Goal: Task Accomplishment & Management: Use online tool/utility

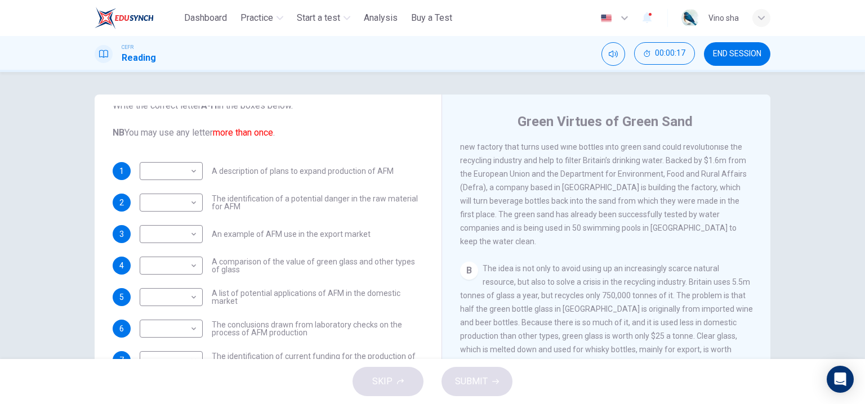
scroll to position [169, 0]
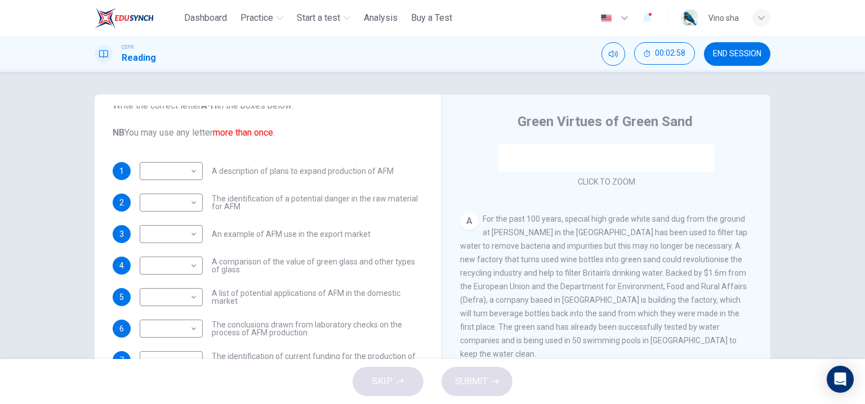
click at [737, 226] on div "A For the past 100 years, special high grade white sand dug from the ground at …" at bounding box center [606, 286] width 293 height 149
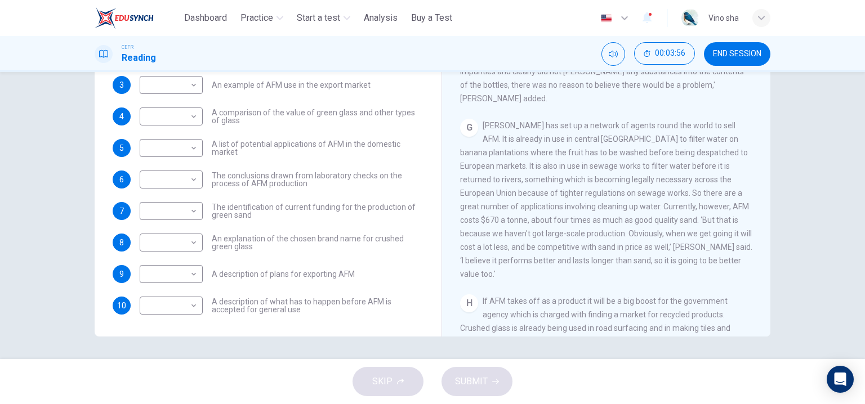
scroll to position [939, 0]
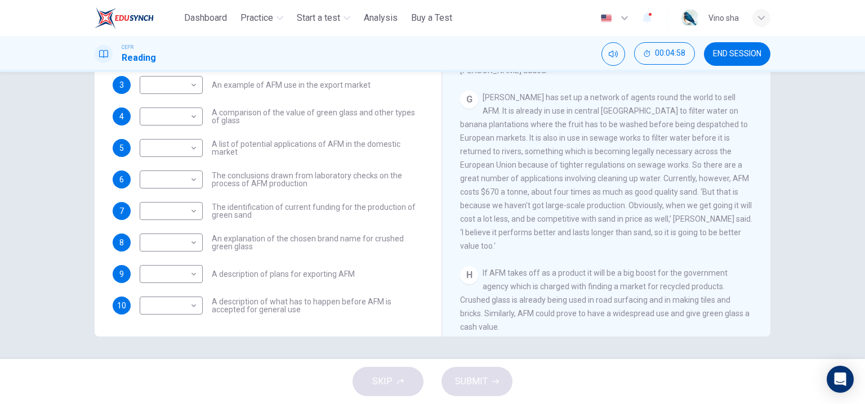
drag, startPoint x: 682, startPoint y: 194, endPoint x: 640, endPoint y: 113, distance: 91.4
click at [640, 113] on div "G Mr. Dryden has set up a network of agents round the world to sell AFM. It is …" at bounding box center [606, 172] width 293 height 162
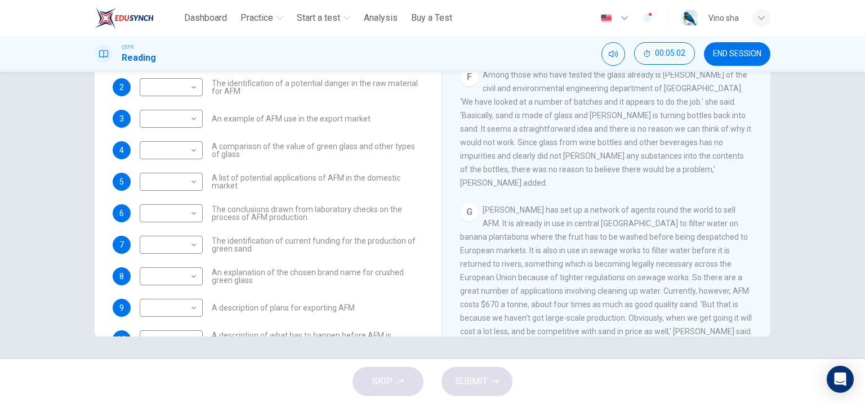
scroll to position [0, 0]
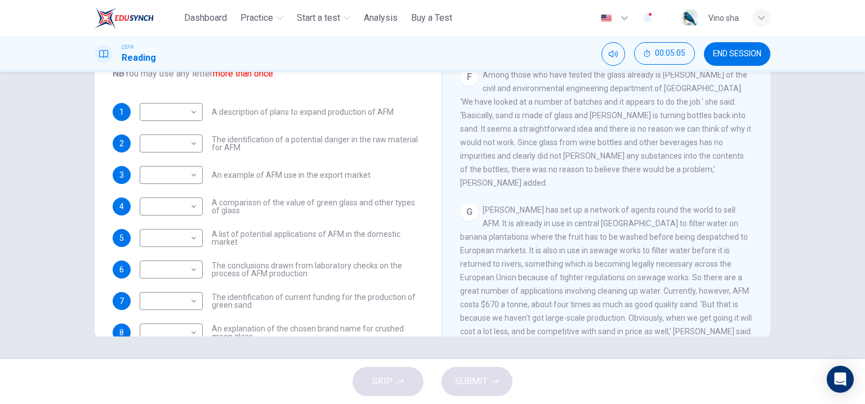
click at [442, 155] on div "Green Virtues of Green Sand CLICK TO ZOOM Click to Zoom A For the past 100 year…" at bounding box center [606, 149] width 329 height 409
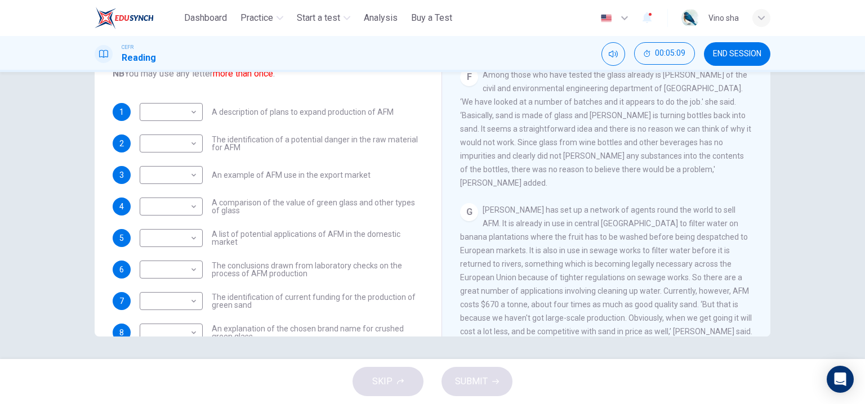
click at [442, 155] on div "Green Virtues of Green Sand CLICK TO ZOOM Click to Zoom A For the past 100 year…" at bounding box center [606, 149] width 329 height 409
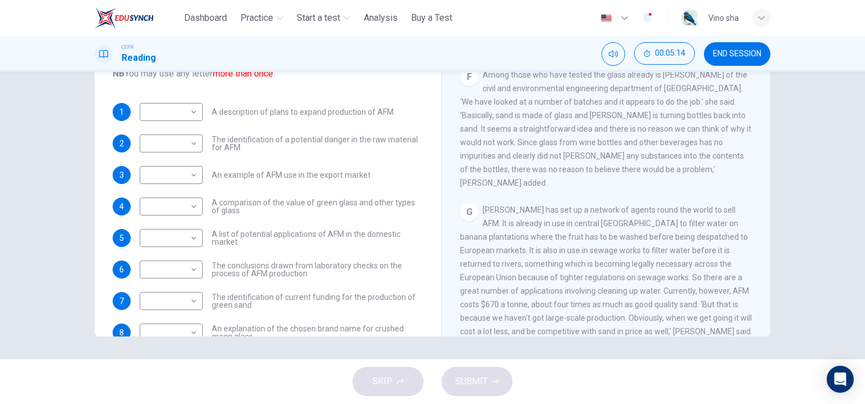
click at [442, 155] on div "Green Virtues of Green Sand CLICK TO ZOOM Click to Zoom A For the past 100 year…" at bounding box center [606, 149] width 329 height 409
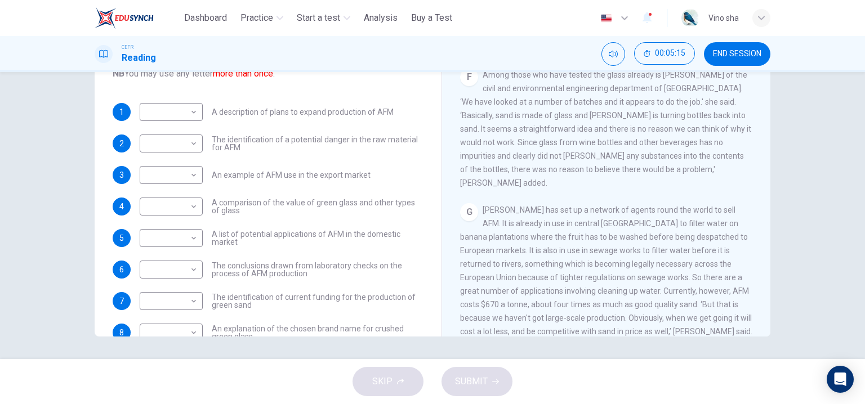
click at [442, 155] on div "Green Virtues of Green Sand CLICK TO ZOOM Click to Zoom A For the past 100 year…" at bounding box center [606, 149] width 329 height 409
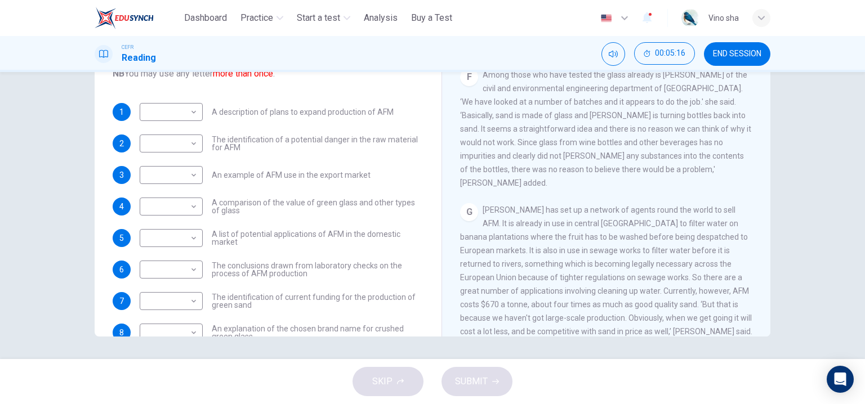
click at [442, 155] on div "Green Virtues of Green Sand CLICK TO ZOOM Click to Zoom A For the past 100 year…" at bounding box center [606, 149] width 329 height 409
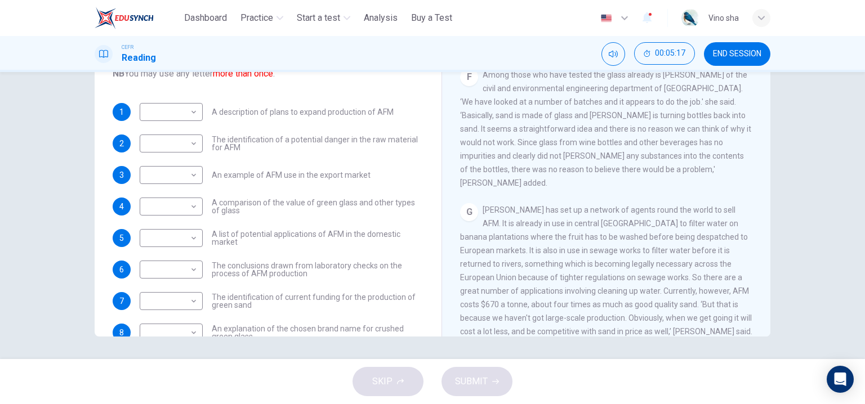
click at [442, 155] on div "Green Virtues of Green Sand CLICK TO ZOOM Click to Zoom A For the past 100 year…" at bounding box center [606, 149] width 329 height 409
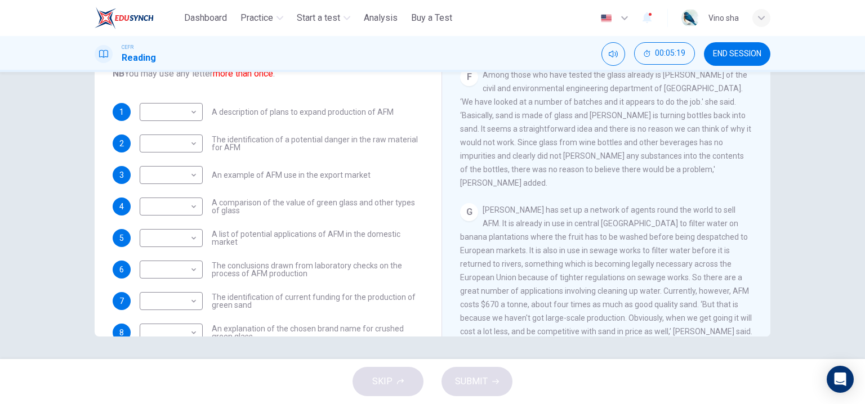
click at [442, 154] on div "Green Virtues of Green Sand CLICK TO ZOOM Click to Zoom A For the past 100 year…" at bounding box center [606, 149] width 329 height 409
drag, startPoint x: 440, startPoint y: 154, endPoint x: 408, endPoint y: 252, distance: 103.1
click at [408, 252] on div "Questions 1 - 10 The Reading Passage has 8 paragraphs labelled A-H . Which para…" at bounding box center [433, 140] width 676 height 391
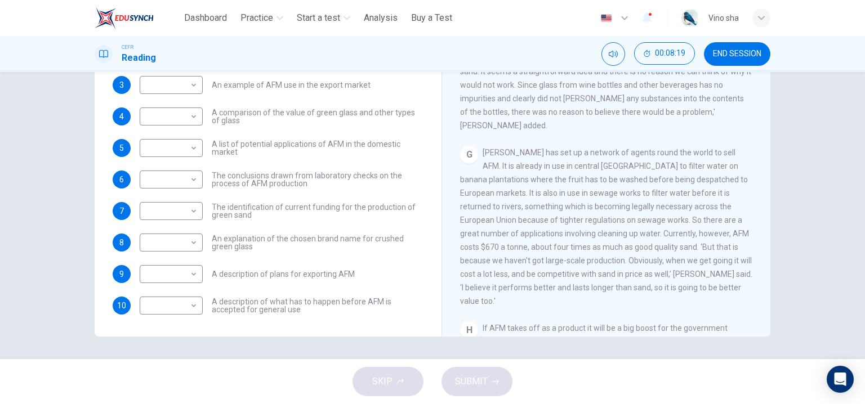
scroll to position [939, 0]
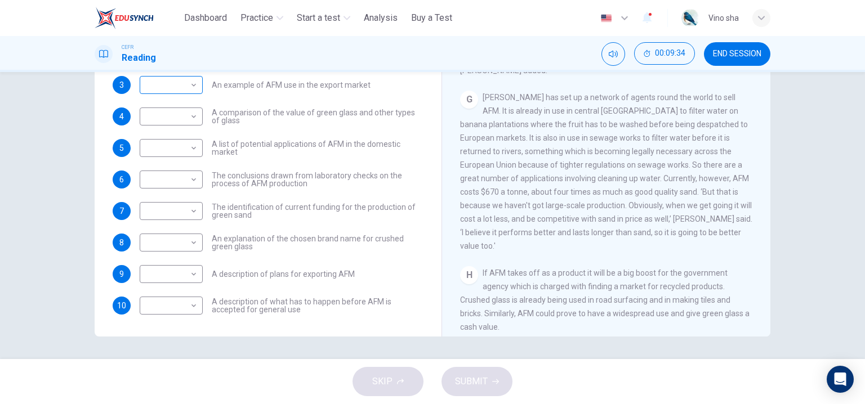
click at [193, 84] on body "This site uses cookies, as explained in our Privacy Policy . If you agree to th…" at bounding box center [432, 202] width 865 height 404
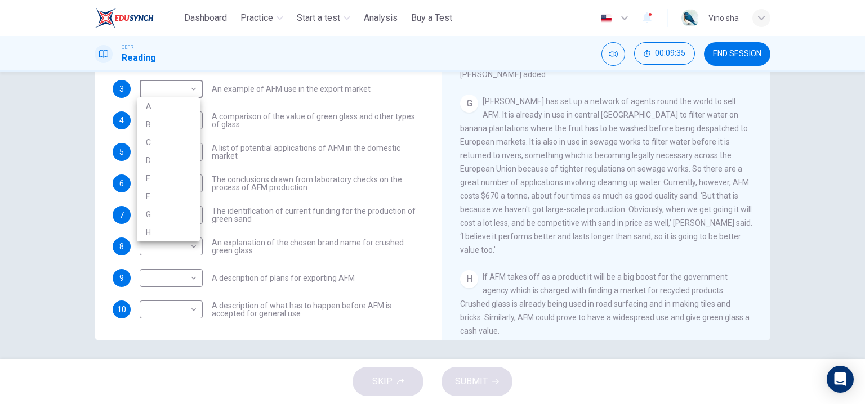
click at [179, 123] on li "B" at bounding box center [168, 124] width 63 height 18
type input "*"
click at [179, 124] on body "This site uses cookies, as explained in our Privacy Policy . If you agree to th…" at bounding box center [432, 202] width 865 height 404
click at [179, 137] on li "A" at bounding box center [168, 138] width 63 height 18
type input "*"
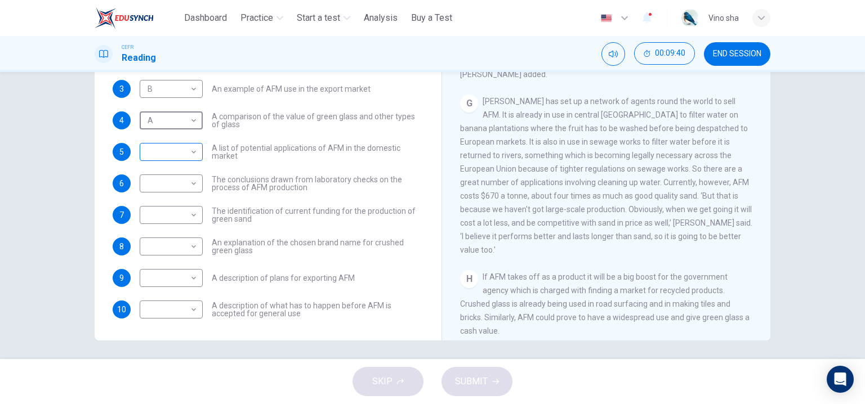
click at [180, 150] on body "This site uses cookies, as explained in our Privacy Policy . If you agree to th…" at bounding box center [432, 202] width 865 height 404
click at [182, 173] on li "A" at bounding box center [168, 170] width 63 height 18
type input "*"
click at [183, 187] on body "This site uses cookies, as explained in our Privacy Policy . If you agree to th…" at bounding box center [432, 202] width 865 height 404
click at [175, 237] on li "C" at bounding box center [168, 237] width 63 height 18
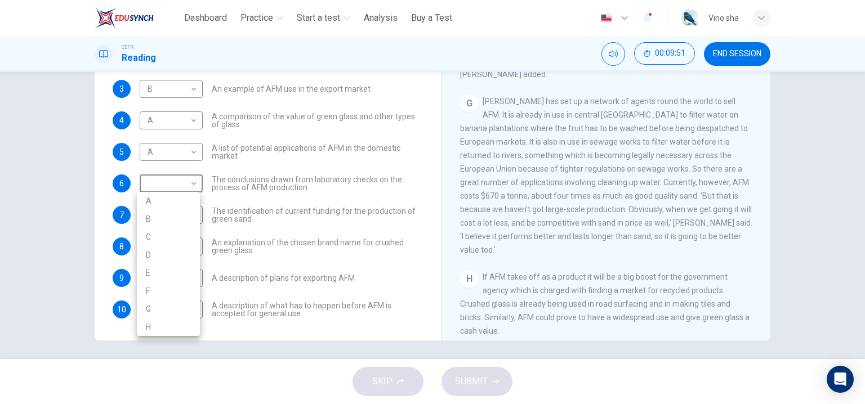
type input "*"
click at [170, 156] on body "This site uses cookies, as explained in our Privacy Policy . If you agree to th…" at bounding box center [432, 202] width 865 height 404
click at [160, 217] on li "D" at bounding box center [168, 224] width 63 height 18
type input "*"
click at [176, 122] on body "This site uses cookies, as explained in our Privacy Policy . If you agree to th…" at bounding box center [432, 202] width 865 height 404
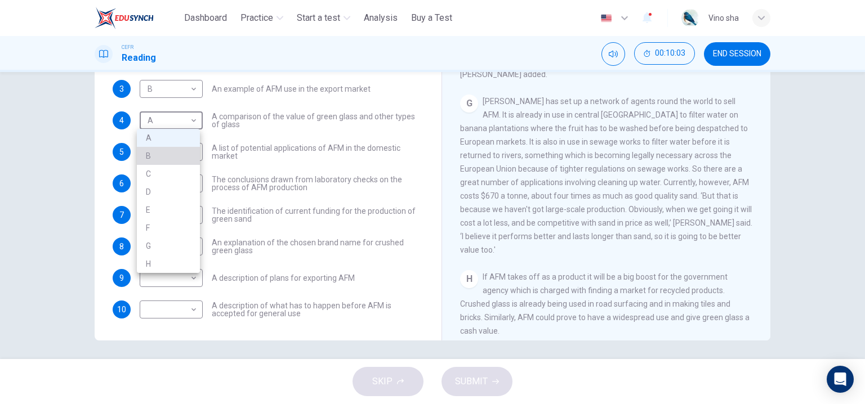
click at [175, 161] on li "B" at bounding box center [168, 156] width 63 height 18
type input "*"
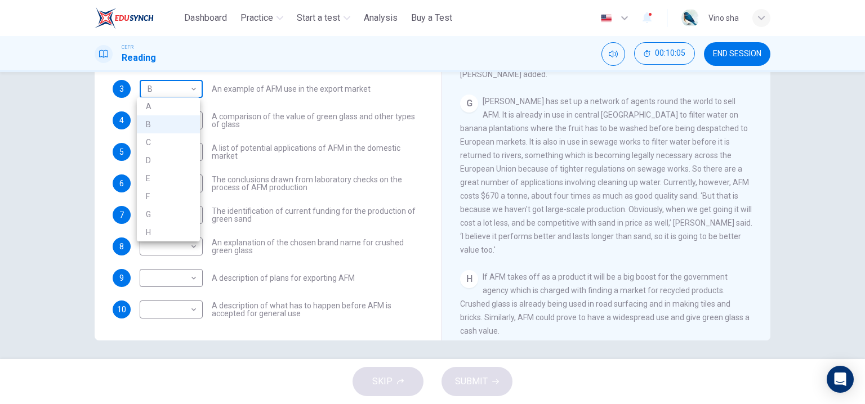
click at [187, 94] on body "This site uses cookies, as explained in our Privacy Policy . If you agree to th…" at bounding box center [432, 202] width 865 height 404
click at [187, 94] on div at bounding box center [432, 202] width 865 height 404
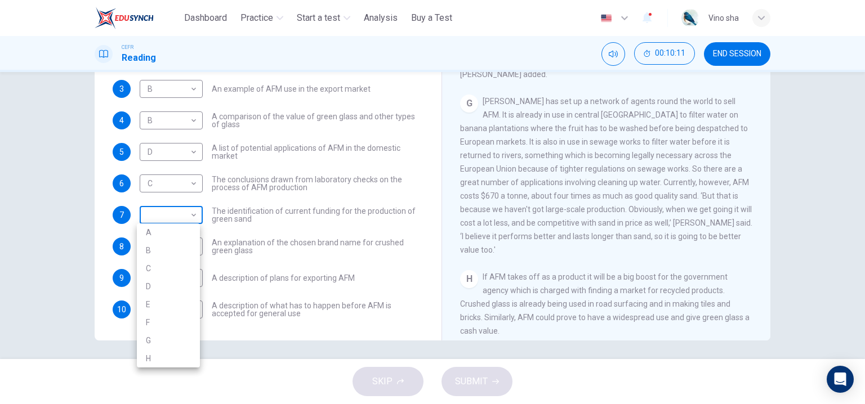
click at [174, 206] on body "This site uses cookies, as explained in our Privacy Policy . If you agree to th…" at bounding box center [432, 202] width 865 height 404
drag, startPoint x: 163, startPoint y: 234, endPoint x: 187, endPoint y: 216, distance: 29.4
click at [163, 234] on li "A" at bounding box center [168, 233] width 63 height 18
type input "*"
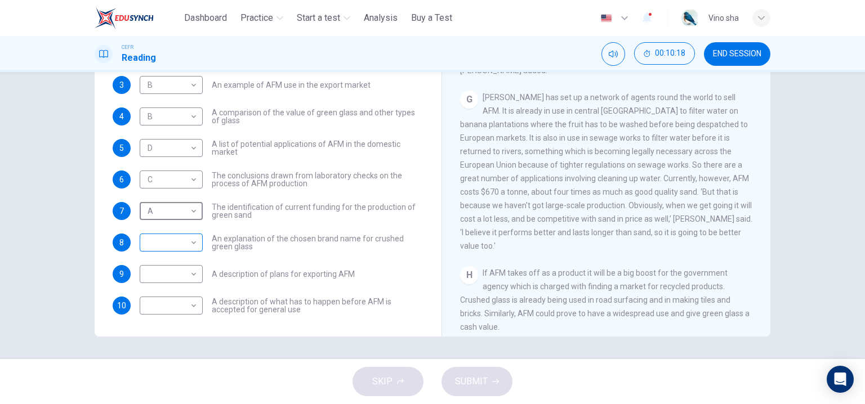
click at [167, 235] on body "This site uses cookies, as explained in our Privacy Policy . If you agree to th…" at bounding box center [432, 202] width 865 height 404
click at [163, 293] on li "C" at bounding box center [168, 296] width 63 height 18
type input "*"
click at [175, 274] on body "This site uses cookies, as explained in our Privacy Policy . If you agree to th…" at bounding box center [432, 202] width 865 height 404
click at [179, 259] on li "A" at bounding box center [168, 260] width 63 height 18
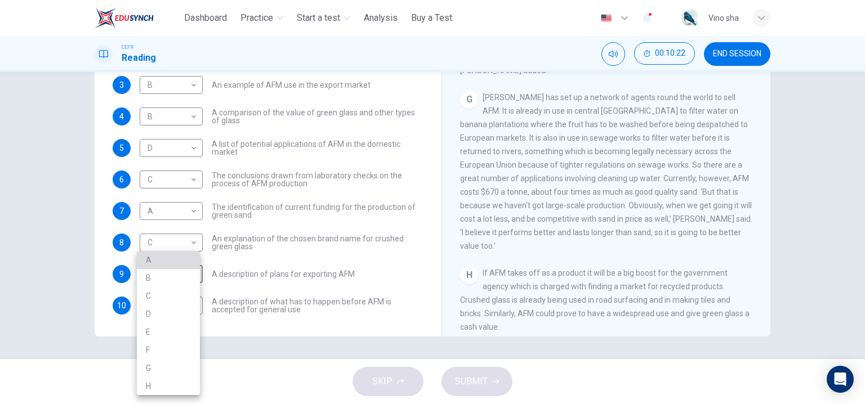
type input "*"
click at [177, 308] on body "This site uses cookies, as explained in our Privacy Policy . If you agree to th…" at bounding box center [432, 202] width 865 height 404
click at [185, 257] on li "A" at bounding box center [168, 260] width 63 height 18
type input "*"
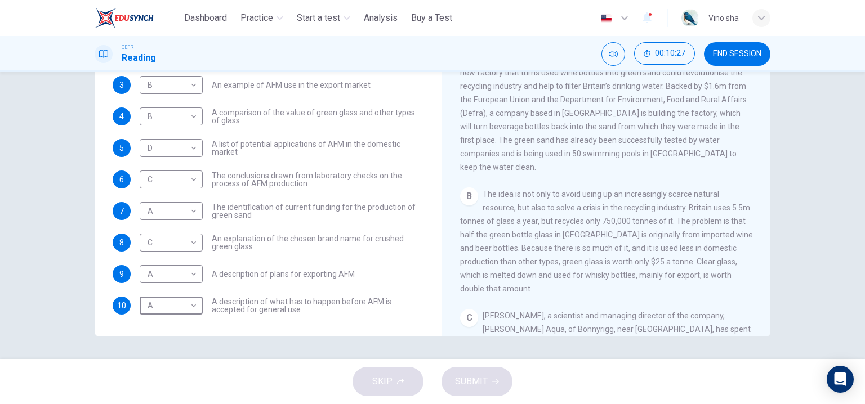
scroll to position [0, 0]
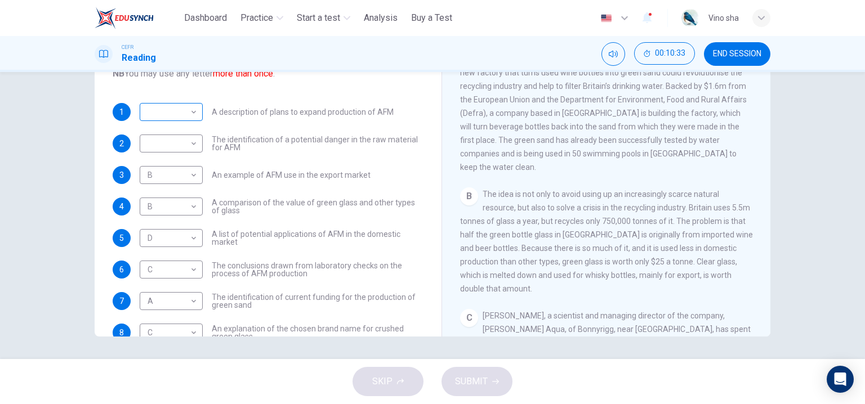
click at [161, 114] on body "This site uses cookies, as explained in our Privacy Policy . If you agree to th…" at bounding box center [432, 202] width 865 height 404
drag, startPoint x: 163, startPoint y: 150, endPoint x: 163, endPoint y: 183, distance: 33.2
click at [163, 183] on ul "A B C D E F G H" at bounding box center [168, 193] width 63 height 144
click at [408, 188] on div at bounding box center [432, 202] width 865 height 404
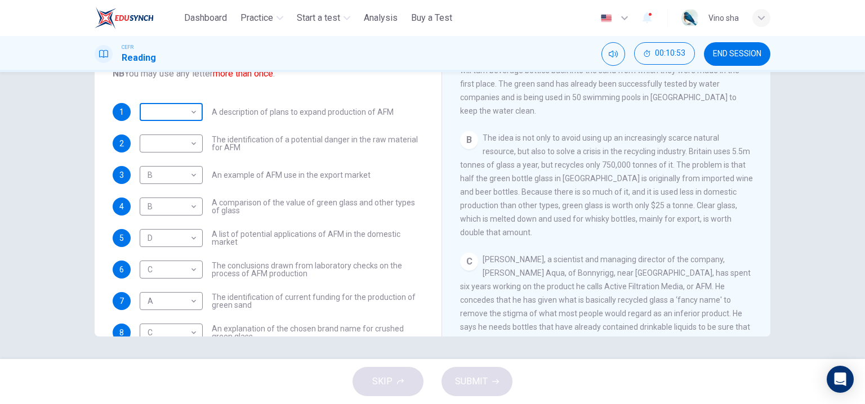
click at [180, 115] on body "This site uses cookies, as explained in our Privacy Policy . If you agree to th…" at bounding box center [432, 202] width 865 height 404
click at [175, 167] on li "C" at bounding box center [168, 166] width 63 height 18
type input "*"
click at [180, 146] on body "This site uses cookies, as explained in our Privacy Policy . If you agree to th…" at bounding box center [432, 202] width 865 height 404
drag, startPoint x: 157, startPoint y: 200, endPoint x: 322, endPoint y: 250, distance: 172.5
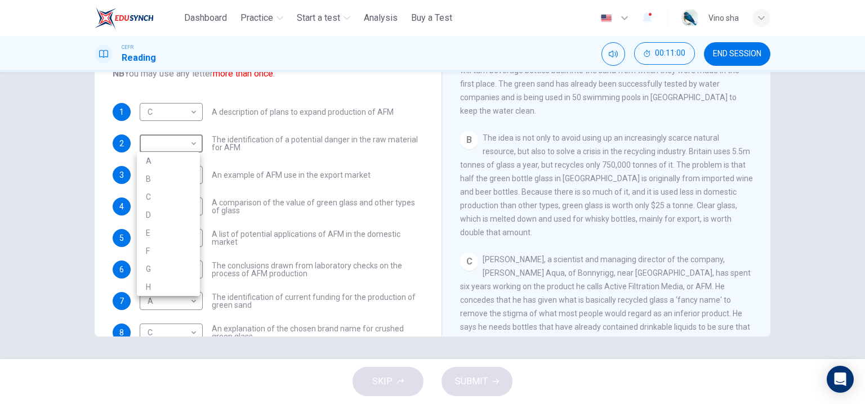
click at [158, 200] on li "C" at bounding box center [168, 197] width 63 height 18
type input "*"
click at [477, 381] on span "SUBMIT" at bounding box center [471, 382] width 33 height 16
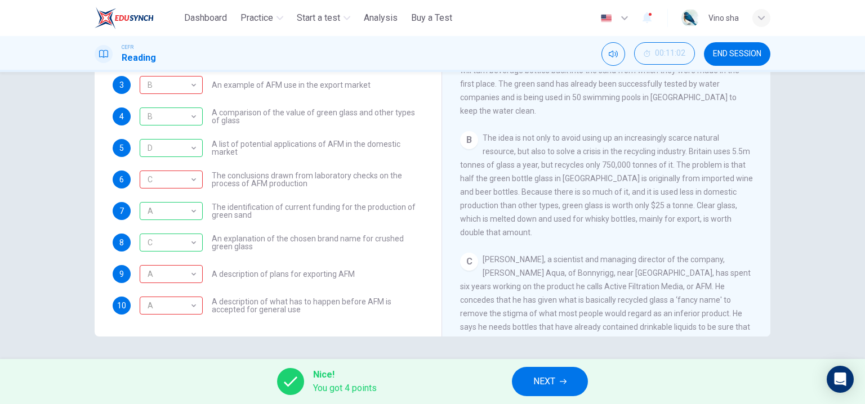
scroll to position [0, 0]
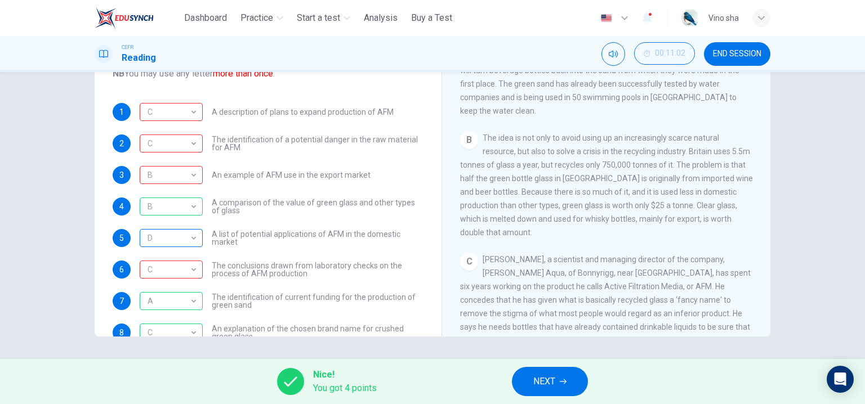
click at [192, 239] on div "D" at bounding box center [169, 238] width 59 height 32
click at [179, 112] on div "C" at bounding box center [169, 112] width 59 height 32
click at [514, 367] on div "Nice! You got 4 points NEXT" at bounding box center [432, 381] width 865 height 45
click at [525, 374] on button "NEXT" at bounding box center [550, 381] width 76 height 29
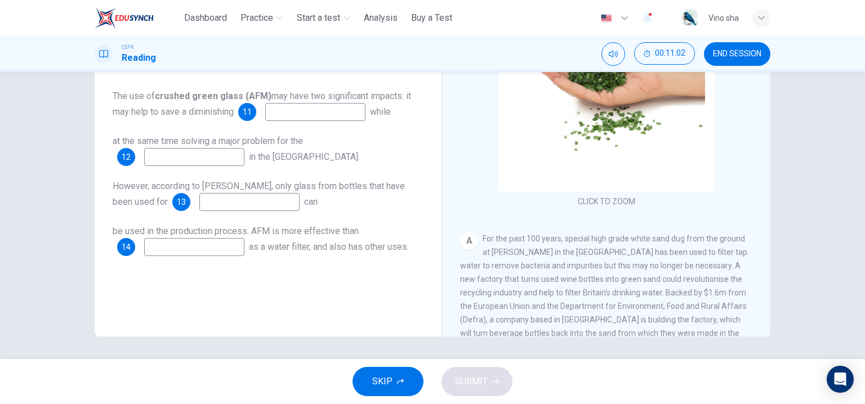
scroll to position [93, 0]
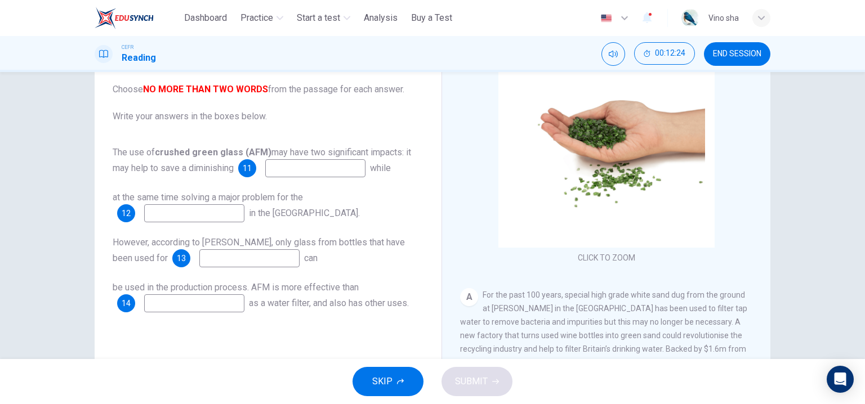
click at [323, 171] on input at bounding box center [315, 168] width 100 height 18
type input "**********"
click at [171, 215] on input at bounding box center [194, 213] width 100 height 18
type input "**********"
click at [243, 261] on input at bounding box center [249, 259] width 100 height 18
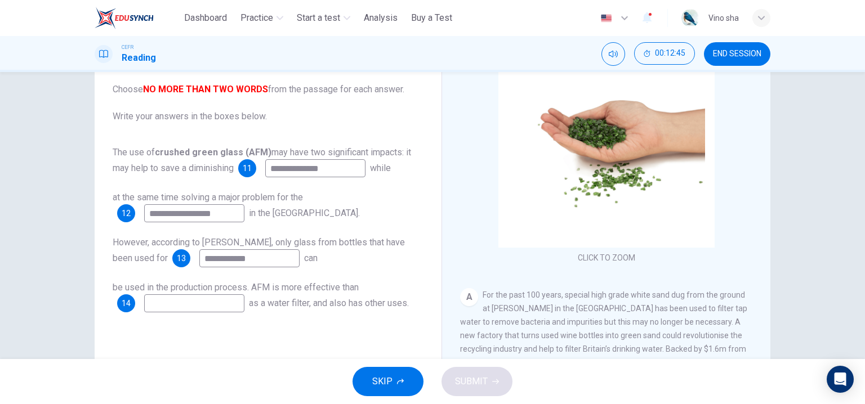
type input "**********"
click at [195, 302] on input at bounding box center [194, 304] width 100 height 18
type input "*********"
click at [487, 380] on button "SUBMIT" at bounding box center [477, 381] width 71 height 29
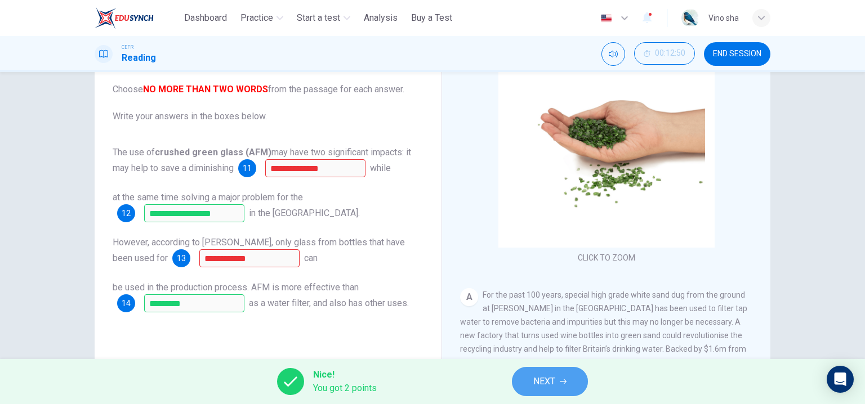
click at [546, 379] on span "NEXT" at bounding box center [544, 382] width 22 height 16
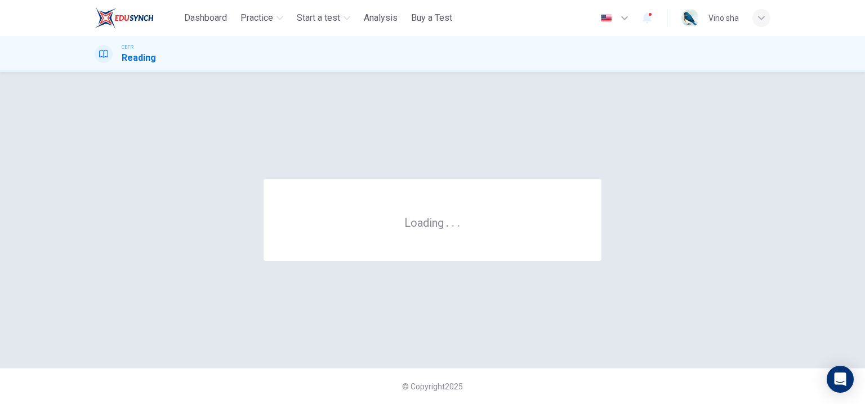
scroll to position [0, 0]
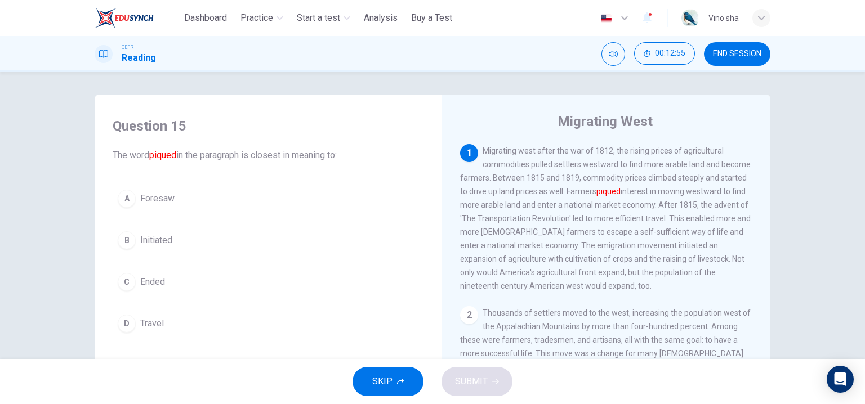
drag, startPoint x: 597, startPoint y: 194, endPoint x: 617, endPoint y: 193, distance: 20.3
click at [617, 193] on font "piqued" at bounding box center [608, 191] width 24 height 9
drag, startPoint x: 620, startPoint y: 193, endPoint x: 647, endPoint y: 202, distance: 29.2
click at [584, 185] on div "1 Migrating west after the war of 1812, the rising prices of agricultural commo…" at bounding box center [606, 218] width 293 height 149
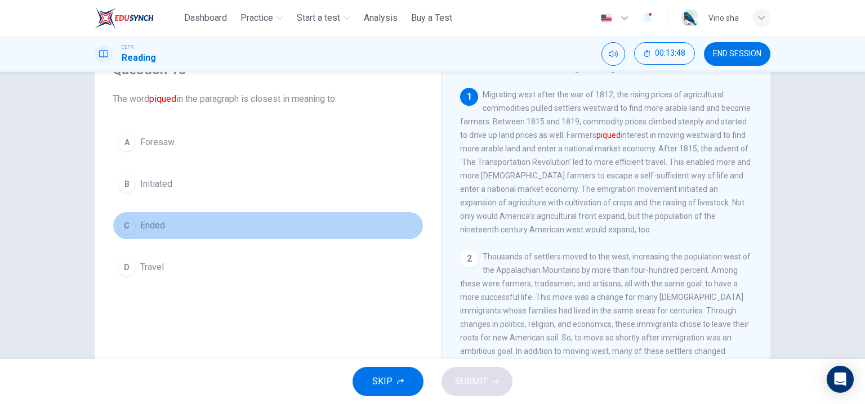
click at [153, 229] on span "Ended" at bounding box center [152, 226] width 25 height 14
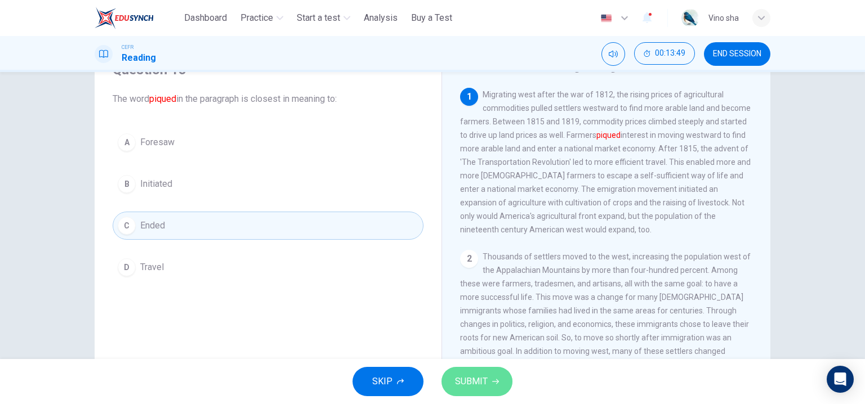
click at [466, 393] on button "SUBMIT" at bounding box center [477, 381] width 71 height 29
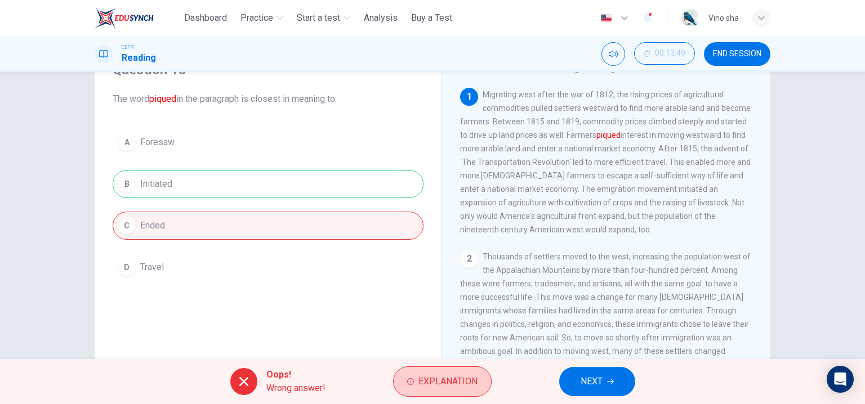
click at [449, 374] on span "Explanation" at bounding box center [447, 382] width 59 height 16
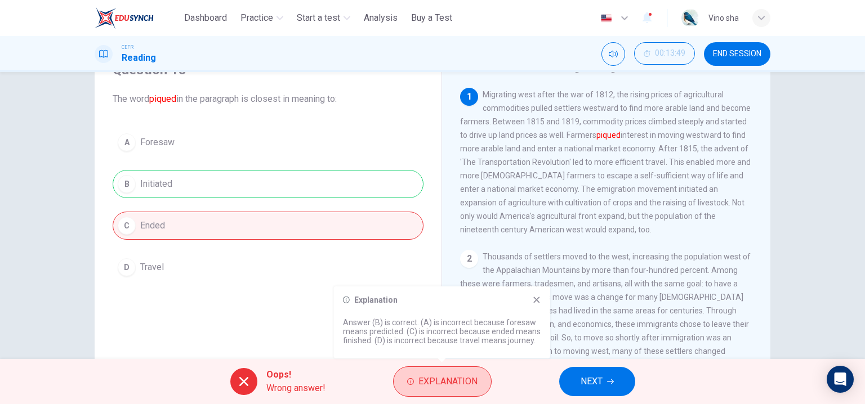
click at [449, 374] on span "Explanation" at bounding box center [447, 382] width 59 height 16
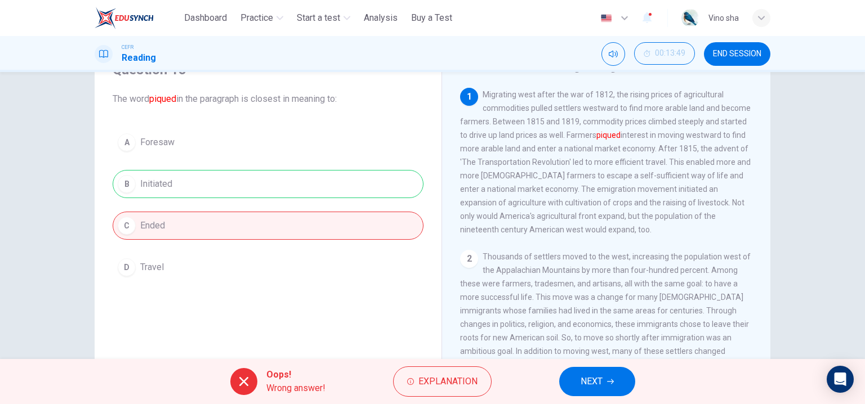
click at [600, 379] on span "NEXT" at bounding box center [592, 382] width 22 height 16
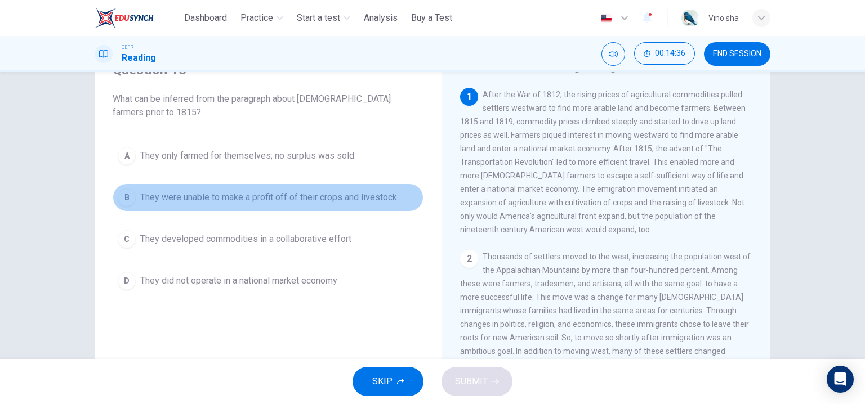
click at [314, 202] on span "They were unable to make a profit off of their crops and livestock" at bounding box center [268, 198] width 257 height 14
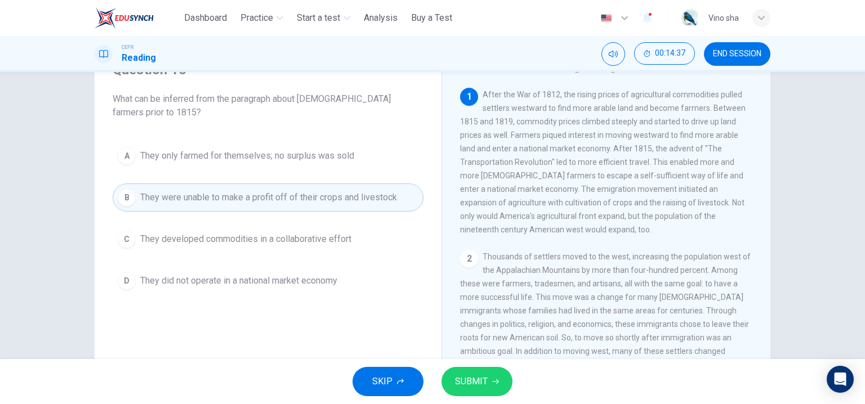
click at [486, 374] on span "SUBMIT" at bounding box center [471, 382] width 33 height 16
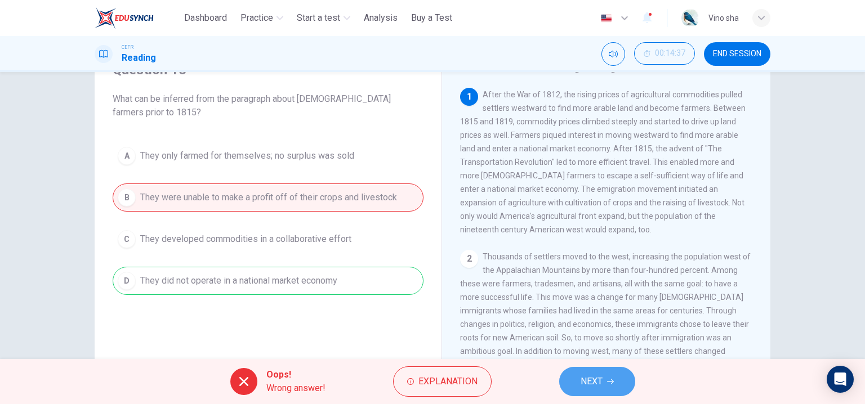
click at [581, 381] on span "NEXT" at bounding box center [592, 382] width 22 height 16
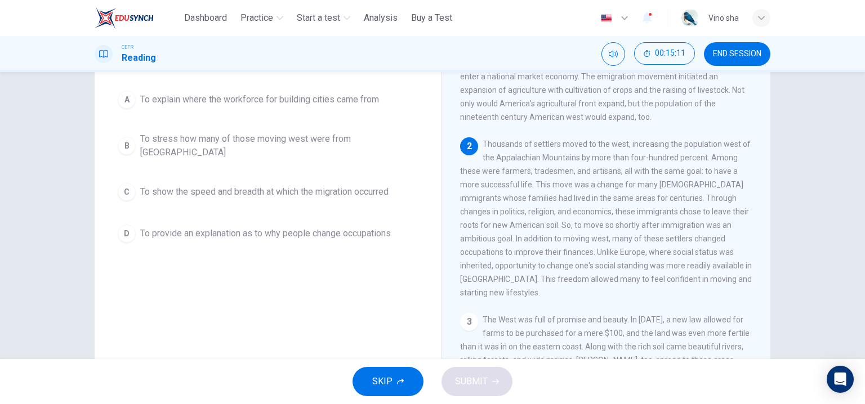
click at [372, 148] on button "B To stress how many of those moving west were from Europe" at bounding box center [268, 145] width 311 height 37
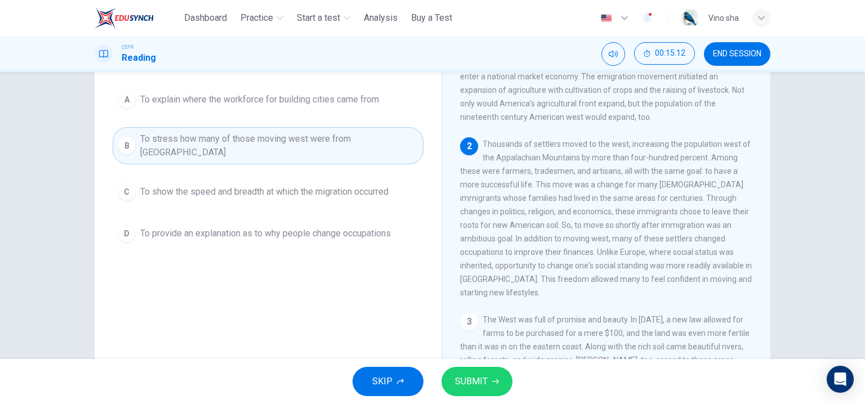
click at [488, 381] on button "SUBMIT" at bounding box center [477, 381] width 71 height 29
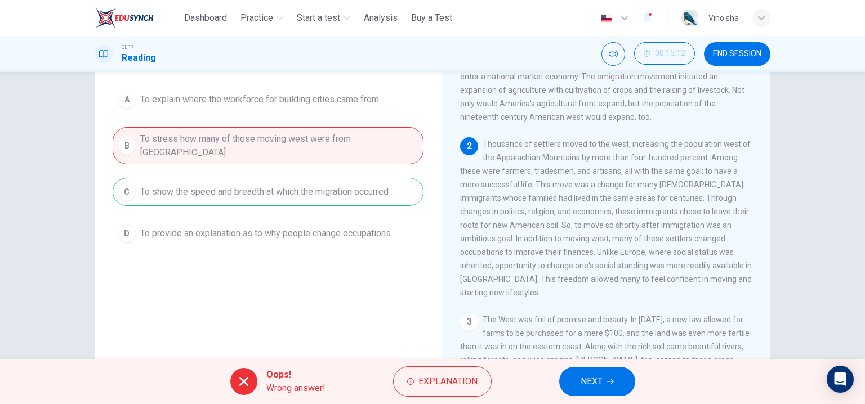
click at [591, 386] on span "NEXT" at bounding box center [592, 382] width 22 height 16
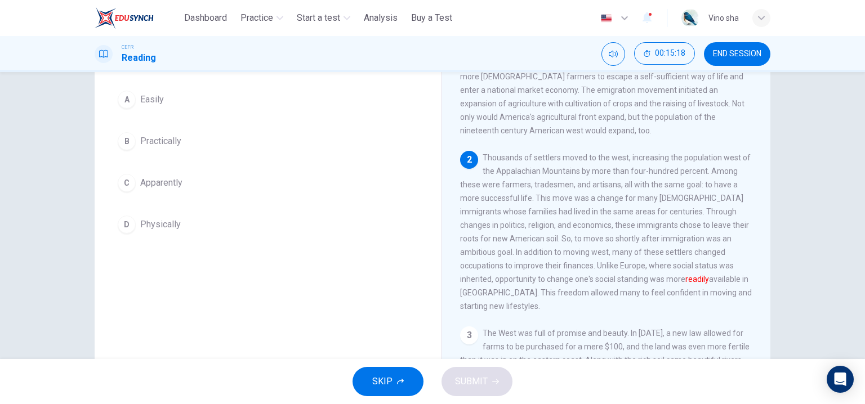
scroll to position [43, 0]
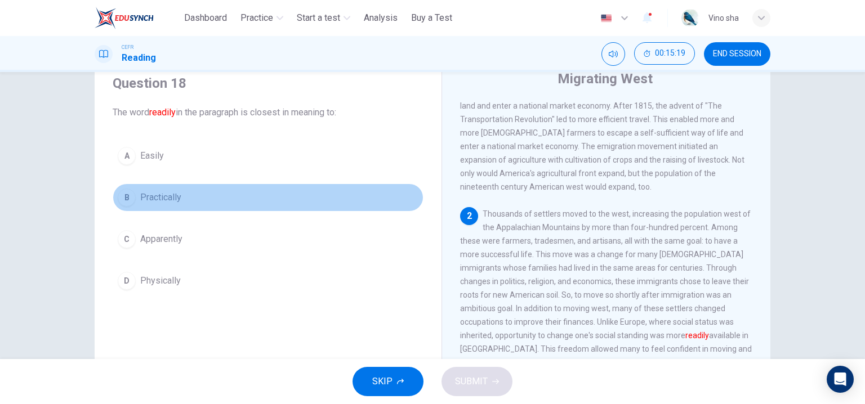
click at [196, 189] on button "B Practically" at bounding box center [268, 198] width 311 height 28
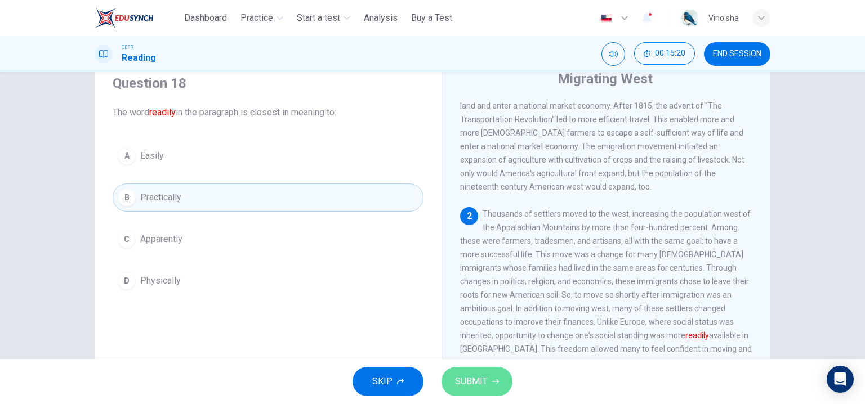
click at [479, 384] on span "SUBMIT" at bounding box center [471, 382] width 33 height 16
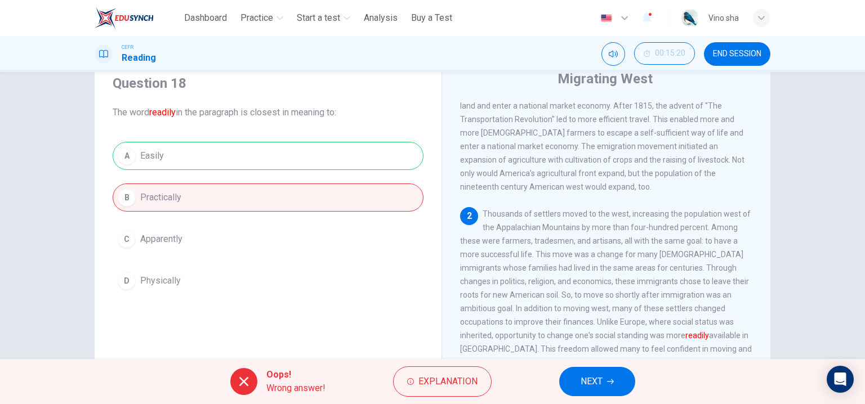
click at [608, 389] on button "NEXT" at bounding box center [597, 381] width 76 height 29
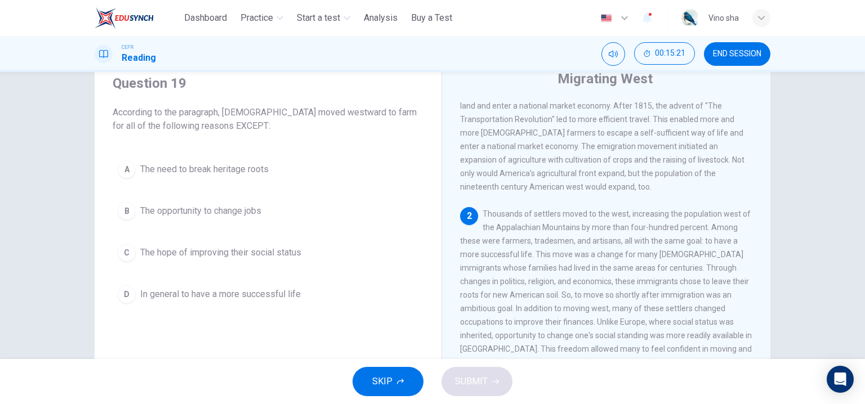
click at [279, 206] on button "B The opportunity to change jobs" at bounding box center [268, 211] width 311 height 28
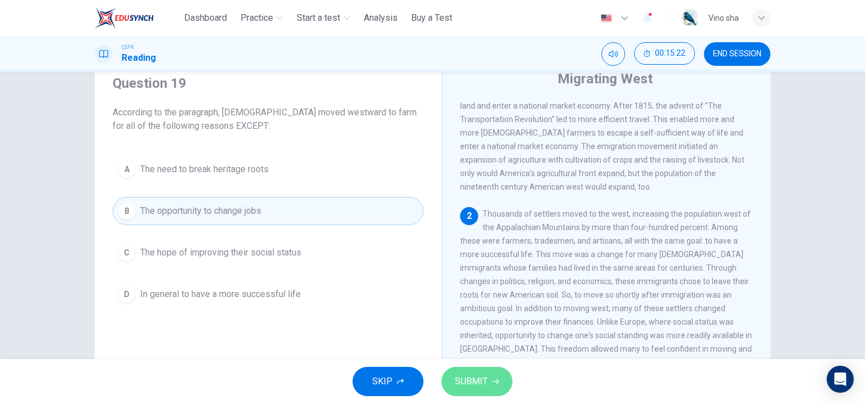
click at [499, 372] on button "SUBMIT" at bounding box center [477, 381] width 71 height 29
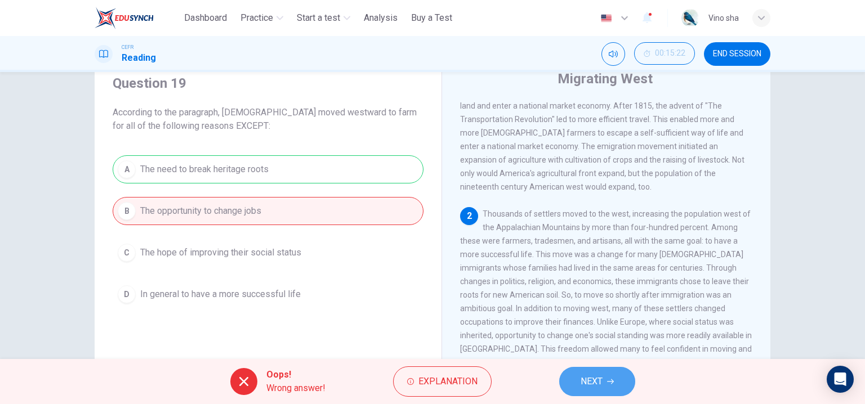
click at [617, 384] on button "NEXT" at bounding box center [597, 381] width 76 height 29
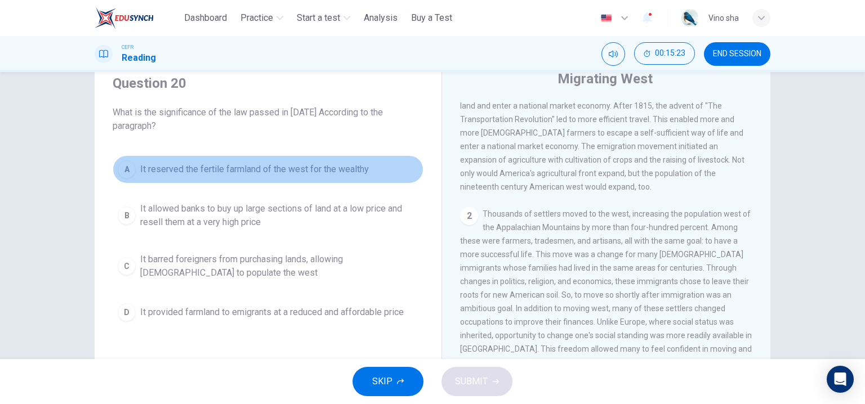
click at [268, 170] on span "It reserved the fertile farmland of the west for the wealthy" at bounding box center [254, 170] width 229 height 14
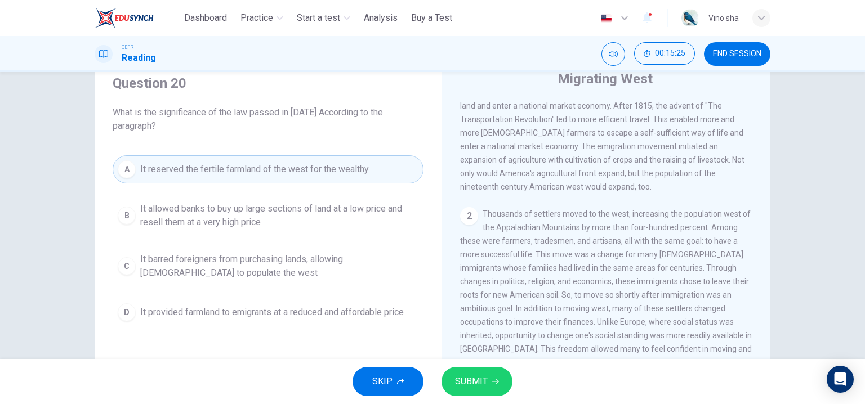
click at [326, 281] on button "C It barred foreigners from purchasing lands, allowing Americans to populate th…" at bounding box center [268, 266] width 311 height 37
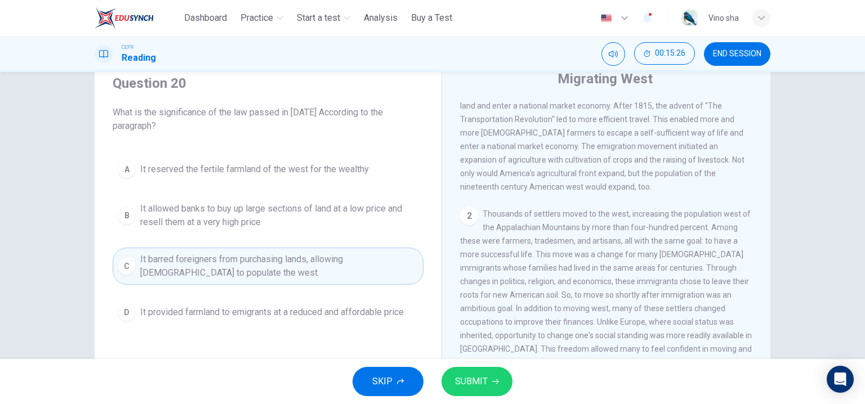
click at [483, 391] on button "SUBMIT" at bounding box center [477, 381] width 71 height 29
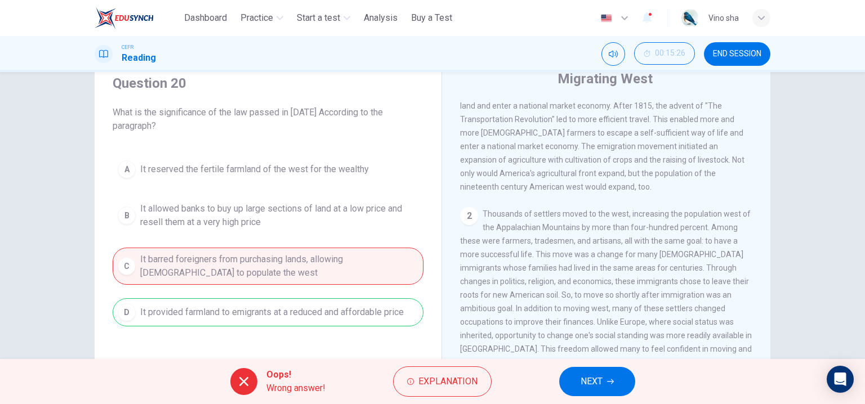
click at [569, 399] on div "Oops! Wrong answer! Explanation NEXT" at bounding box center [432, 381] width 865 height 45
click at [578, 388] on button "NEXT" at bounding box center [597, 381] width 76 height 29
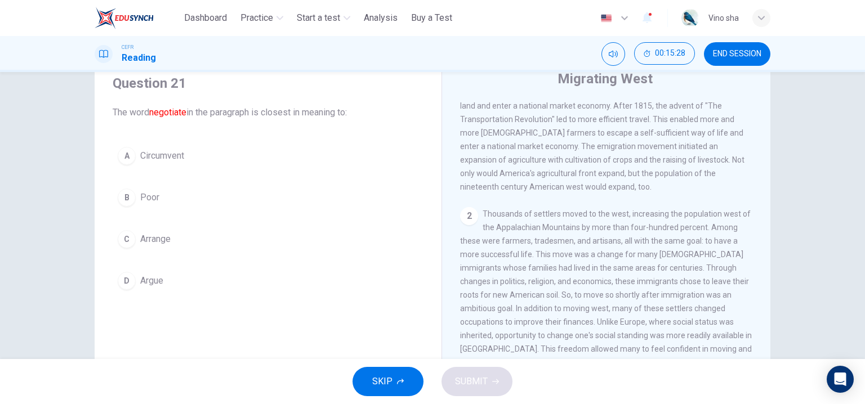
click at [196, 280] on button "D Argue" at bounding box center [268, 281] width 311 height 28
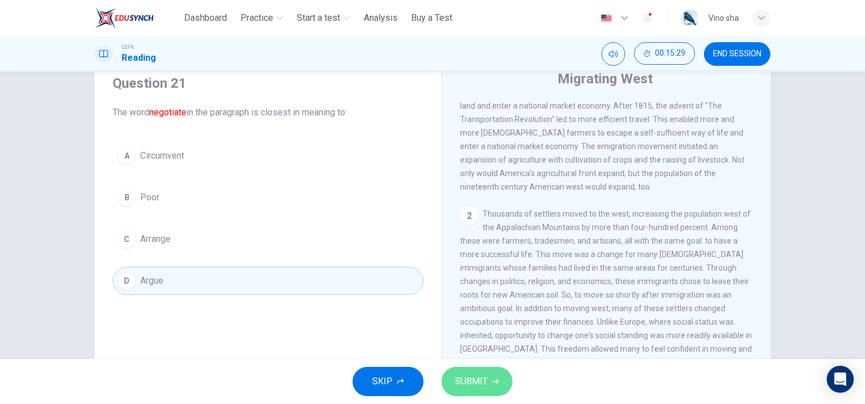
click at [484, 379] on span "SUBMIT" at bounding box center [471, 382] width 33 height 16
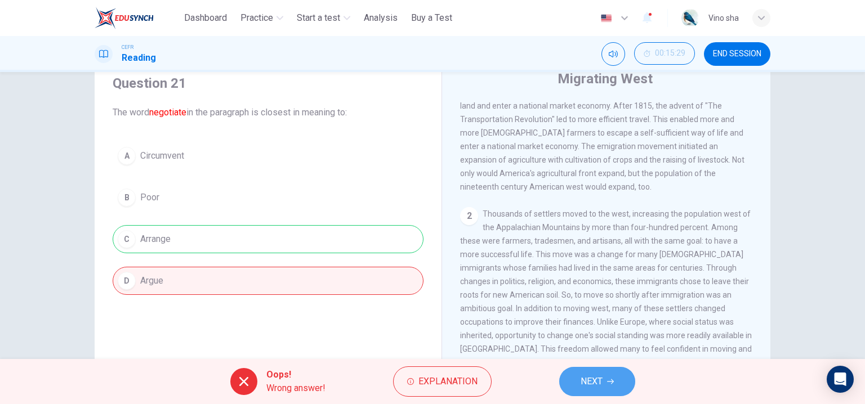
click at [595, 375] on span "NEXT" at bounding box center [592, 382] width 22 height 16
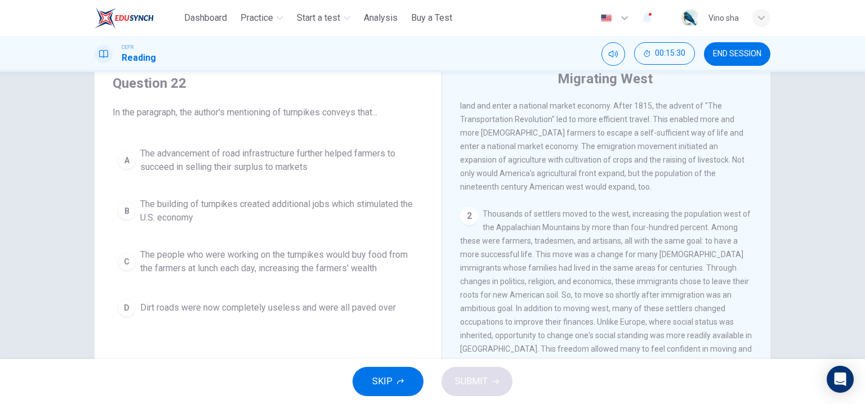
click at [322, 180] on div "A The advancement of road infrastructure further helped farmers to succeed in s…" at bounding box center [268, 232] width 311 height 180
click at [351, 210] on span "The building of turnpikes created additional jobs which stimulated the U.S. eco…" at bounding box center [279, 211] width 278 height 27
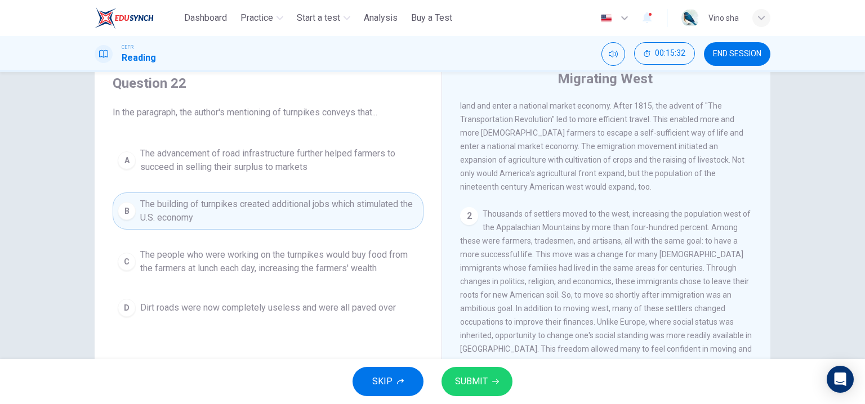
click at [475, 377] on span "SUBMIT" at bounding box center [471, 382] width 33 height 16
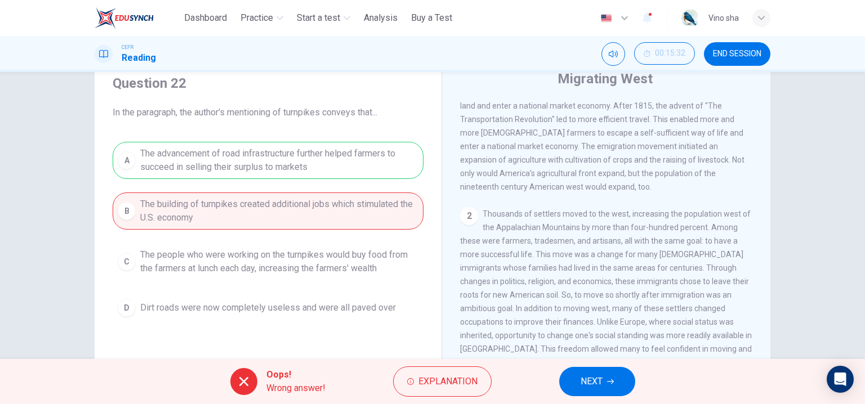
click at [587, 389] on span "NEXT" at bounding box center [592, 382] width 22 height 16
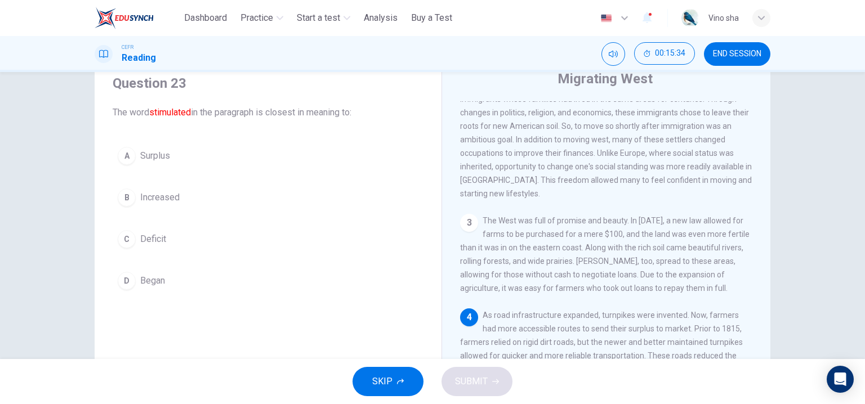
scroll to position [326, 0]
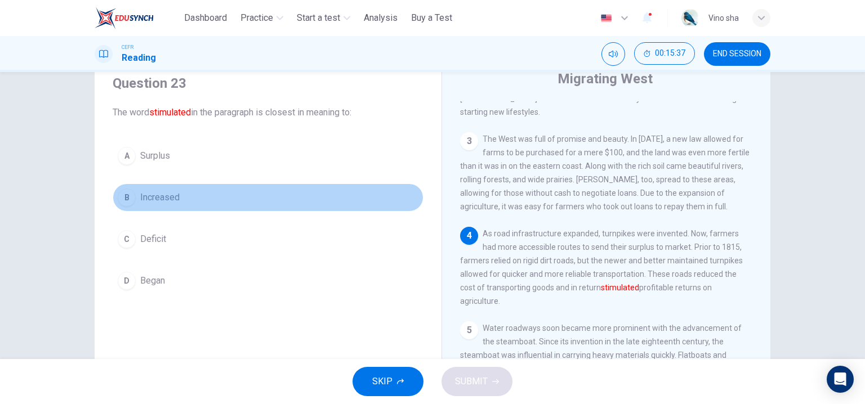
click at [232, 206] on button "B Increased" at bounding box center [268, 198] width 311 height 28
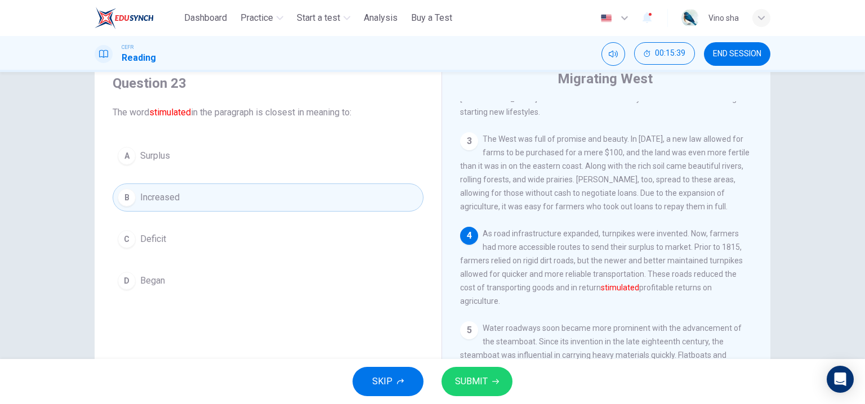
click at [476, 385] on span "SUBMIT" at bounding box center [471, 382] width 33 height 16
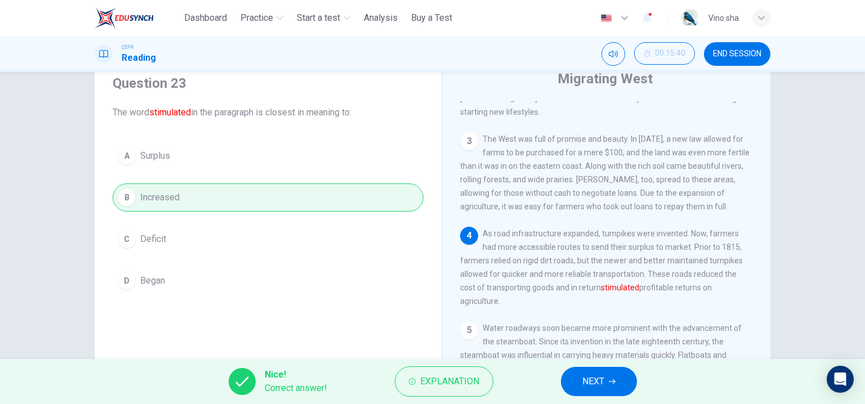
click at [591, 381] on span "NEXT" at bounding box center [593, 382] width 22 height 16
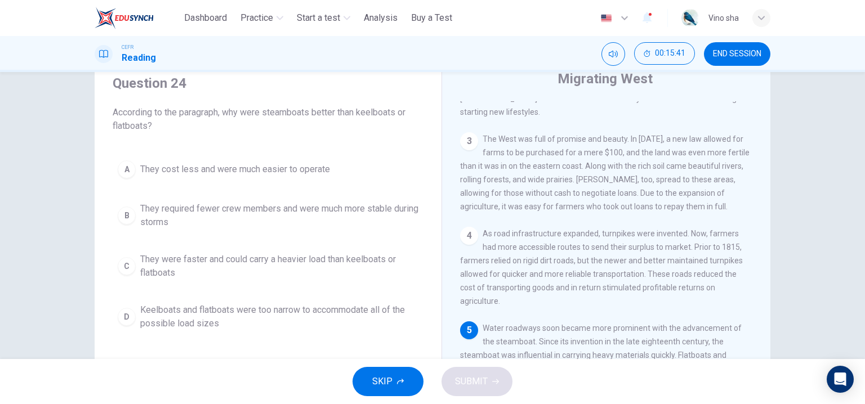
click at [223, 257] on span "They were faster and could carry a heavier load than keelboats or flatboats" at bounding box center [279, 266] width 278 height 27
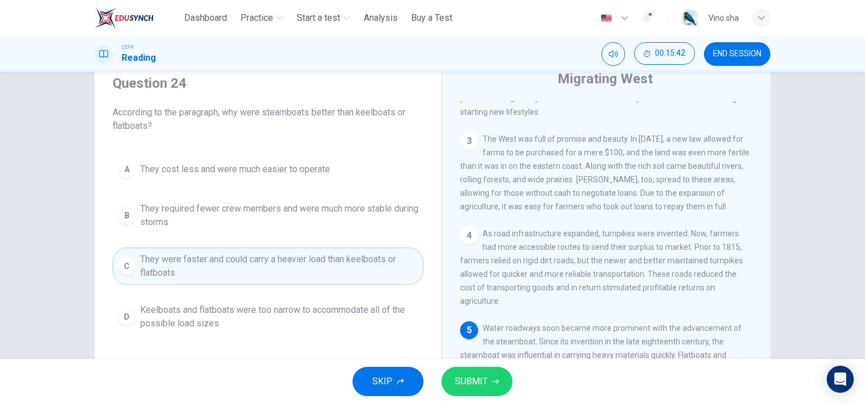
click at [501, 381] on button "SUBMIT" at bounding box center [477, 381] width 71 height 29
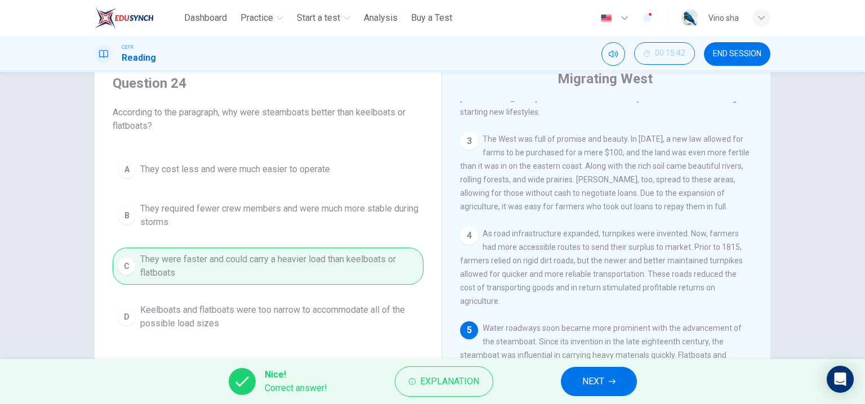
click at [612, 386] on button "NEXT" at bounding box center [599, 381] width 76 height 29
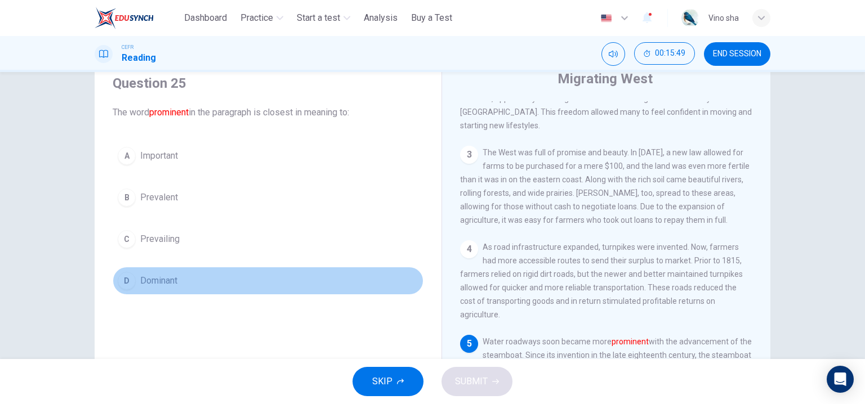
click at [219, 280] on button "D Dominant" at bounding box center [268, 281] width 311 height 28
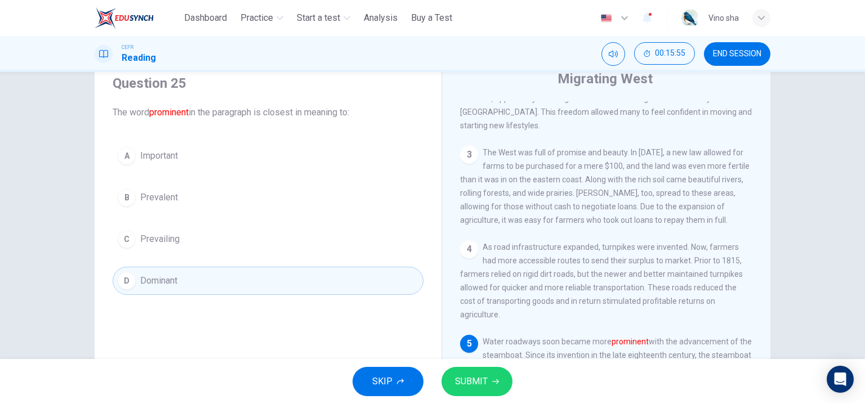
click at [446, 366] on div "SKIP SUBMIT" at bounding box center [432, 381] width 865 height 45
click at [458, 379] on span "SUBMIT" at bounding box center [471, 382] width 33 height 16
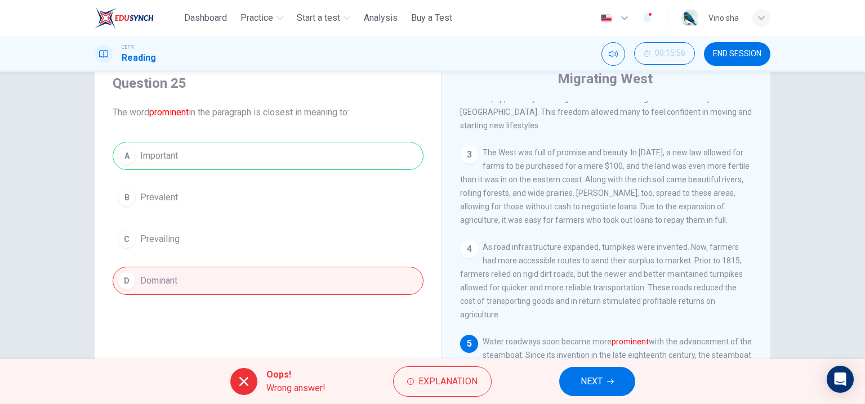
drag, startPoint x: 595, startPoint y: 387, endPoint x: 493, endPoint y: 363, distance: 104.1
click at [594, 387] on span "NEXT" at bounding box center [592, 382] width 22 height 16
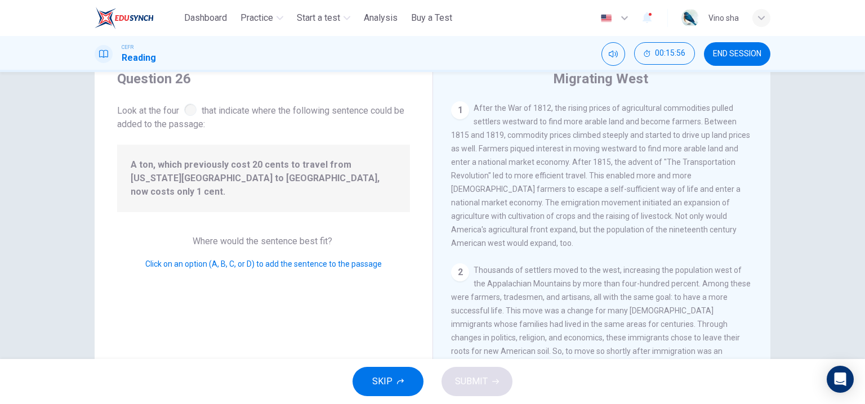
scroll to position [317, 0]
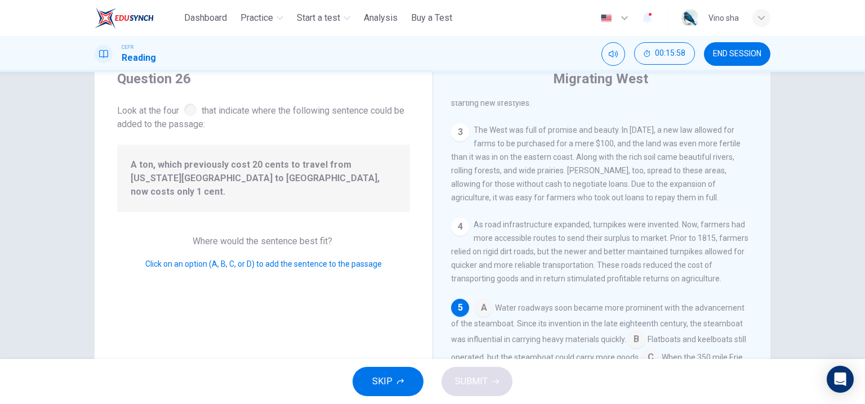
click at [638, 332] on input at bounding box center [636, 341] width 18 height 18
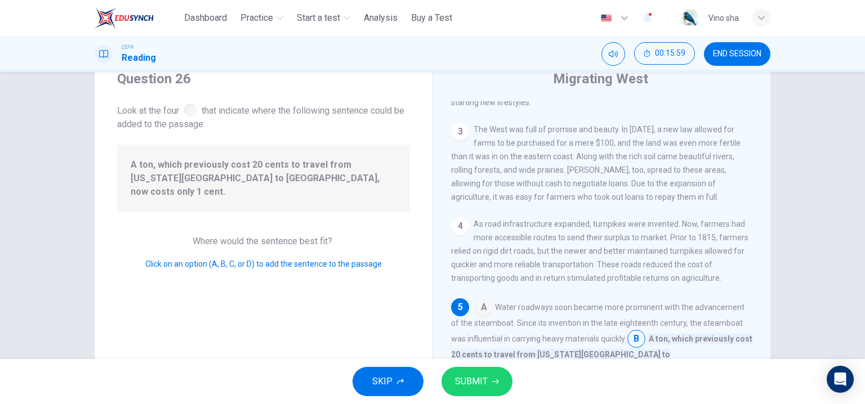
click at [485, 381] on span "SUBMIT" at bounding box center [471, 382] width 33 height 16
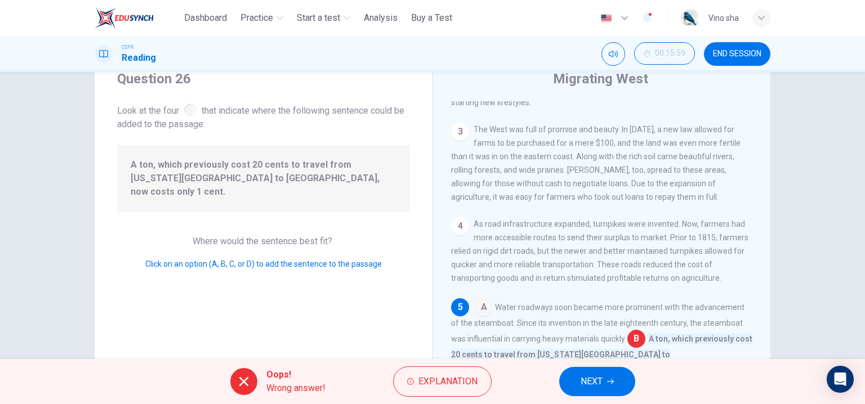
scroll to position [330, 0]
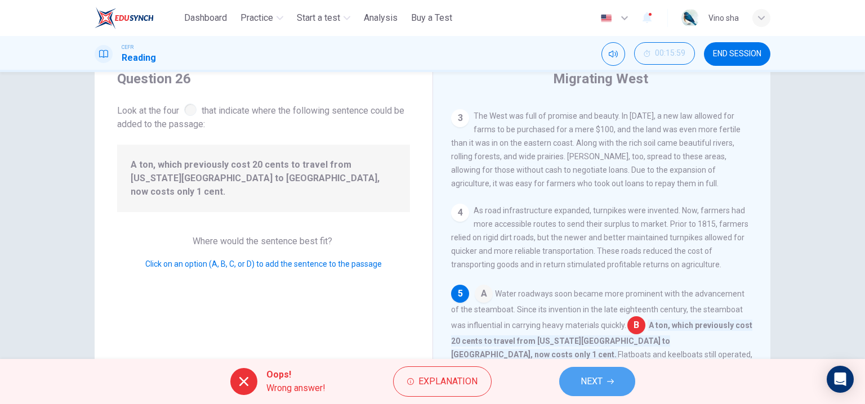
click at [590, 377] on span "NEXT" at bounding box center [592, 382] width 22 height 16
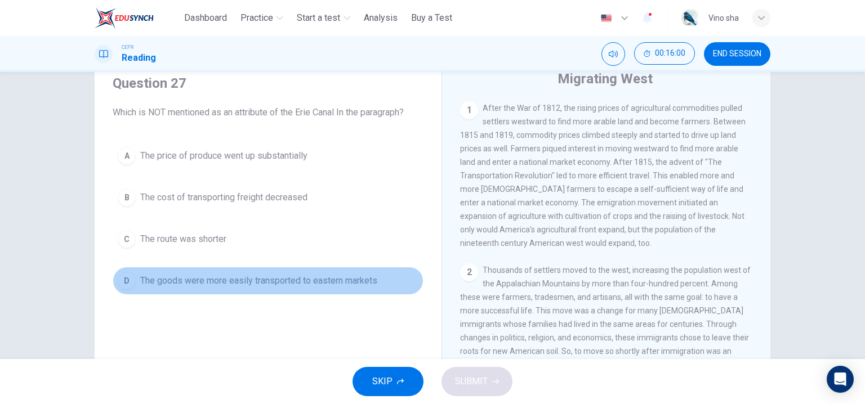
click at [281, 272] on button "D The goods were more easily transported to eastern markets" at bounding box center [268, 281] width 311 height 28
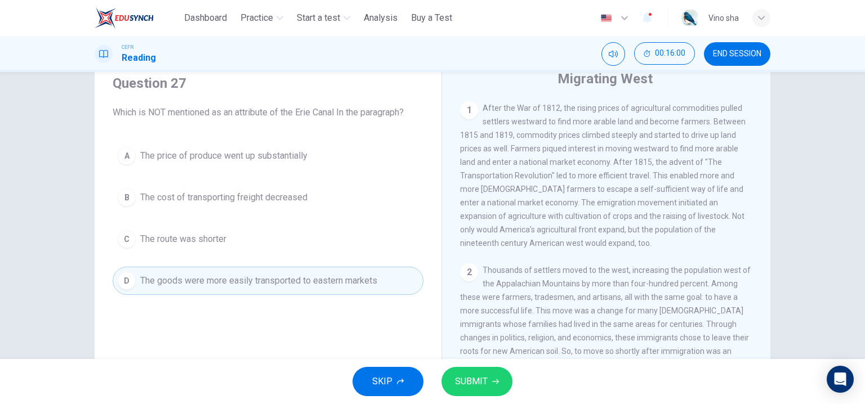
click at [284, 247] on button "C The route was shorter" at bounding box center [268, 239] width 311 height 28
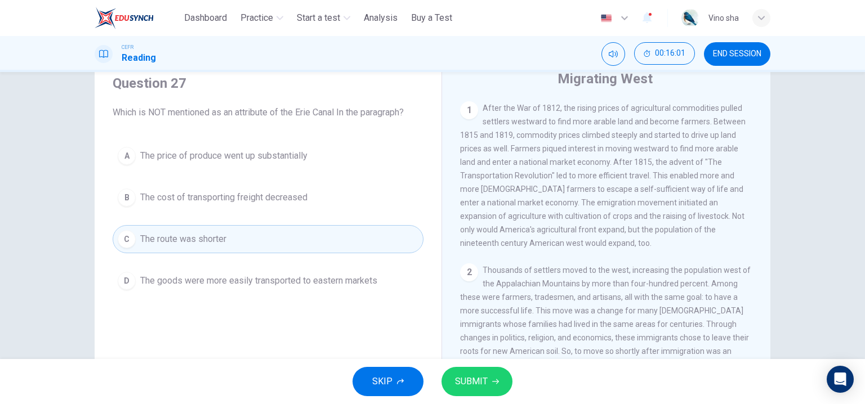
click at [455, 369] on button "SUBMIT" at bounding box center [477, 381] width 71 height 29
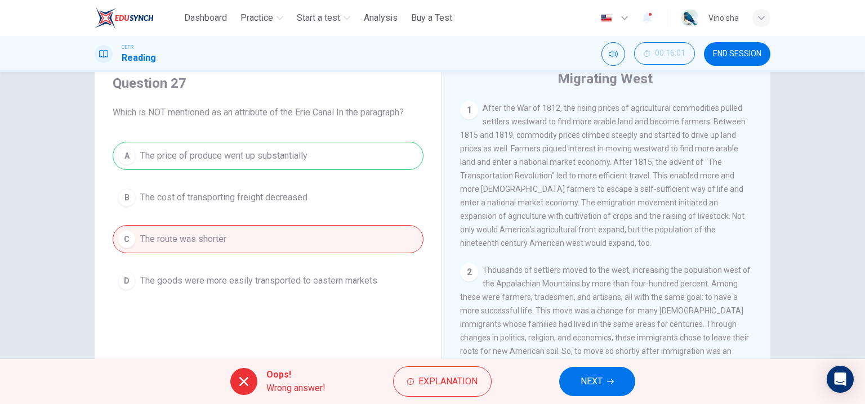
scroll to position [56, 0]
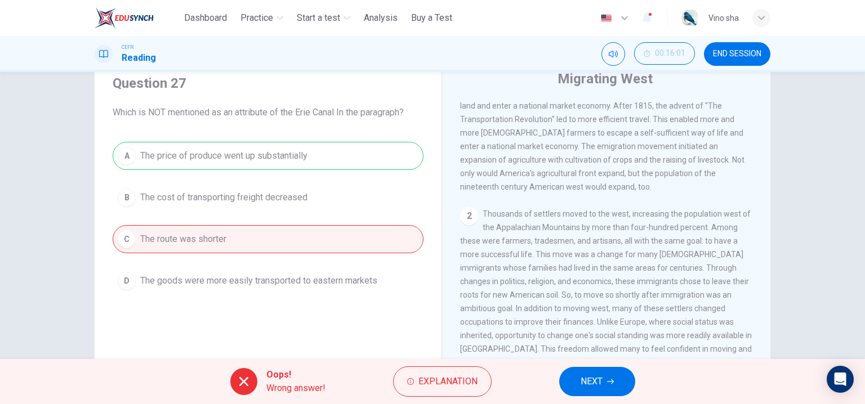
click at [611, 384] on icon "button" at bounding box center [610, 382] width 7 height 7
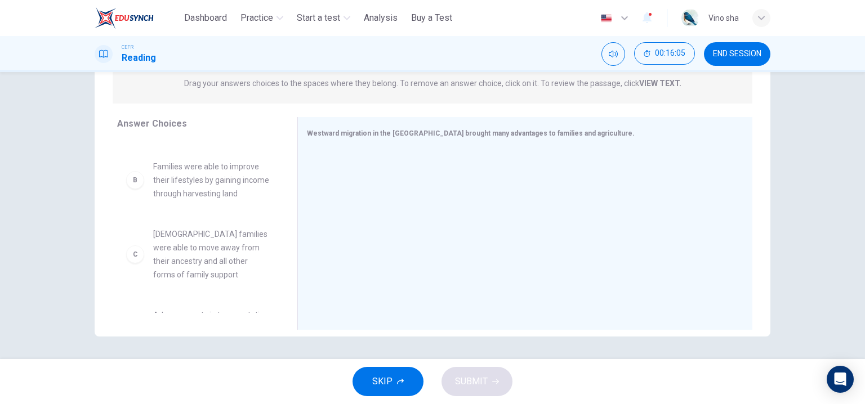
scroll to position [68, 0]
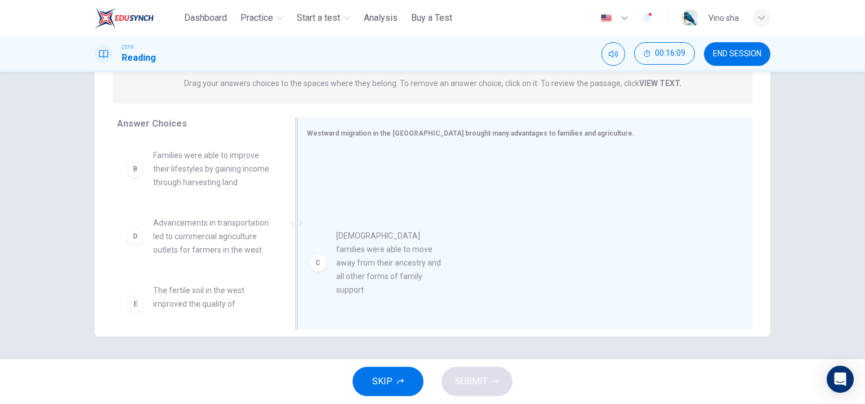
drag, startPoint x: 234, startPoint y: 268, endPoint x: 427, endPoint y: 268, distance: 192.6
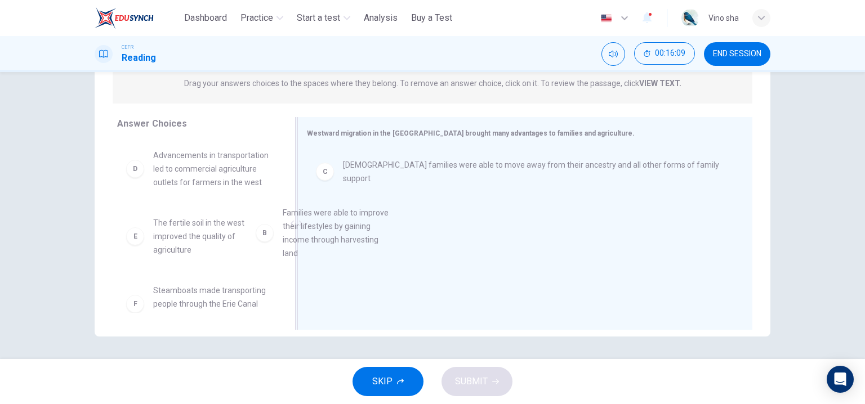
drag, startPoint x: 441, startPoint y: 275, endPoint x: 482, endPoint y: 284, distance: 41.5
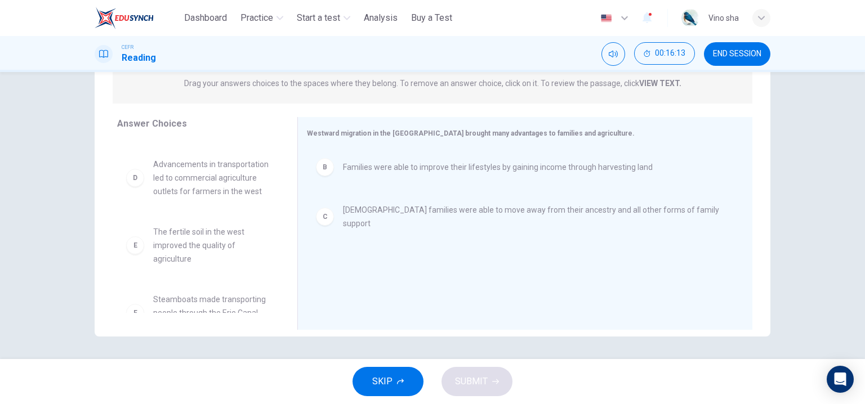
scroll to position [115, 0]
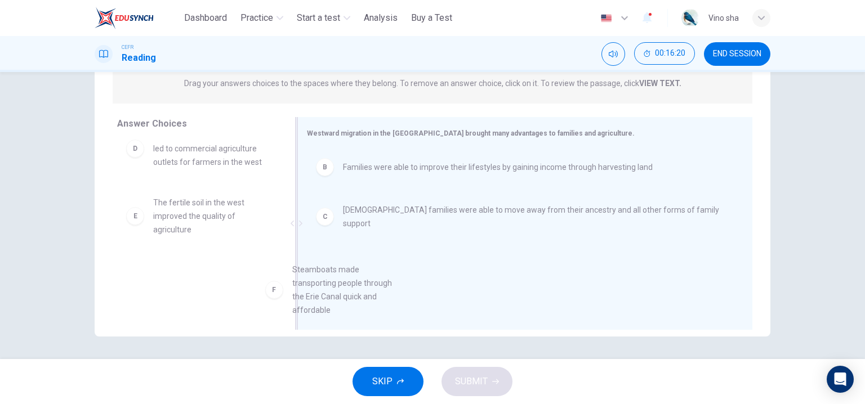
drag, startPoint x: 232, startPoint y: 286, endPoint x: 476, endPoint y: 284, distance: 243.9
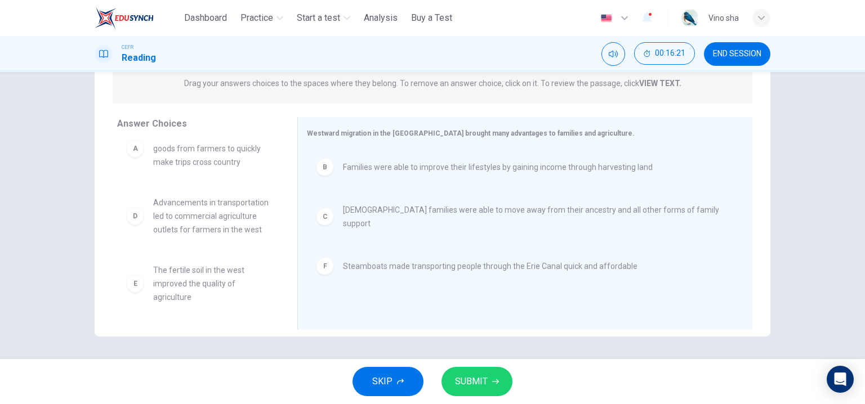
scroll to position [47, 0]
click at [504, 382] on button "SUBMIT" at bounding box center [477, 381] width 71 height 29
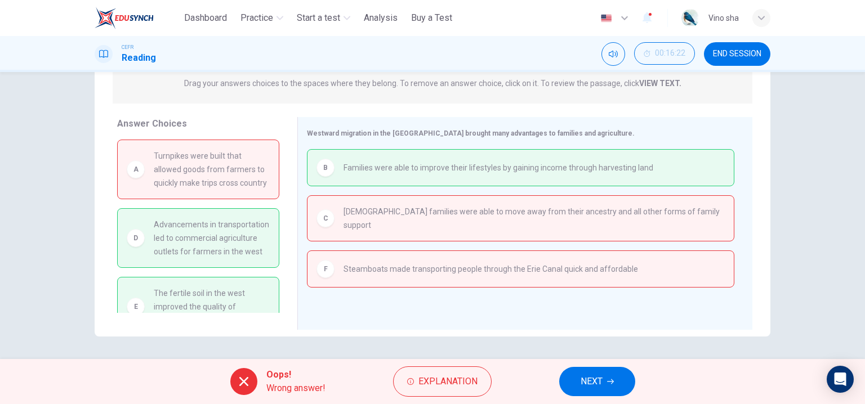
scroll to position [50, 0]
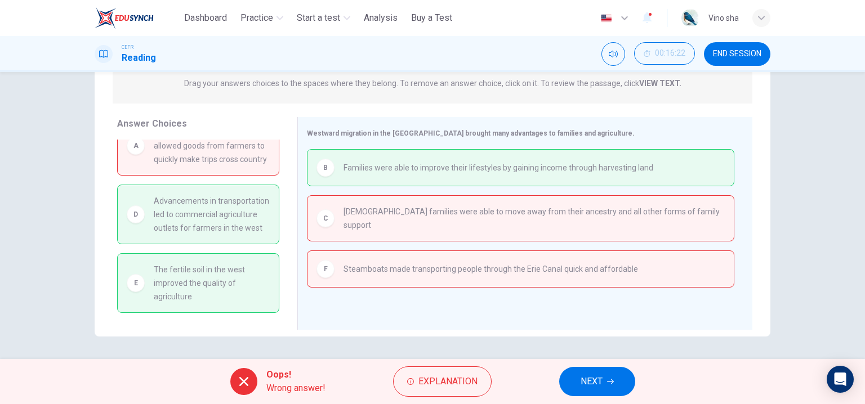
click at [595, 386] on span "NEXT" at bounding box center [592, 382] width 22 height 16
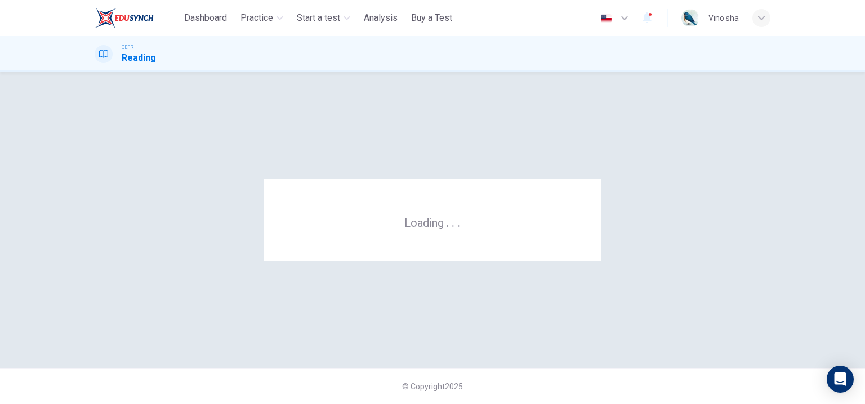
scroll to position [0, 0]
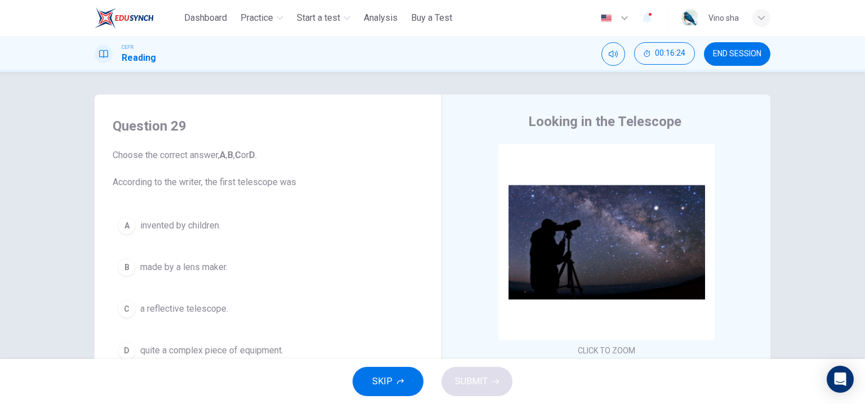
click at [734, 42] on button "END SESSION" at bounding box center [737, 54] width 66 height 24
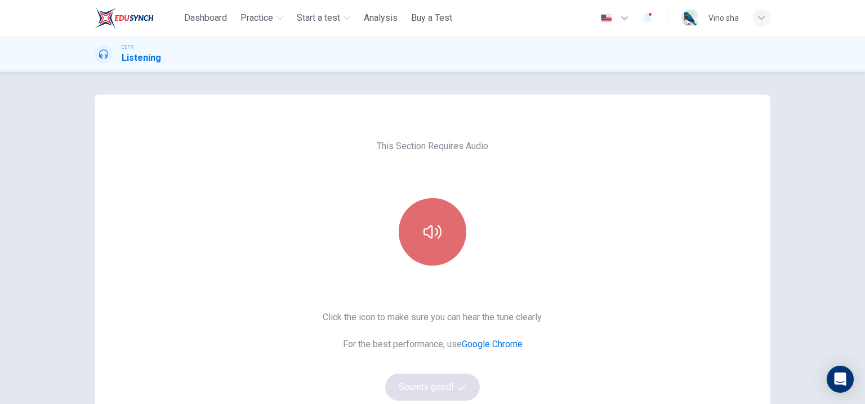
click at [444, 239] on button "button" at bounding box center [433, 232] width 68 height 68
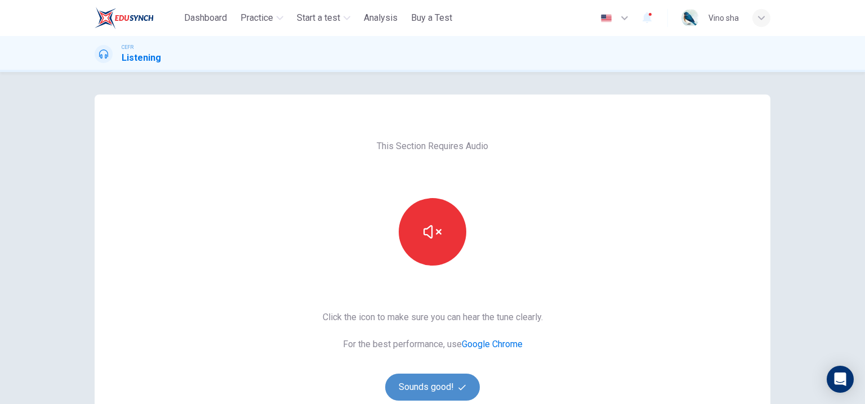
click at [438, 383] on button "Sounds good!" at bounding box center [432, 387] width 95 height 27
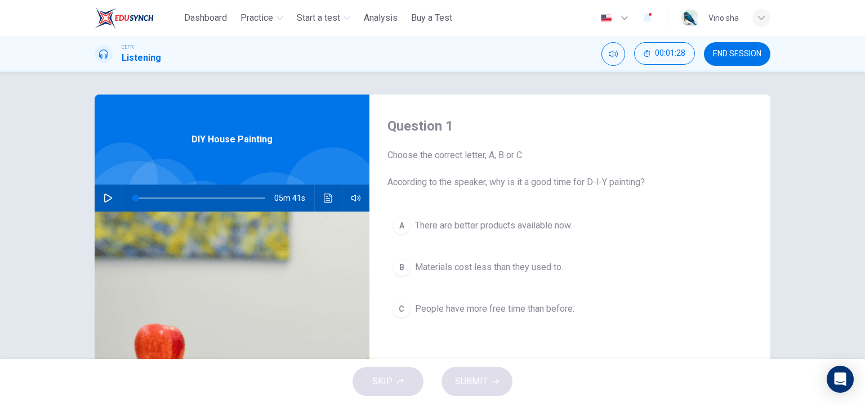
click at [104, 195] on icon "button" at bounding box center [108, 198] width 8 height 9
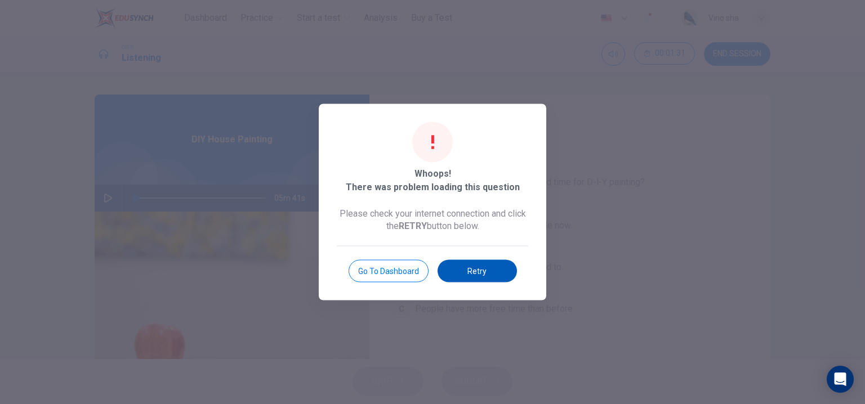
click at [451, 273] on button "Retry" at bounding box center [477, 271] width 79 height 23
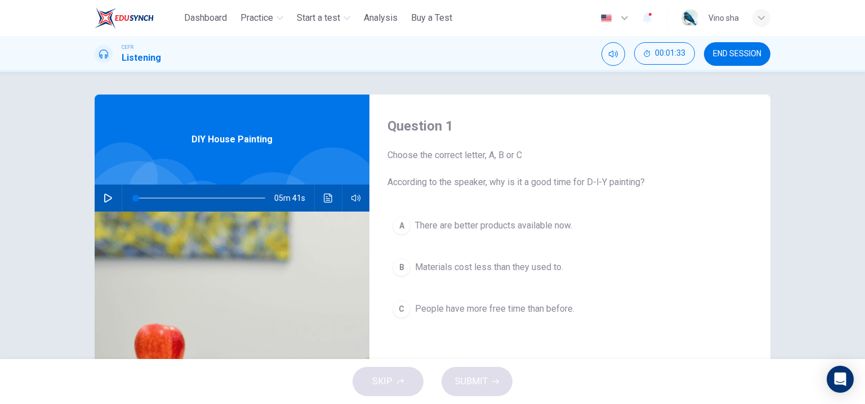
click at [106, 196] on icon "button" at bounding box center [108, 198] width 8 height 9
click at [90, 197] on div "Question 1 Choose the correct letter, A, B or C According to the speaker, why i…" at bounding box center [433, 290] width 712 height 391
click at [96, 196] on div "05m 21s" at bounding box center [232, 198] width 275 height 27
click at [105, 195] on icon "button" at bounding box center [108, 198] width 6 height 7
click at [104, 195] on icon "button" at bounding box center [108, 198] width 8 height 9
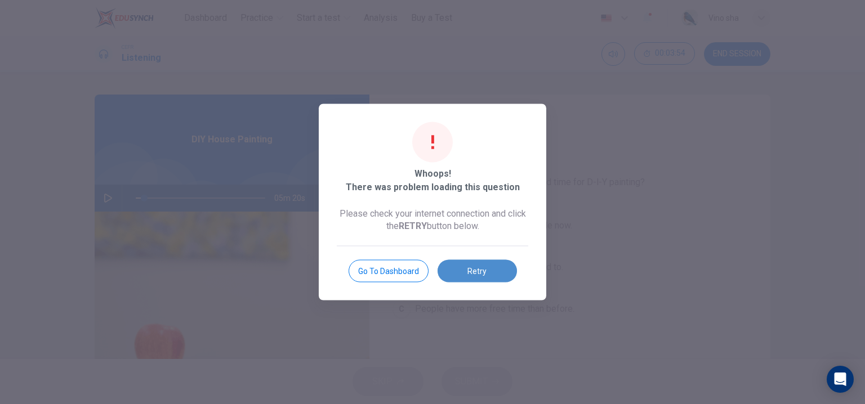
click at [486, 273] on button "Retry" at bounding box center [477, 271] width 79 height 23
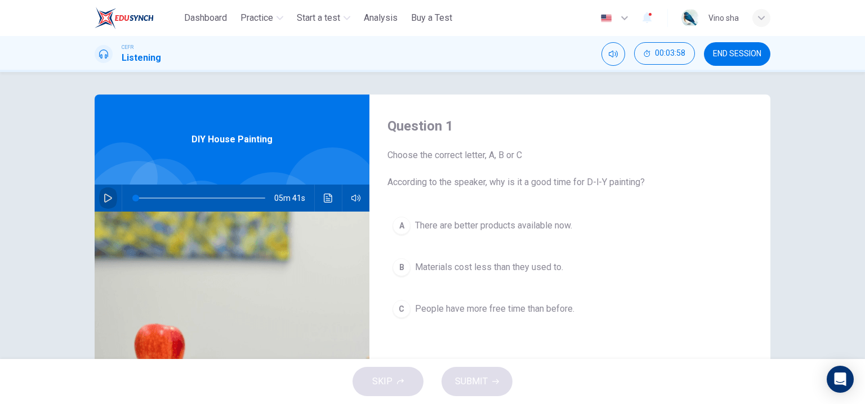
click at [107, 197] on icon "button" at bounding box center [108, 198] width 8 height 9
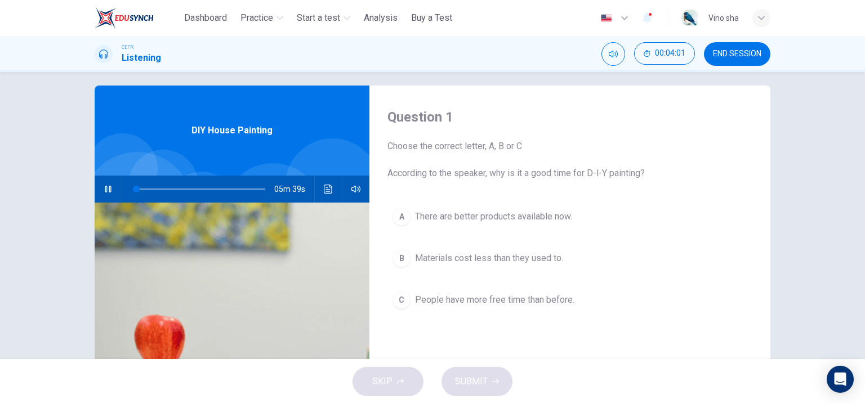
click at [525, 240] on div "A There are better products available now. B Materials cost less than they used…" at bounding box center [570, 270] width 365 height 134
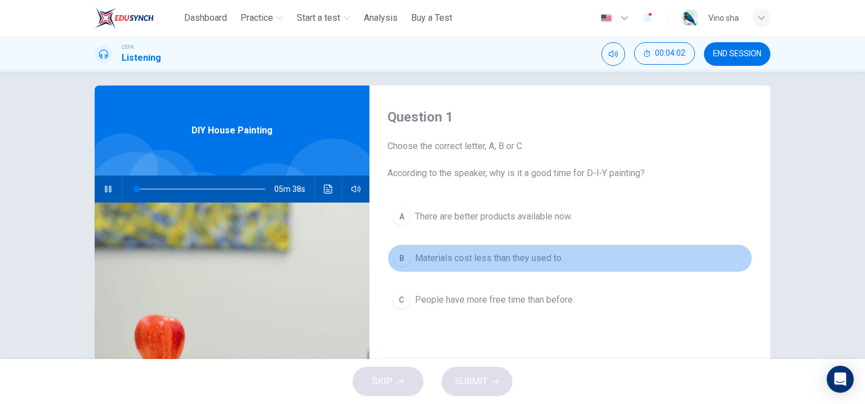
click at [522, 256] on span "Materials cost less than they used to." at bounding box center [489, 259] width 148 height 14
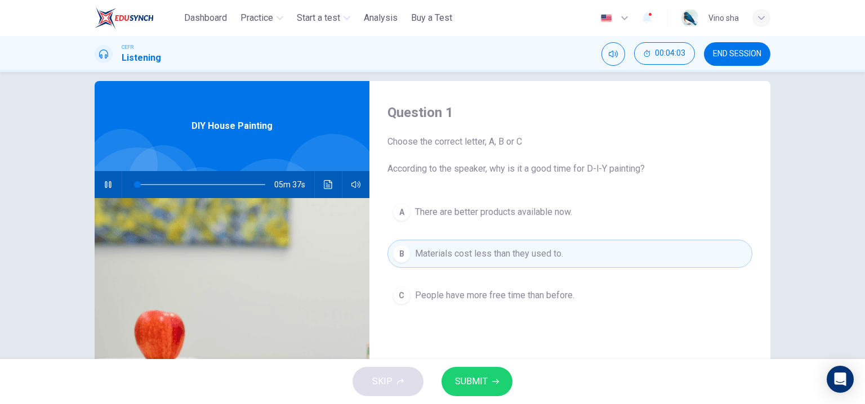
scroll to position [0, 0]
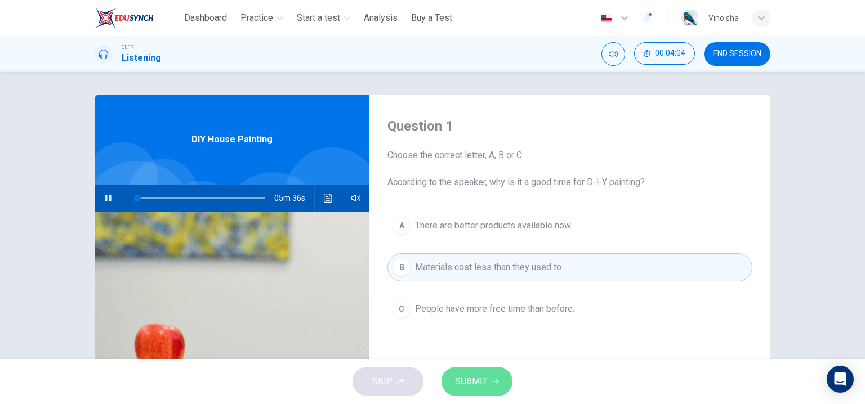
click at [481, 390] on button "SUBMIT" at bounding box center [477, 381] width 71 height 29
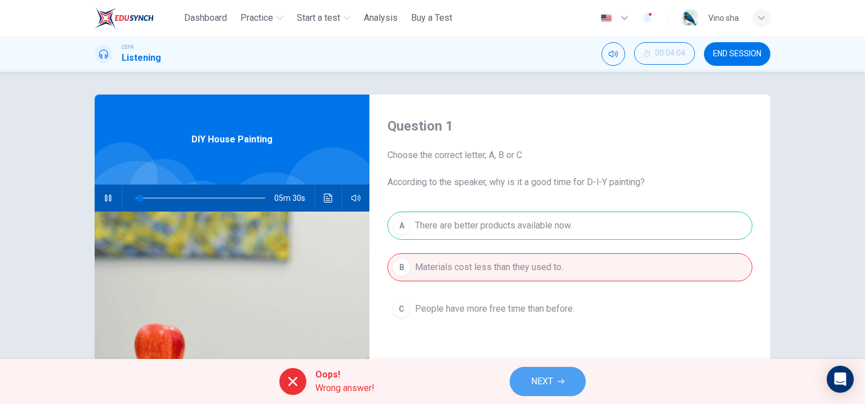
click at [545, 384] on span "NEXT" at bounding box center [542, 382] width 22 height 16
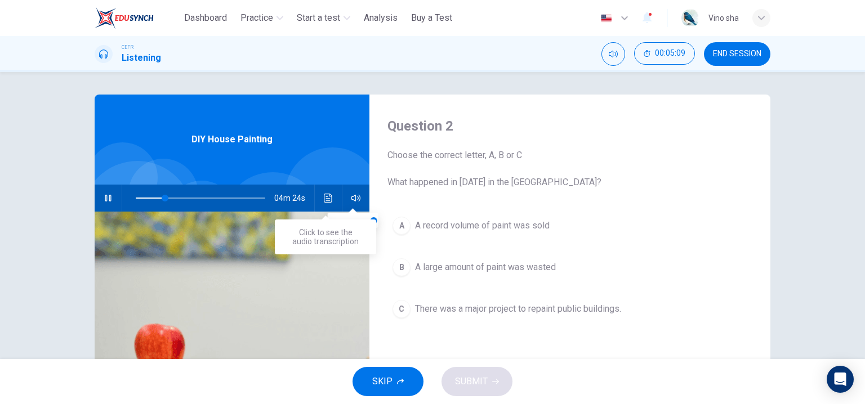
click at [324, 197] on icon "Click to see the audio transcription" at bounding box center [328, 198] width 9 height 9
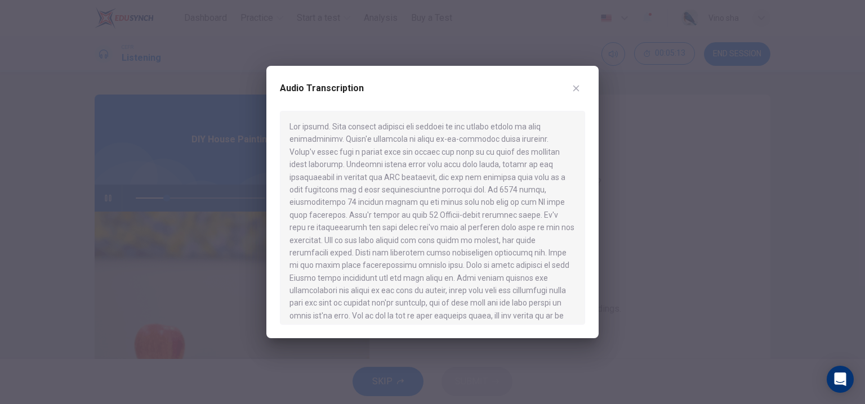
click at [578, 82] on button "button" at bounding box center [576, 88] width 18 height 18
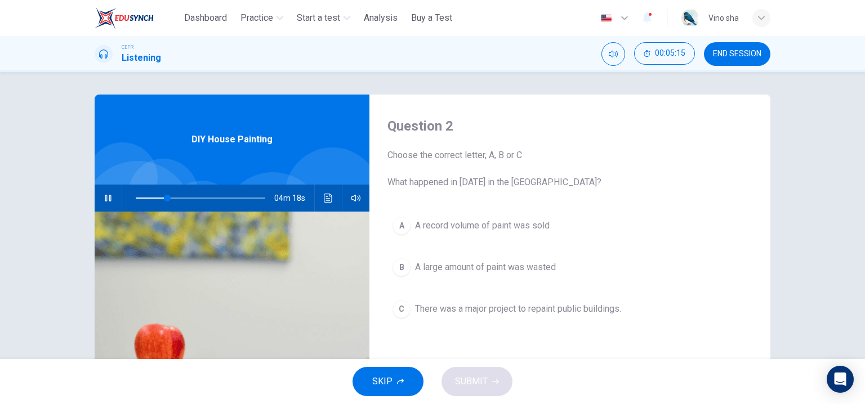
click at [530, 230] on span "A record volume of paint was sold" at bounding box center [482, 226] width 135 height 14
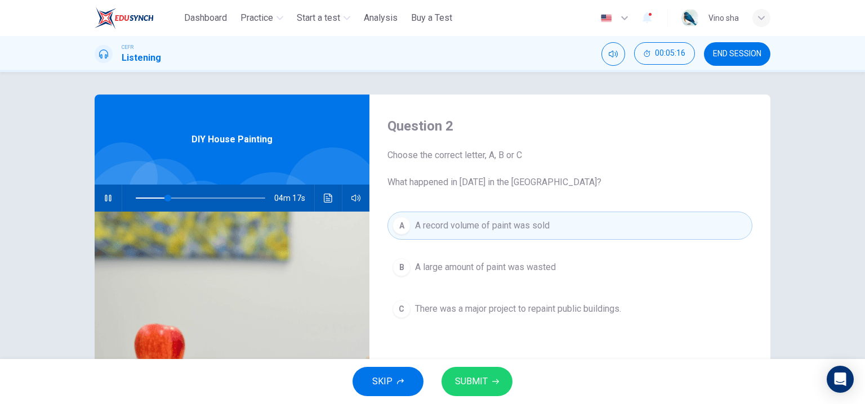
click at [467, 383] on span "SUBMIT" at bounding box center [471, 382] width 33 height 16
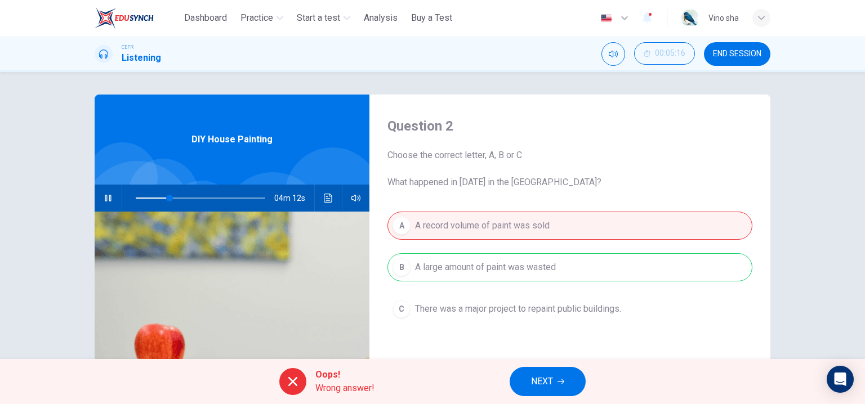
click at [546, 374] on span "NEXT" at bounding box center [542, 382] width 22 height 16
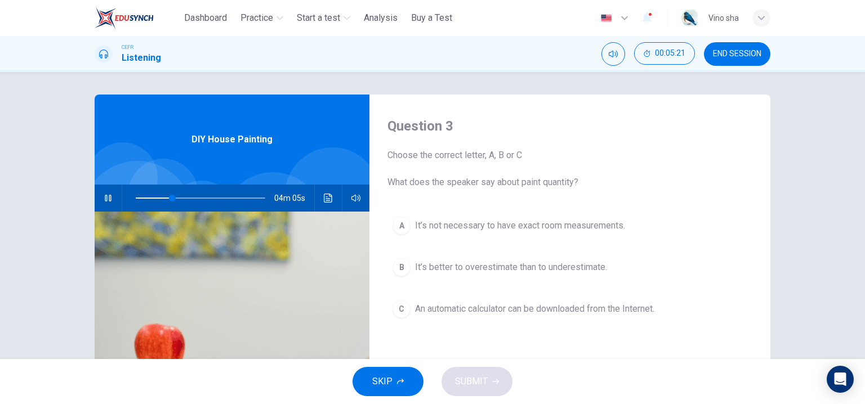
click at [491, 308] on span "An automatic calculator can be downloaded from the Internet." at bounding box center [534, 309] width 239 height 14
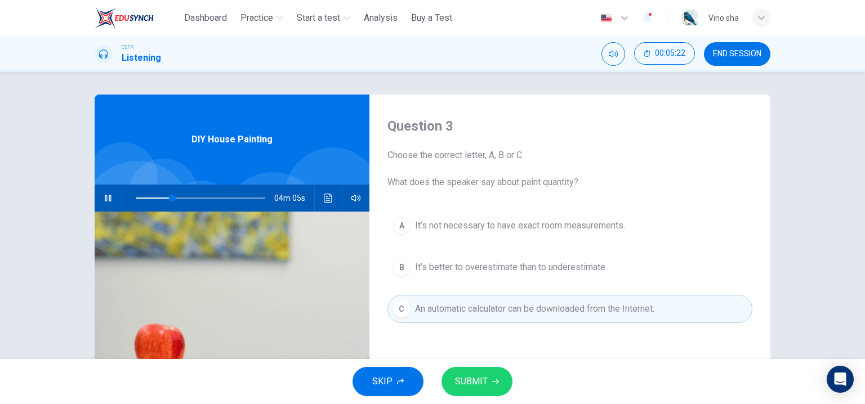
click at [477, 376] on span "SUBMIT" at bounding box center [471, 382] width 33 height 16
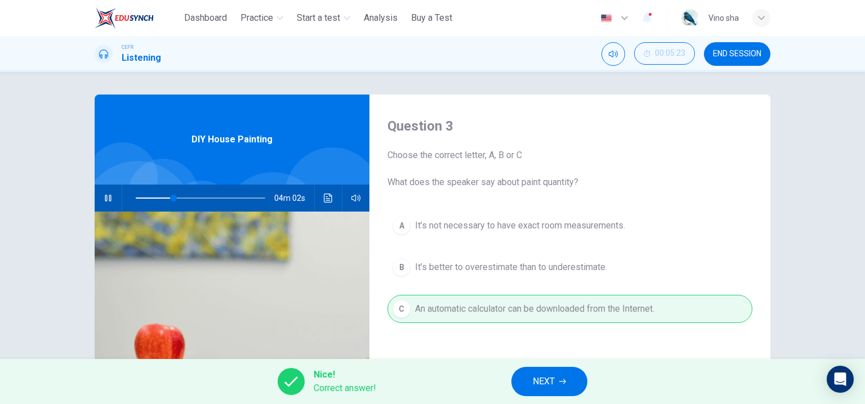
click at [553, 376] on span "NEXT" at bounding box center [544, 382] width 22 height 16
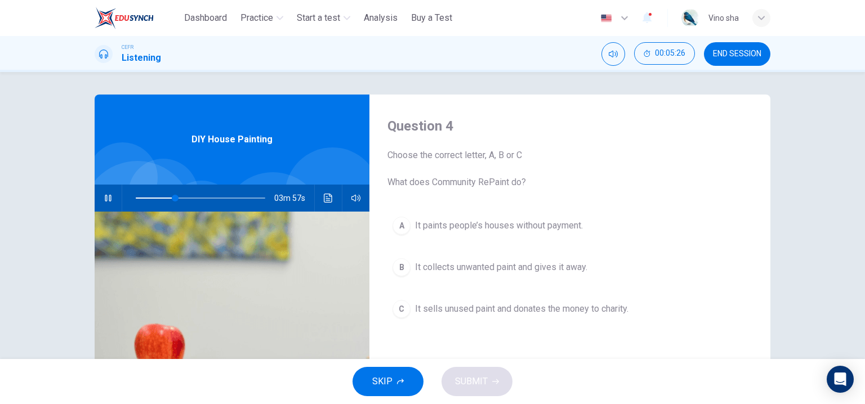
click at [541, 305] on span "It sells unused paint and donates the money to charity." at bounding box center [521, 309] width 213 height 14
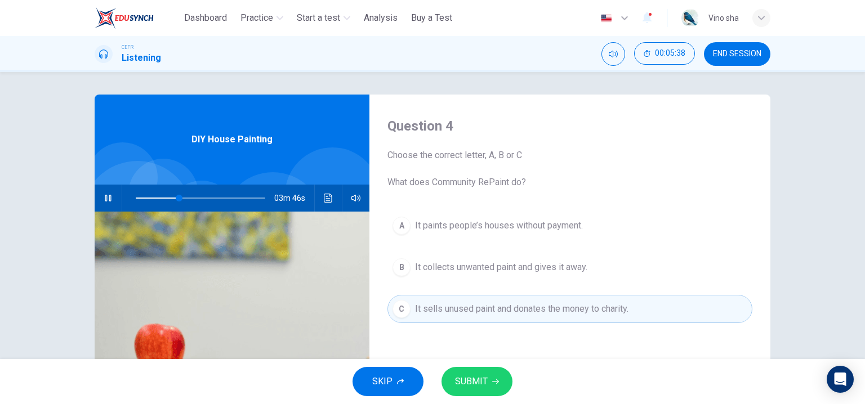
click at [489, 382] on button "SUBMIT" at bounding box center [477, 381] width 71 height 29
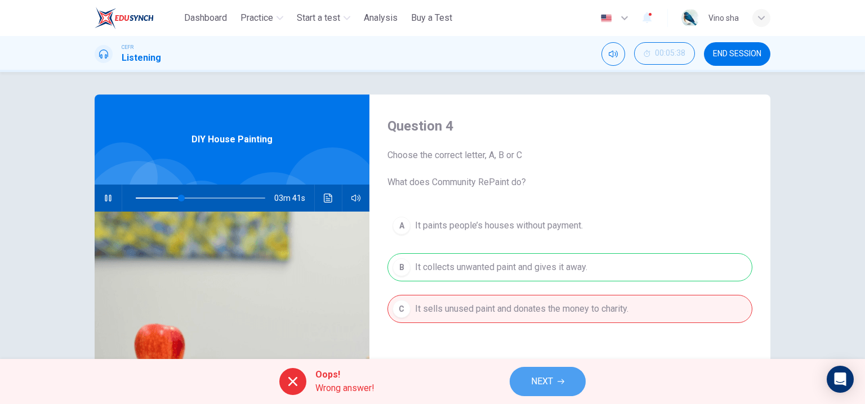
click at [535, 381] on span "NEXT" at bounding box center [542, 382] width 22 height 16
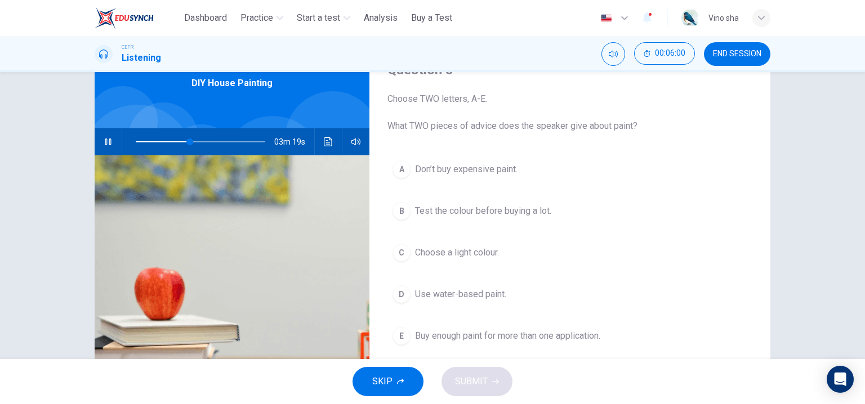
scroll to position [113, 0]
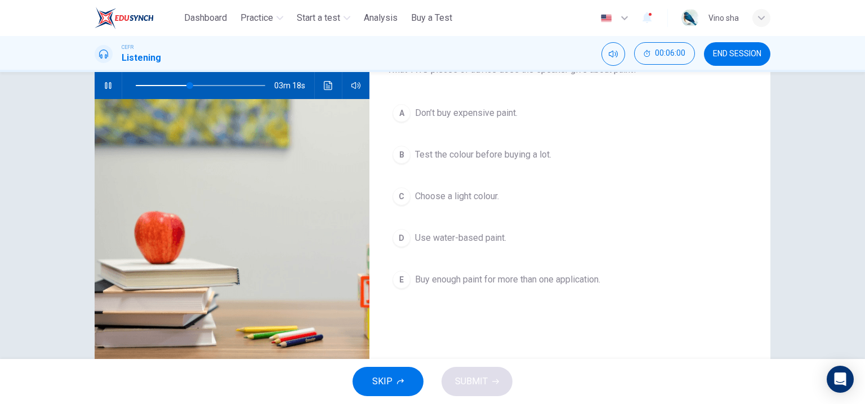
click at [451, 194] on span "Choose a light colour." at bounding box center [457, 197] width 84 height 14
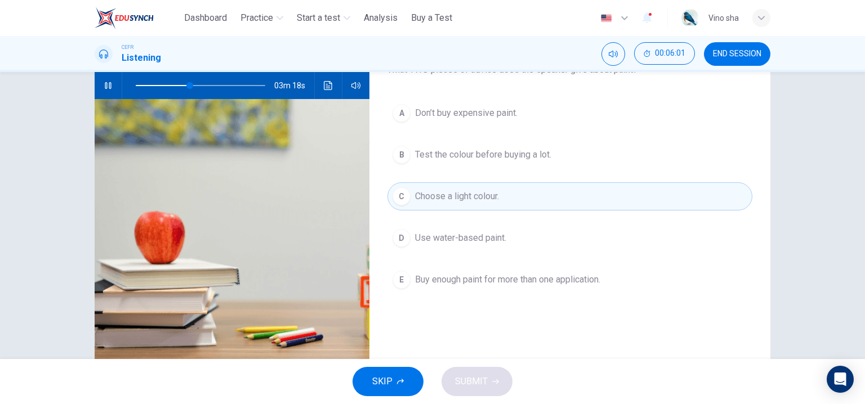
scroll to position [56, 0]
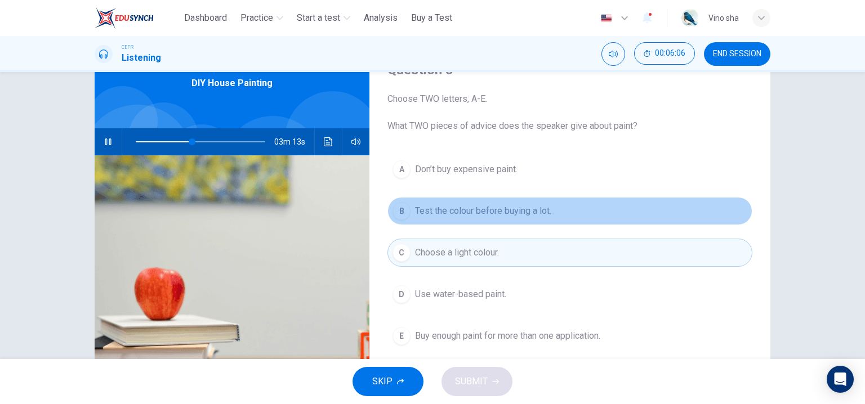
click at [561, 210] on button "B Test the colour before buying a lot." at bounding box center [570, 211] width 365 height 28
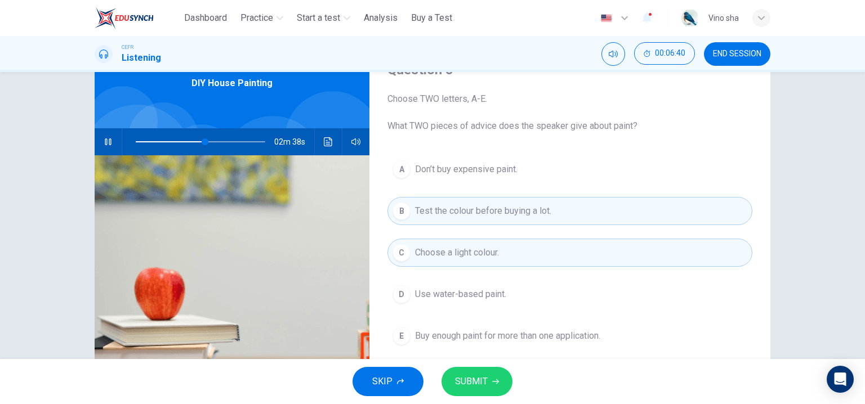
click at [518, 299] on button "D Use water-based paint." at bounding box center [570, 294] width 365 height 28
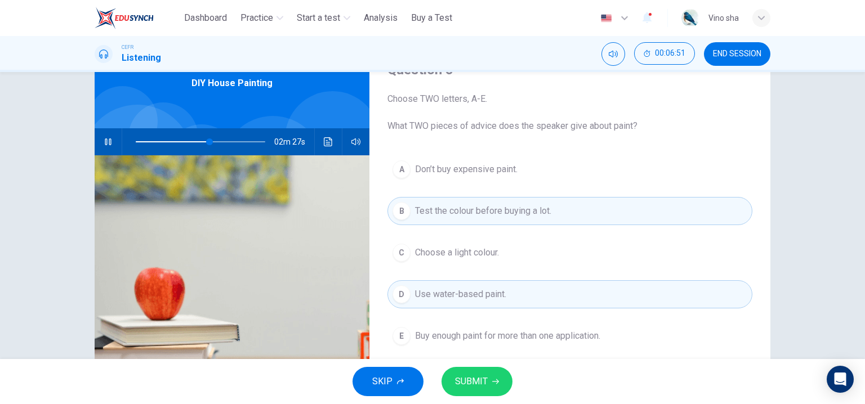
click at [484, 379] on span "SUBMIT" at bounding box center [471, 382] width 33 height 16
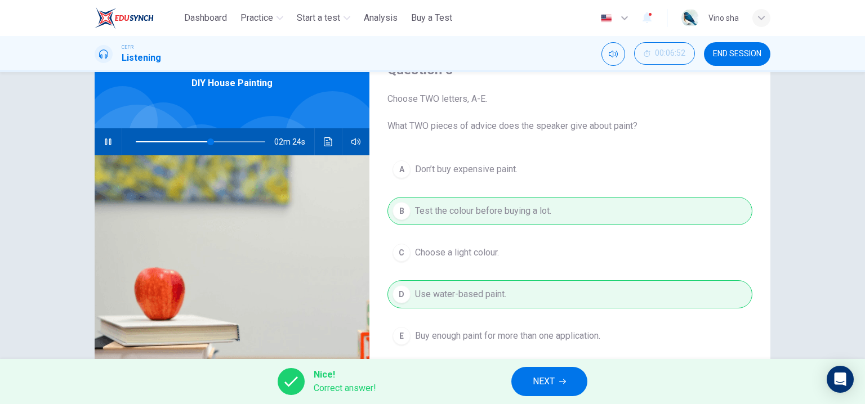
click at [569, 377] on button "NEXT" at bounding box center [549, 381] width 76 height 29
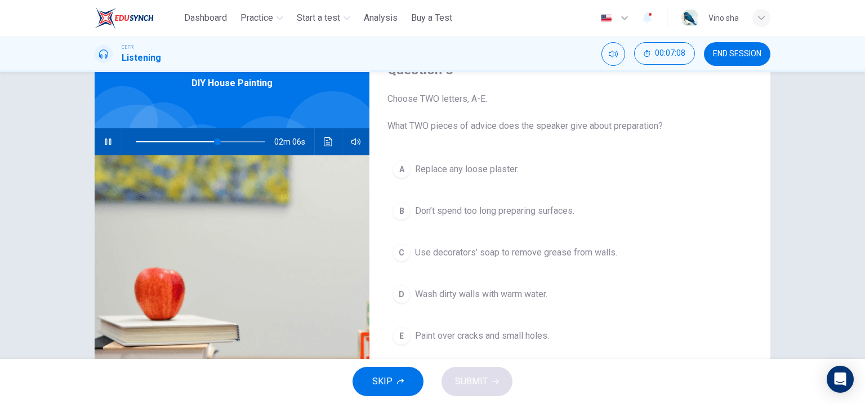
click at [560, 329] on button "E Paint over cracks and small holes." at bounding box center [570, 336] width 365 height 28
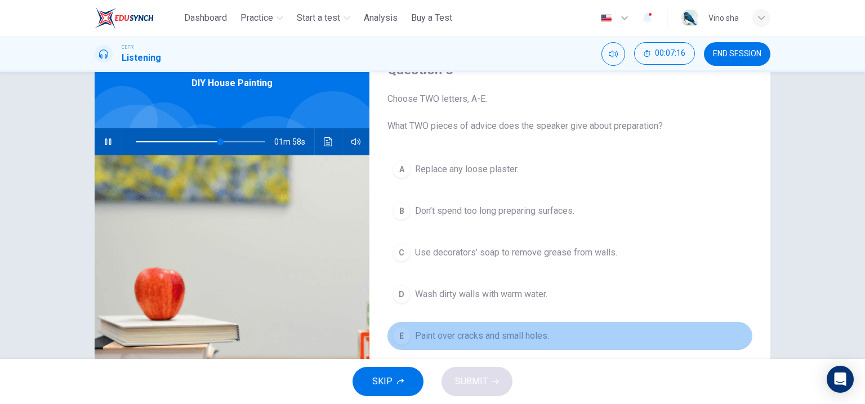
click at [573, 330] on button "E Paint over cracks and small holes." at bounding box center [570, 336] width 365 height 28
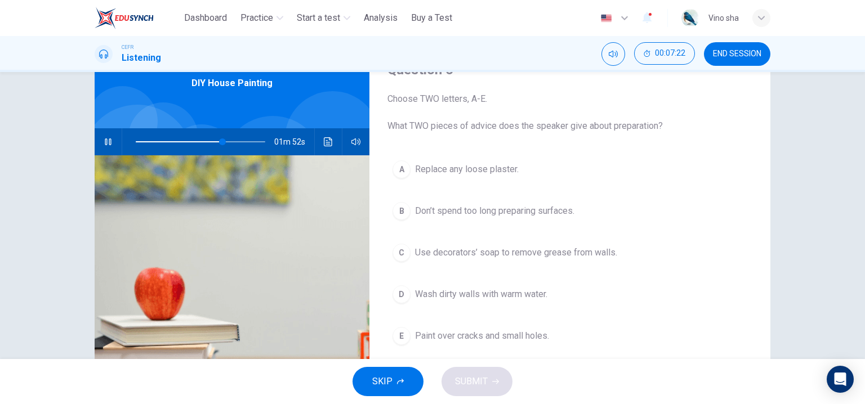
click at [513, 170] on span "Replace any loose plaster." at bounding box center [467, 170] width 104 height 14
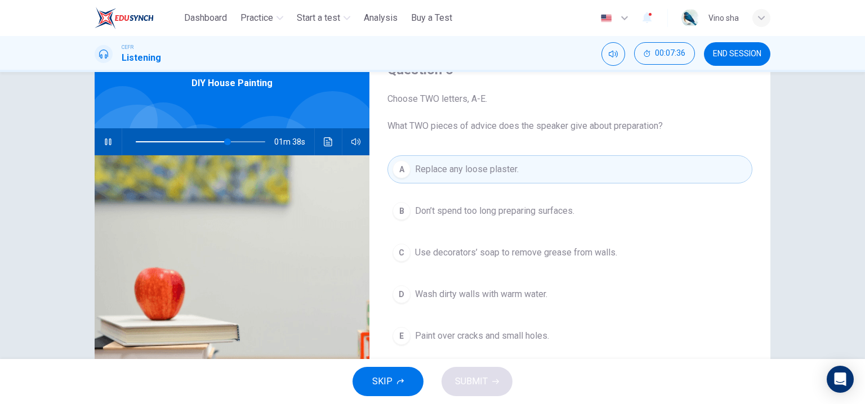
click at [541, 252] on span "Use decorators’ soap to remove grease from walls." at bounding box center [516, 253] width 202 height 14
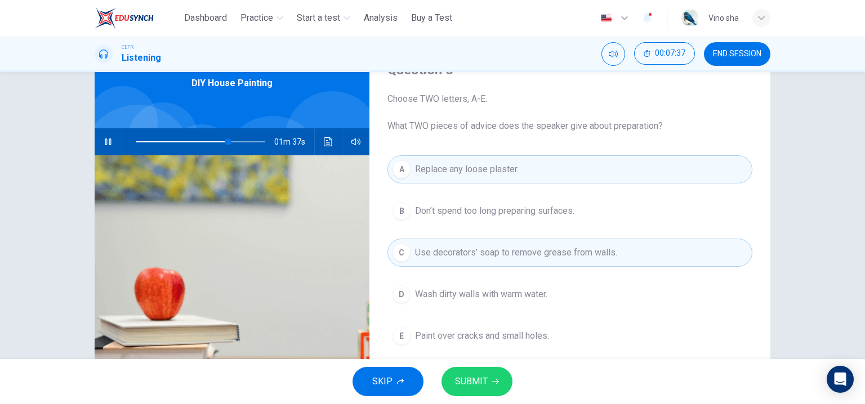
click at [488, 378] on button "SUBMIT" at bounding box center [477, 381] width 71 height 29
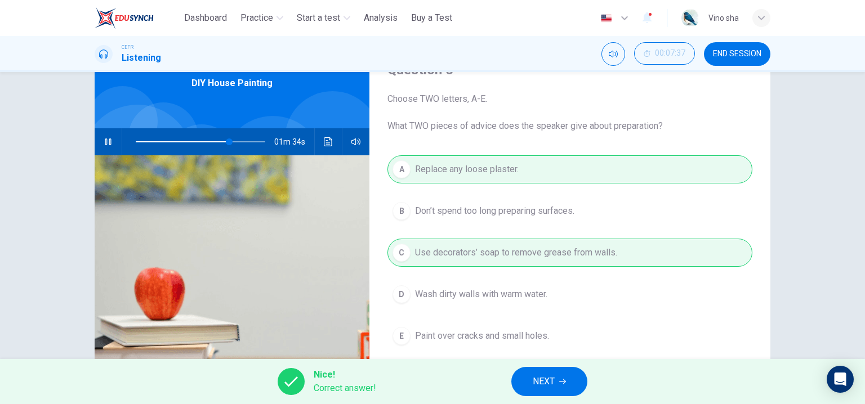
click at [578, 377] on button "NEXT" at bounding box center [549, 381] width 76 height 29
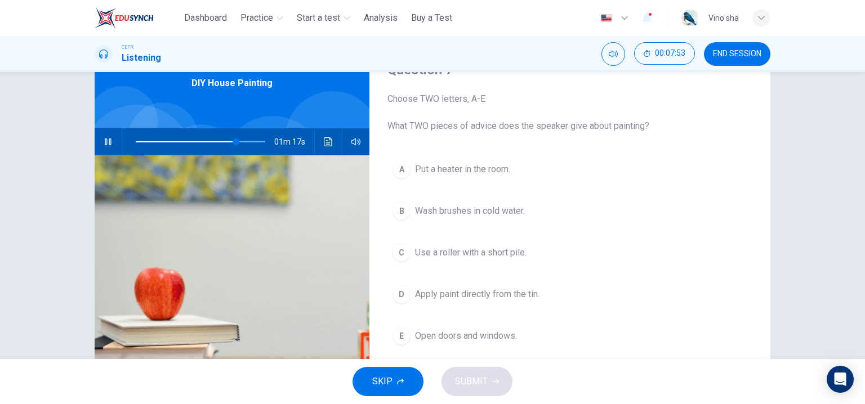
click at [507, 324] on button "E Open doors and windows." at bounding box center [570, 336] width 365 height 28
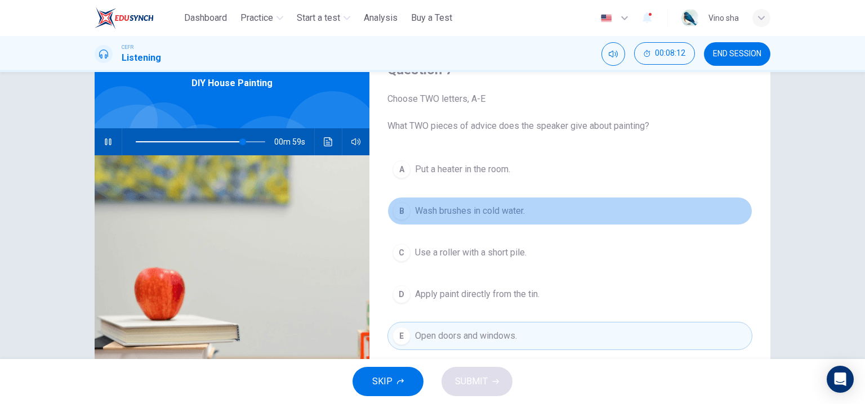
click at [514, 210] on span "Wash brushes in cold water." at bounding box center [470, 211] width 110 height 14
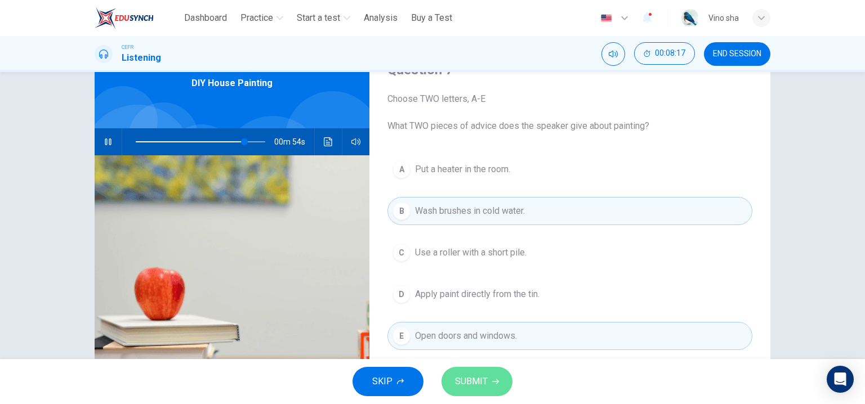
click at [490, 386] on button "SUBMIT" at bounding box center [477, 381] width 71 height 29
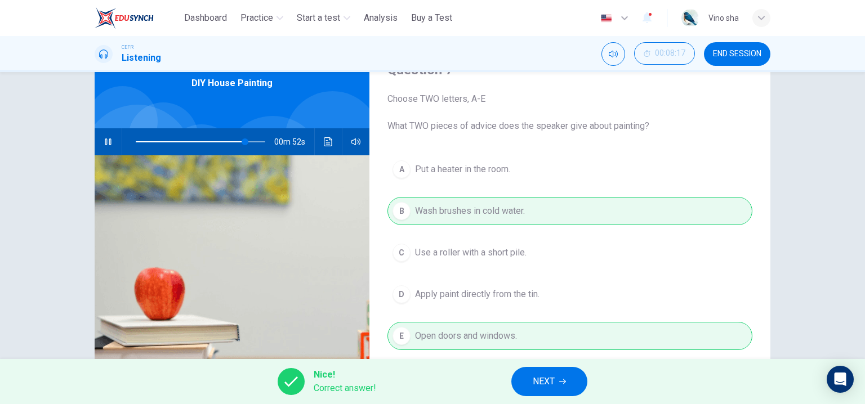
type input "**"
click at [572, 386] on button "NEXT" at bounding box center [549, 381] width 76 height 29
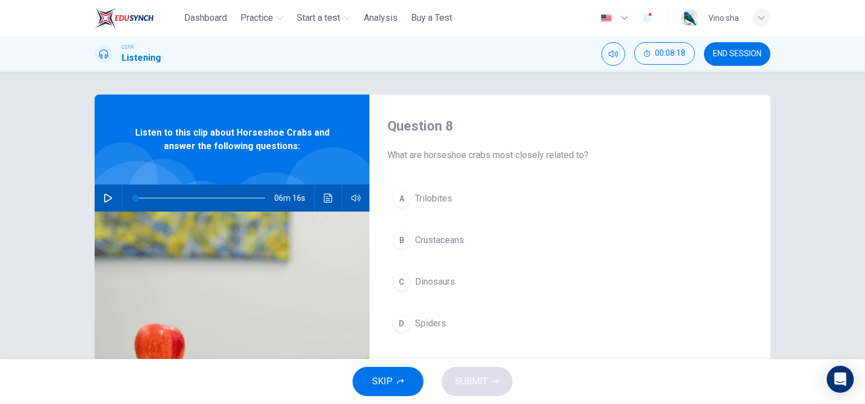
click at [99, 194] on button "button" at bounding box center [108, 198] width 18 height 27
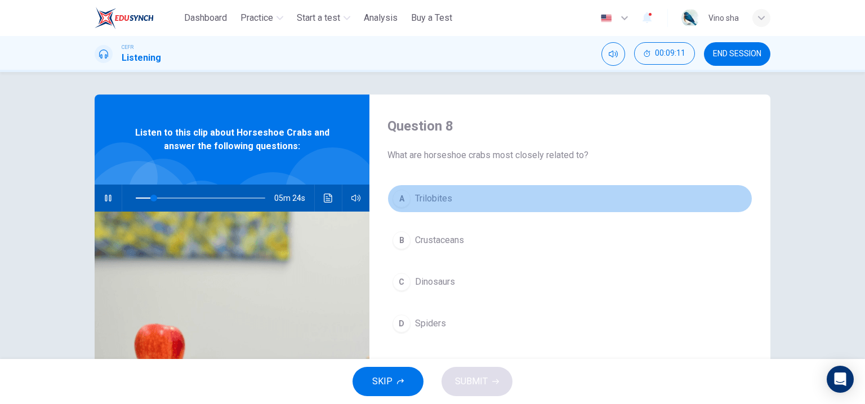
click at [435, 188] on button "A Trilobites" at bounding box center [570, 199] width 365 height 28
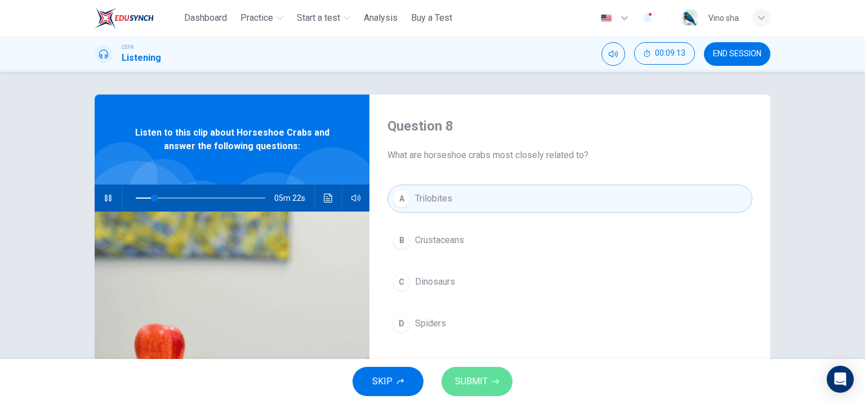
click at [478, 379] on span "SUBMIT" at bounding box center [471, 382] width 33 height 16
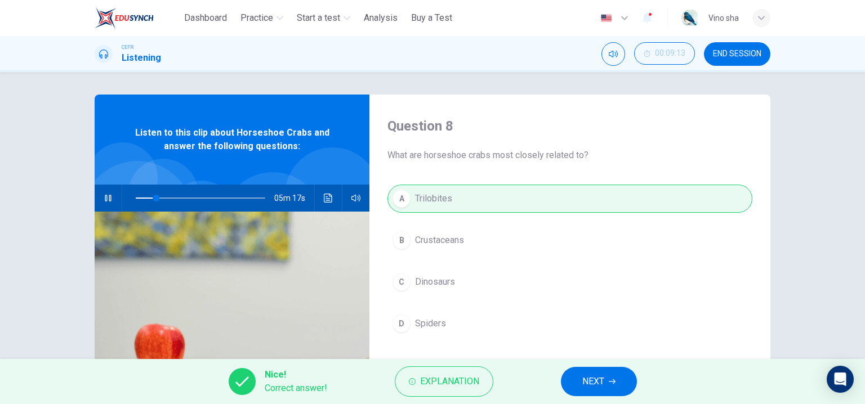
click at [620, 373] on button "NEXT" at bounding box center [599, 381] width 76 height 29
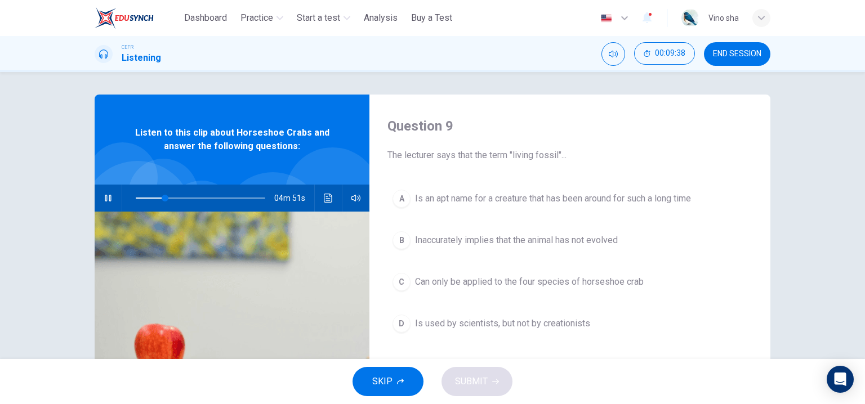
click at [617, 201] on span "Is an apt name for a creature that has been around for such a long time" at bounding box center [553, 199] width 276 height 14
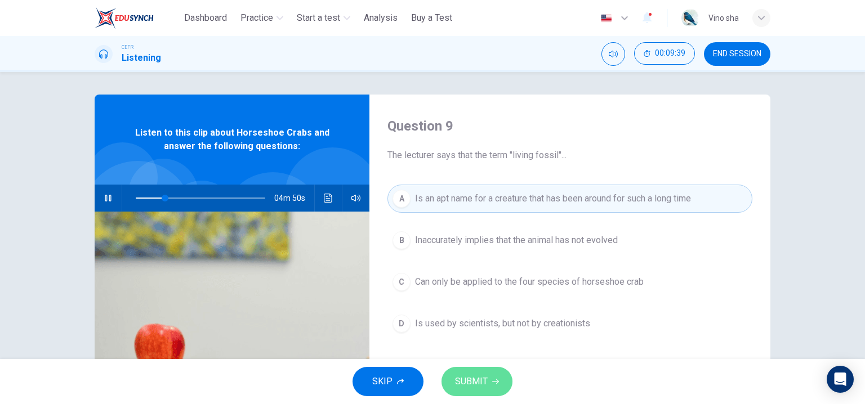
click at [495, 383] on icon "button" at bounding box center [495, 382] width 7 height 7
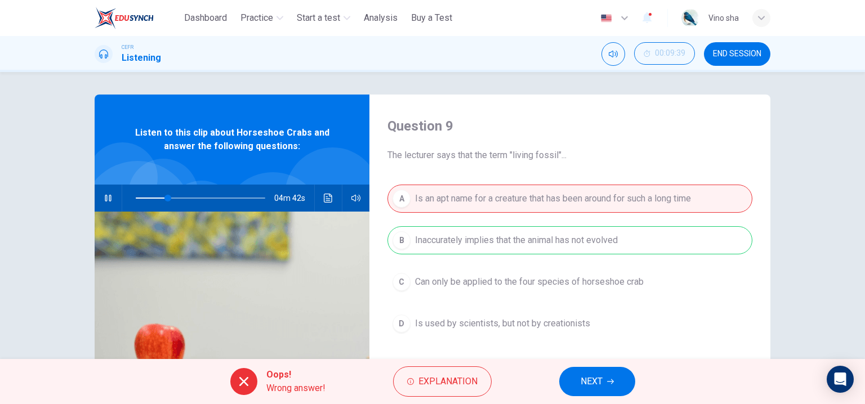
click at [605, 381] on button "NEXT" at bounding box center [597, 381] width 76 height 29
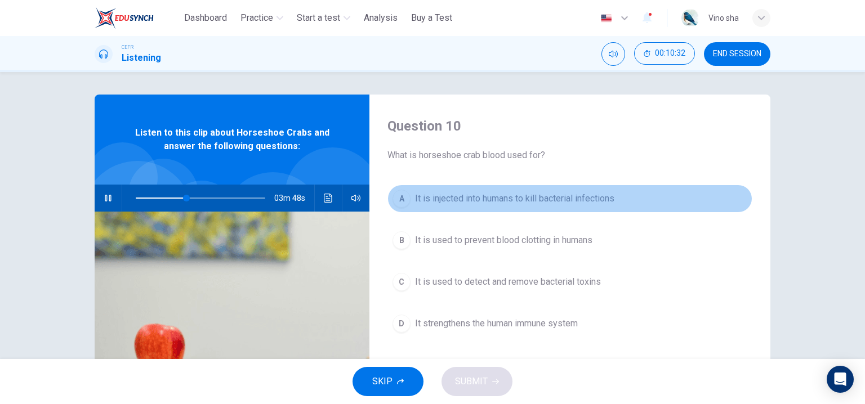
click at [599, 193] on span "It is injected into humans to kill bacterial infections" at bounding box center [514, 199] width 199 height 14
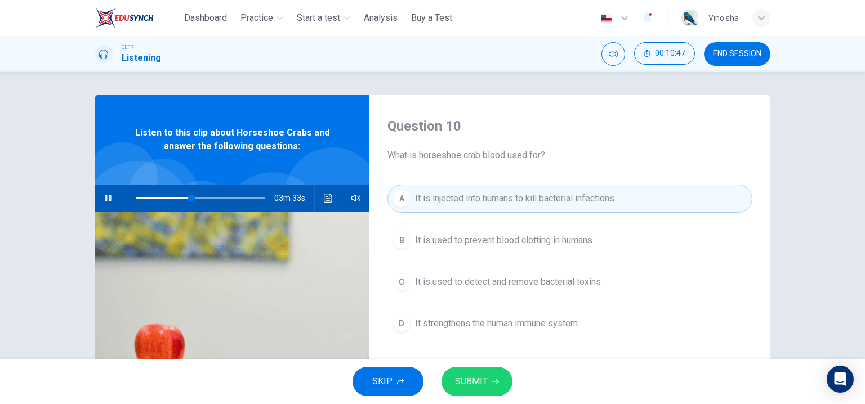
click at [484, 383] on span "SUBMIT" at bounding box center [471, 382] width 33 height 16
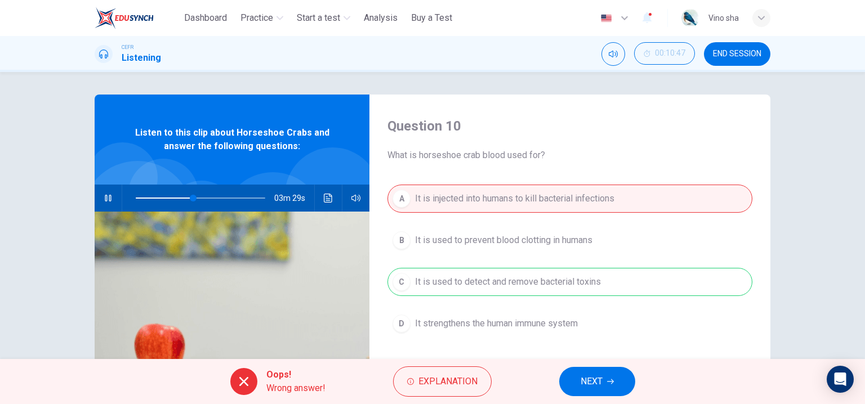
click at [598, 380] on span "NEXT" at bounding box center [592, 382] width 22 height 16
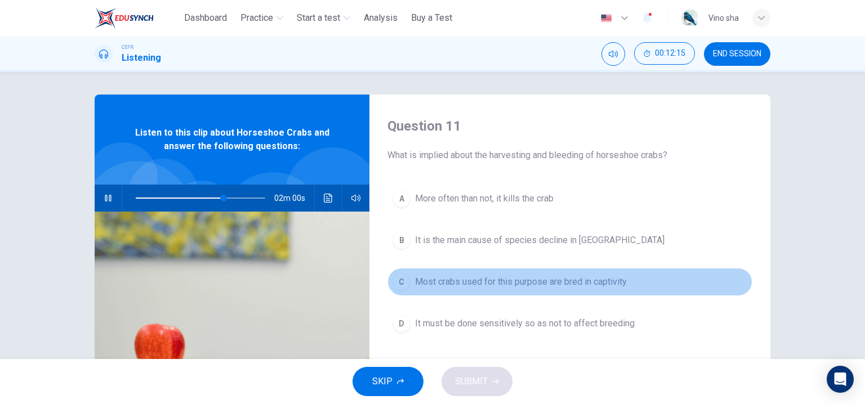
click at [528, 278] on span "Most crabs used for this purpose are bred in captivity" at bounding box center [521, 282] width 212 height 14
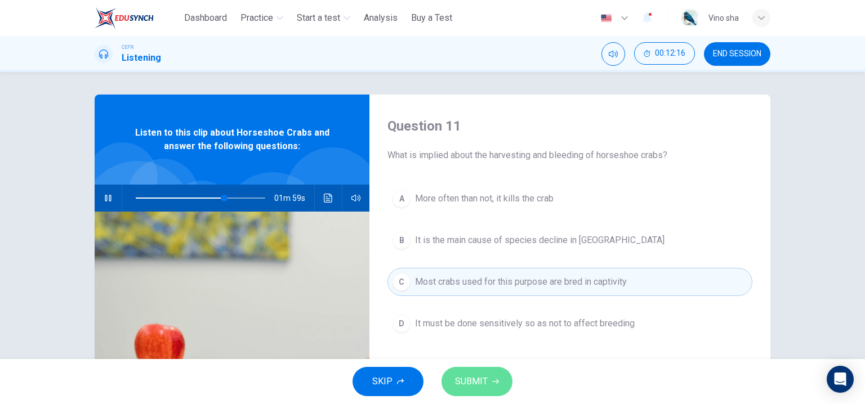
click at [489, 373] on button "SUBMIT" at bounding box center [477, 381] width 71 height 29
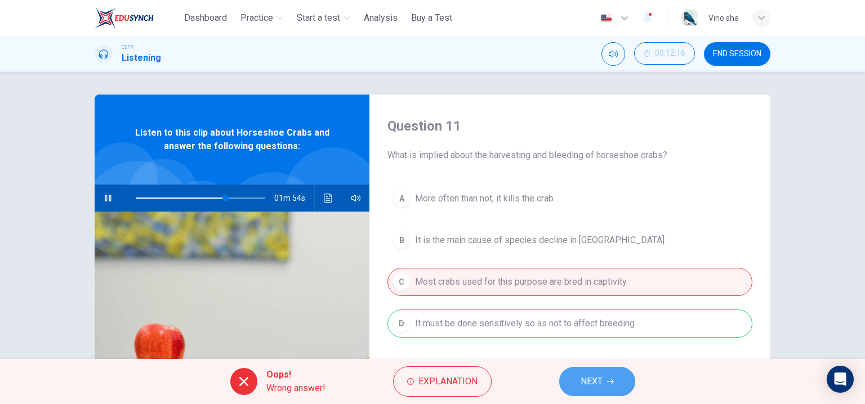
click at [588, 382] on span "NEXT" at bounding box center [592, 382] width 22 height 16
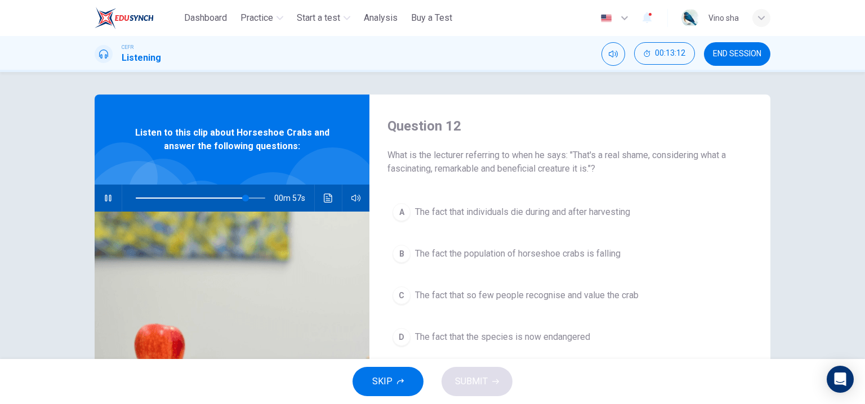
click at [577, 297] on span "The fact that so few people recognise and value the crab" at bounding box center [527, 296] width 224 height 14
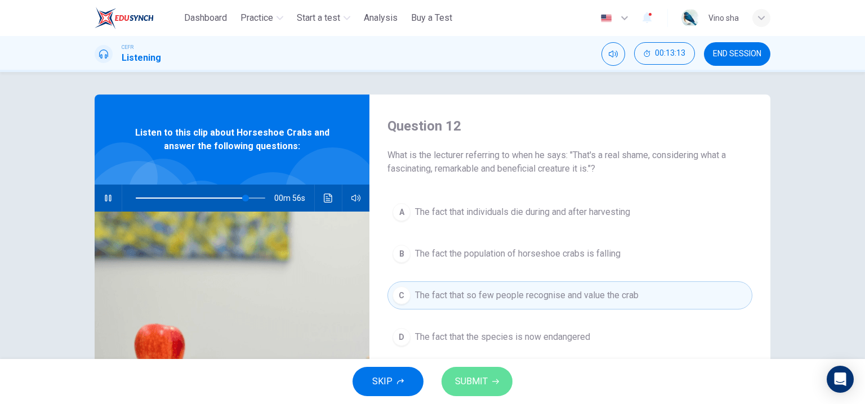
click at [474, 388] on span "SUBMIT" at bounding box center [471, 382] width 33 height 16
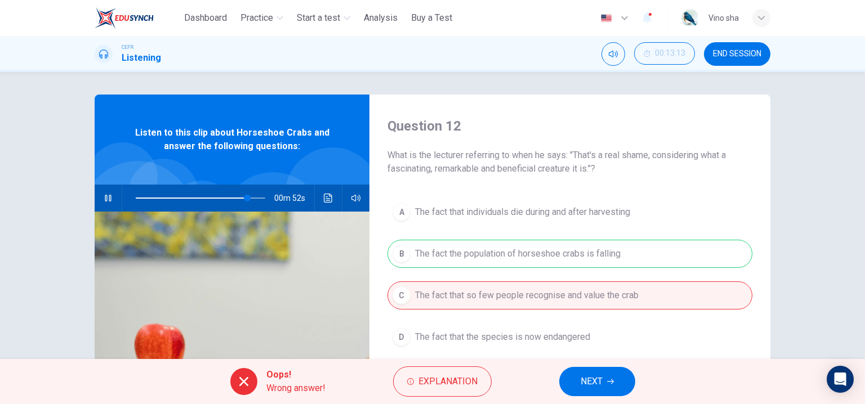
type input "**"
click at [577, 377] on button "NEXT" at bounding box center [597, 381] width 76 height 29
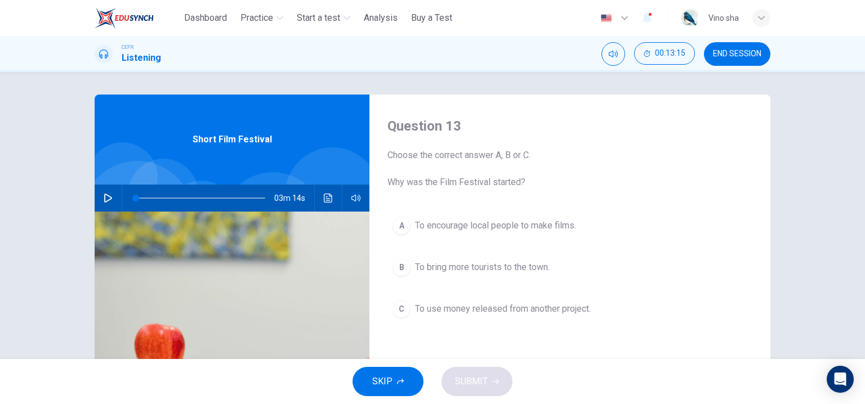
click at [108, 197] on icon "button" at bounding box center [108, 198] width 8 height 9
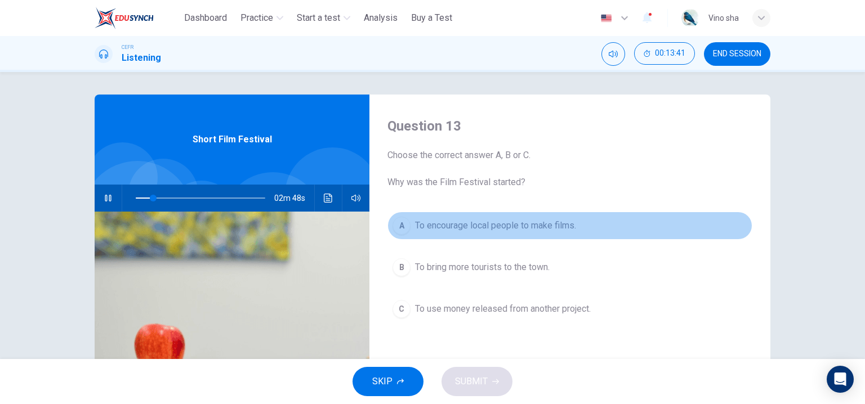
click at [538, 231] on span "To encourage local people to make films." at bounding box center [495, 226] width 161 height 14
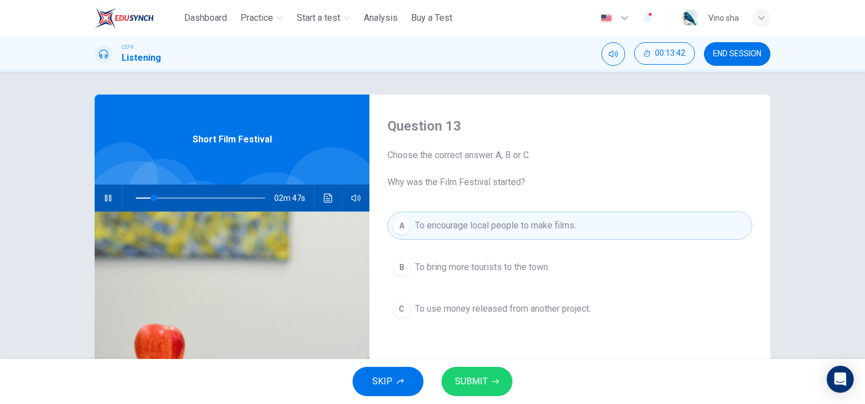
drag, startPoint x: 487, startPoint y: 384, endPoint x: 504, endPoint y: 371, distance: 21.0
click at [489, 382] on button "SUBMIT" at bounding box center [477, 381] width 71 height 29
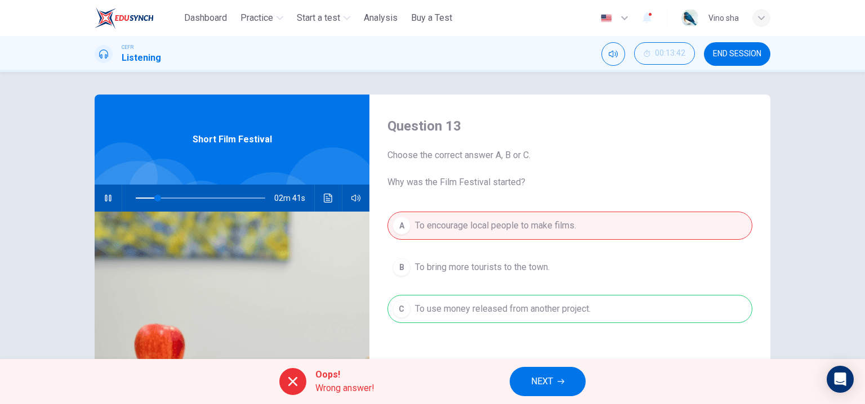
click at [545, 384] on span "NEXT" at bounding box center [542, 382] width 22 height 16
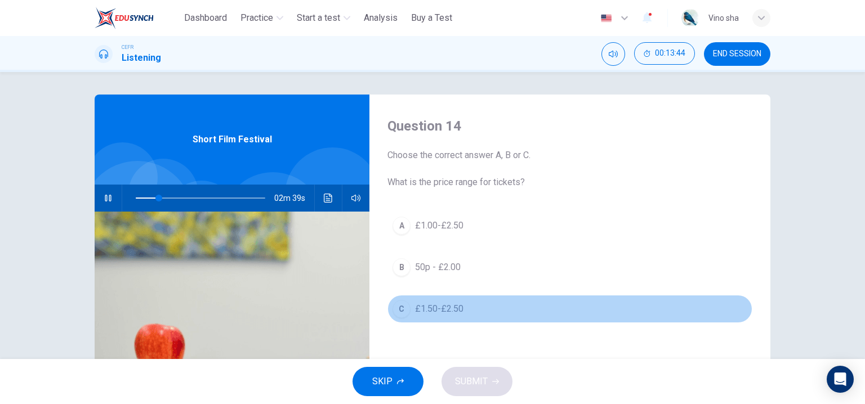
click at [502, 314] on button "C £1.50-£2.50" at bounding box center [570, 309] width 365 height 28
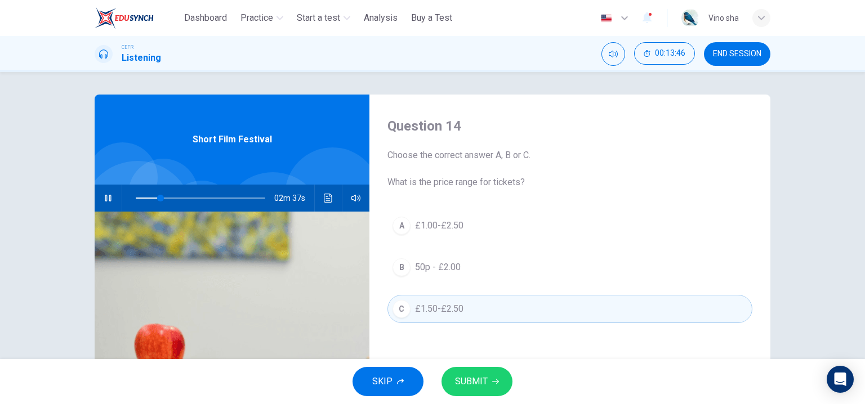
click at [453, 224] on span "£1.00-£2.50" at bounding box center [439, 226] width 48 height 14
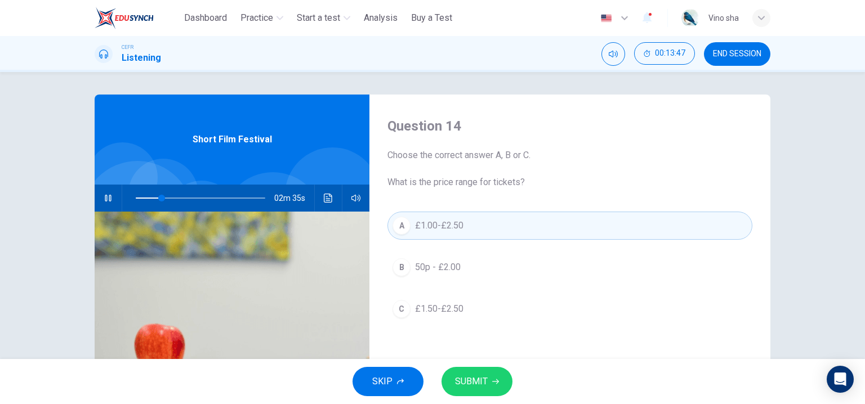
click at [469, 375] on span "SUBMIT" at bounding box center [471, 382] width 33 height 16
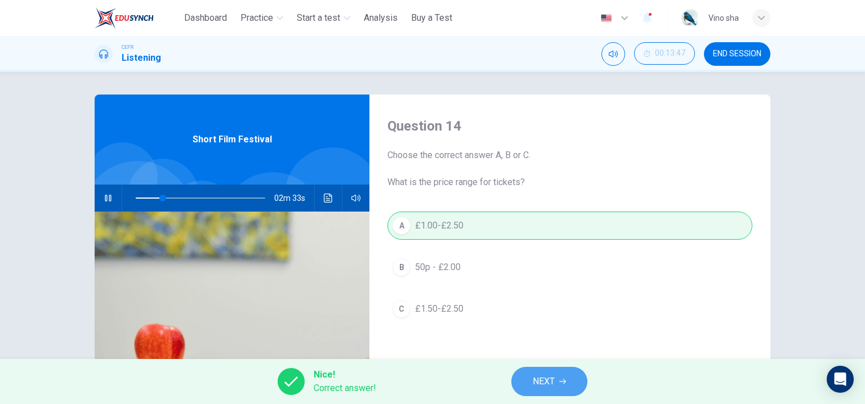
click at [536, 381] on span "NEXT" at bounding box center [544, 382] width 22 height 16
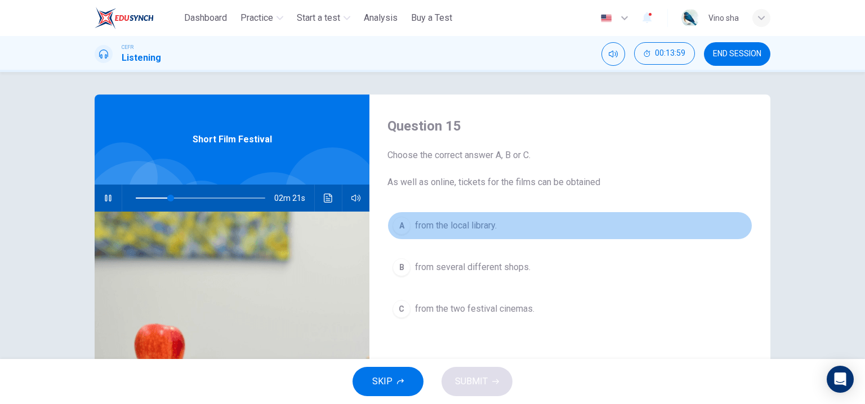
drag, startPoint x: 482, startPoint y: 235, endPoint x: 447, endPoint y: 314, distance: 86.2
click at [479, 248] on div "A from the local library. B from several different shops. C from the two festiv…" at bounding box center [570, 279] width 365 height 134
click at [458, 235] on button "A from the local library." at bounding box center [570, 226] width 365 height 28
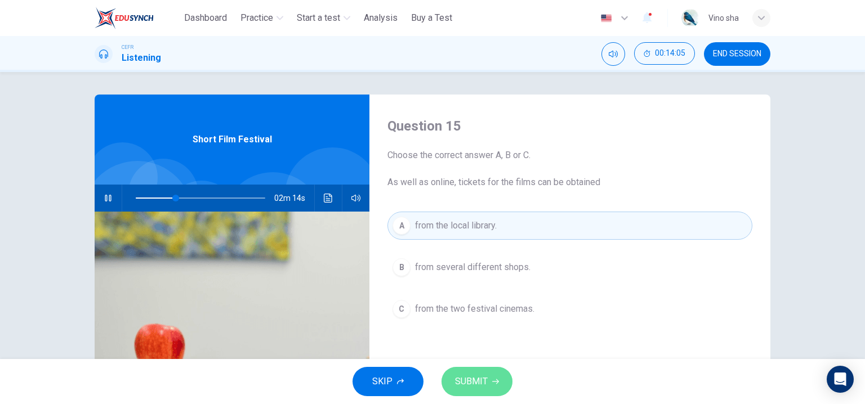
click at [477, 384] on span "SUBMIT" at bounding box center [471, 382] width 33 height 16
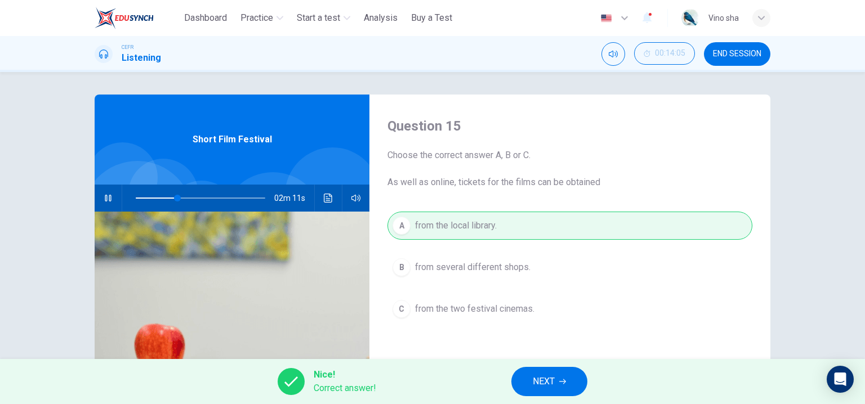
click at [550, 373] on button "NEXT" at bounding box center [549, 381] width 76 height 29
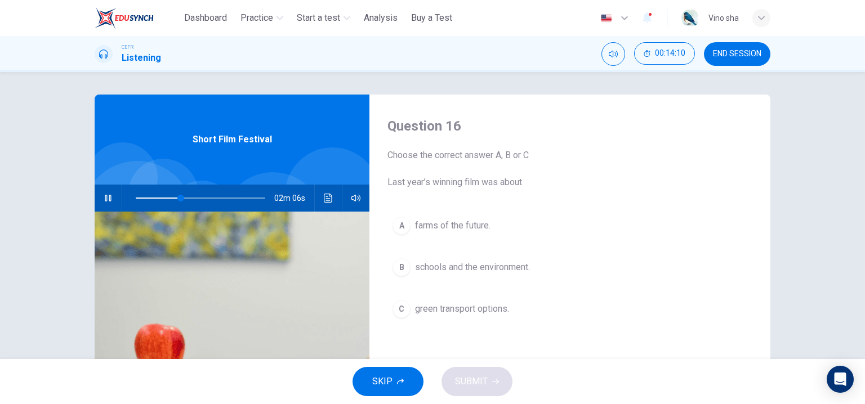
click at [465, 248] on div "A farms of the future. B schools and the environment. C green transport options." at bounding box center [570, 279] width 365 height 134
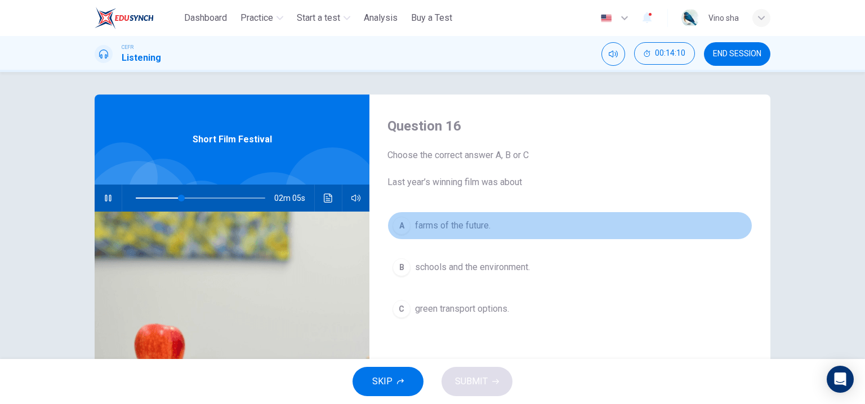
click at [468, 232] on span "farms of the future." at bounding box center [452, 226] width 75 height 14
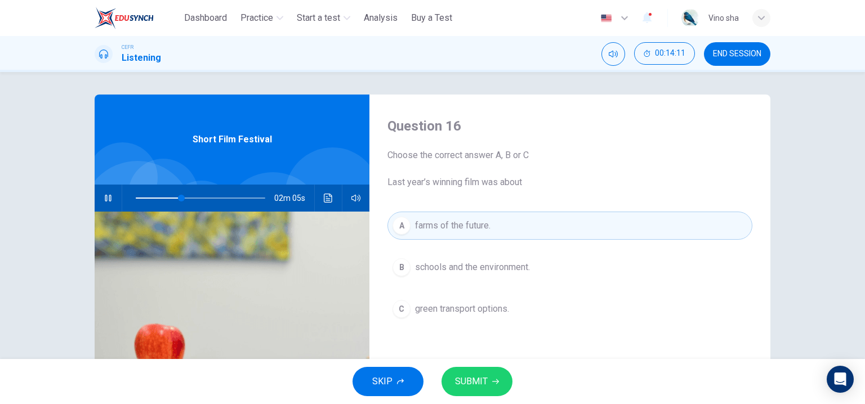
click at [482, 384] on span "SUBMIT" at bounding box center [471, 382] width 33 height 16
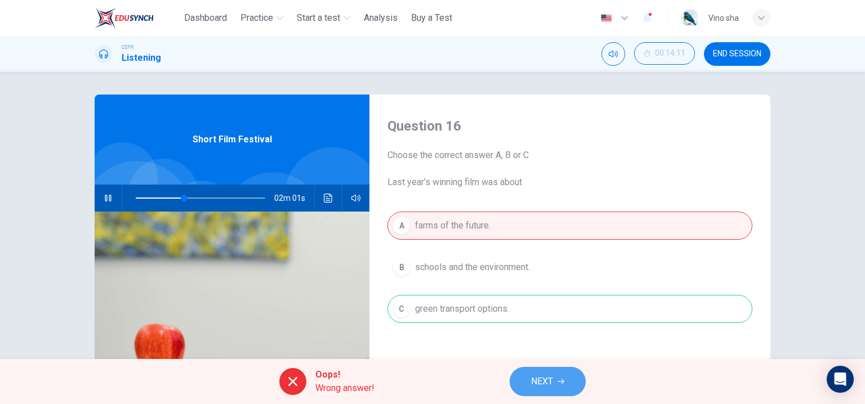
click at [537, 389] on span "NEXT" at bounding box center [542, 382] width 22 height 16
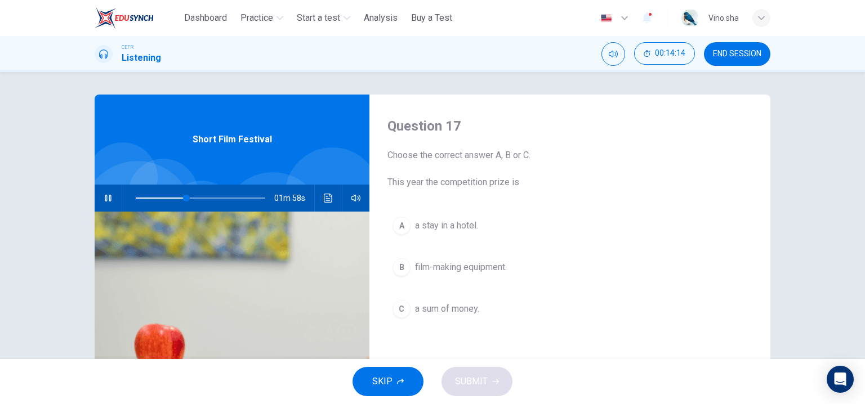
click at [498, 280] on button "B film-making equipment." at bounding box center [570, 267] width 365 height 28
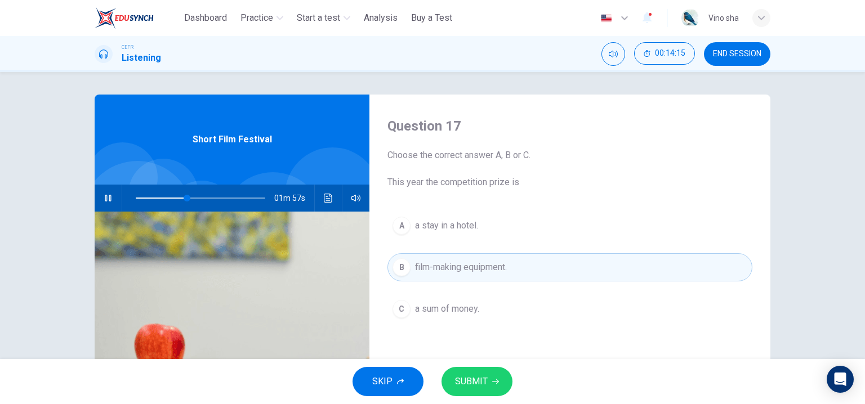
click at [481, 384] on span "SUBMIT" at bounding box center [471, 382] width 33 height 16
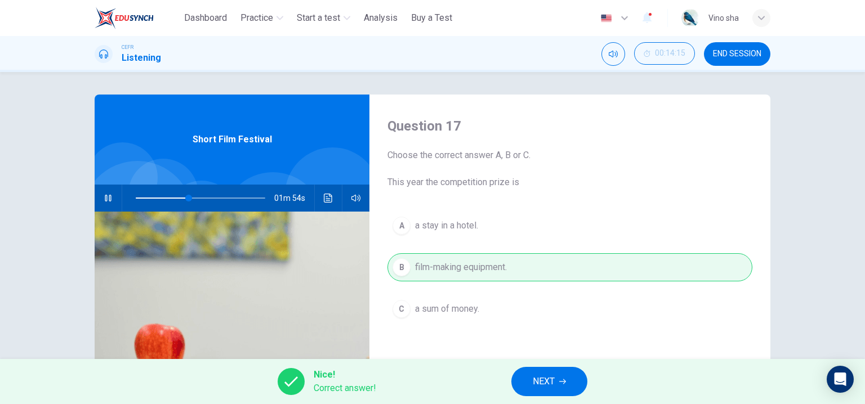
click at [543, 388] on span "NEXT" at bounding box center [544, 382] width 22 height 16
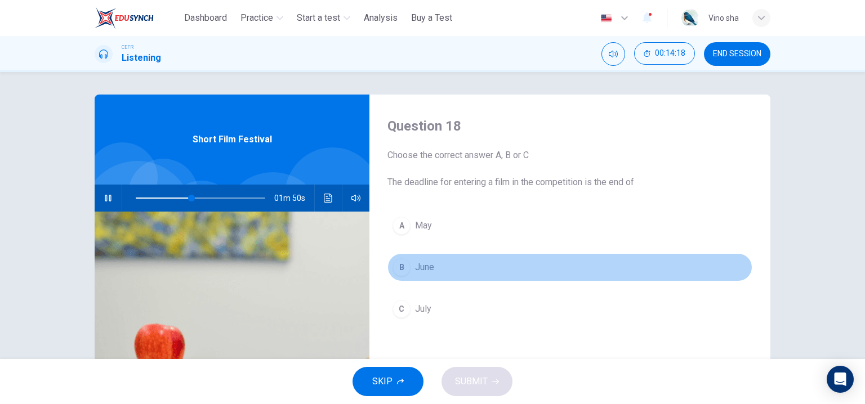
click at [442, 273] on button "B June" at bounding box center [570, 267] width 365 height 28
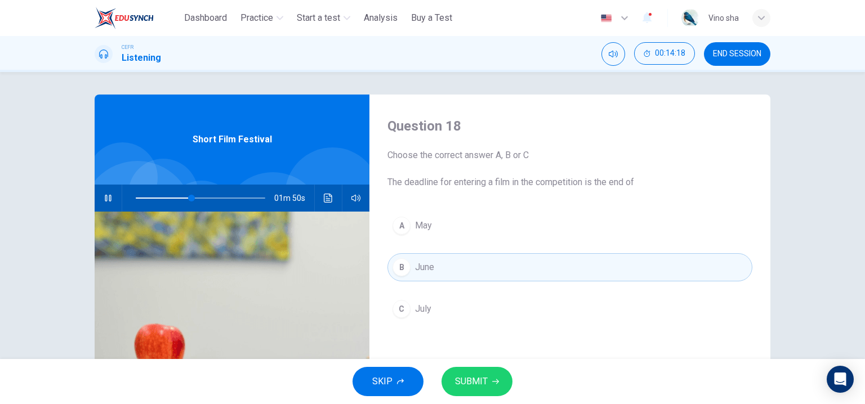
click at [479, 385] on span "SUBMIT" at bounding box center [471, 382] width 33 height 16
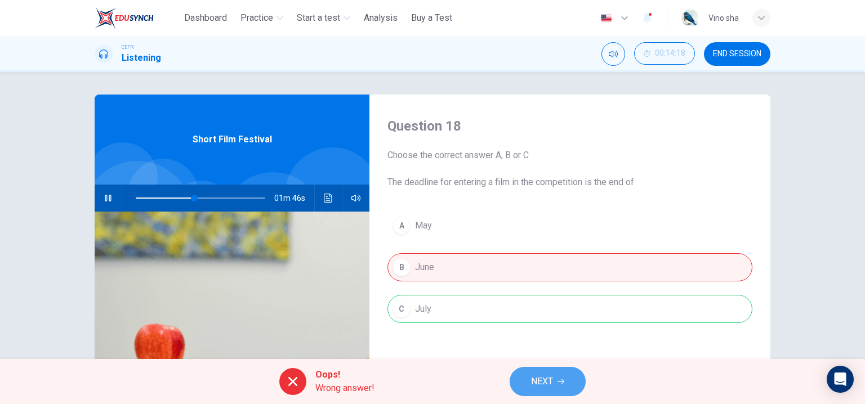
click at [533, 386] on span "NEXT" at bounding box center [542, 382] width 22 height 16
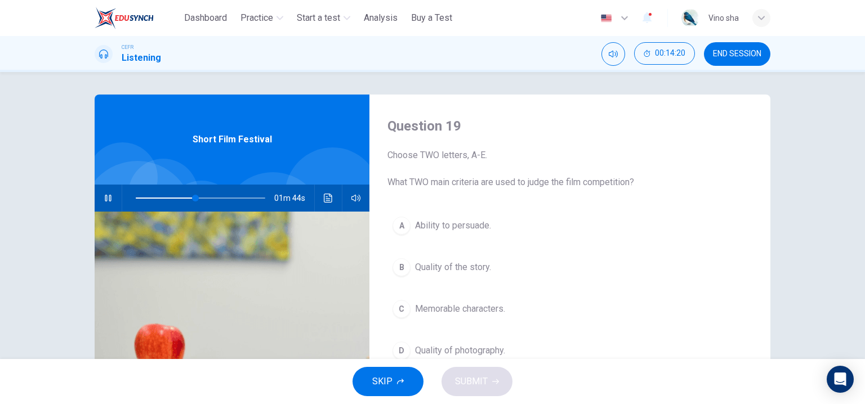
scroll to position [56, 0]
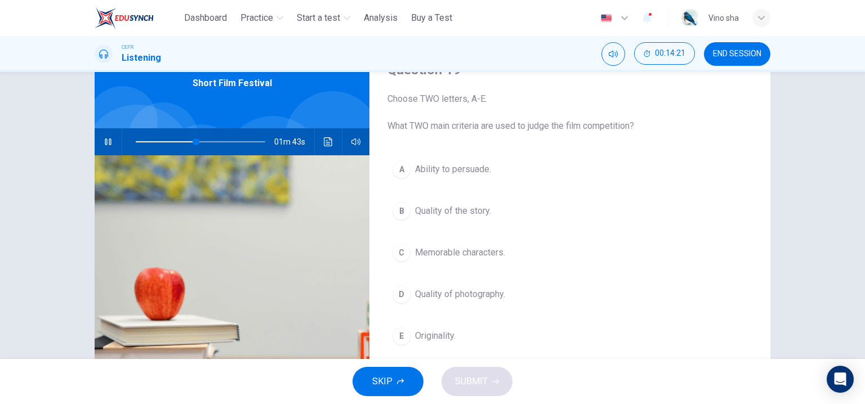
click at [482, 298] on span "Quality of photography." at bounding box center [460, 295] width 90 height 14
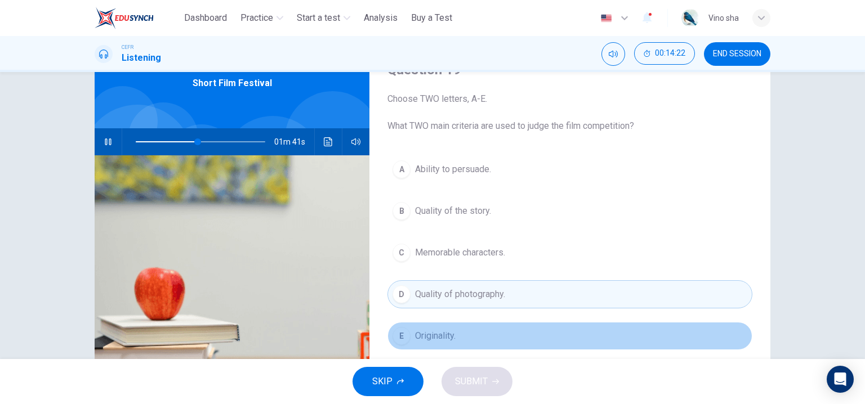
drag, startPoint x: 471, startPoint y: 343, endPoint x: 473, endPoint y: 349, distance: 5.7
click at [471, 344] on button "E Originality." at bounding box center [570, 336] width 365 height 28
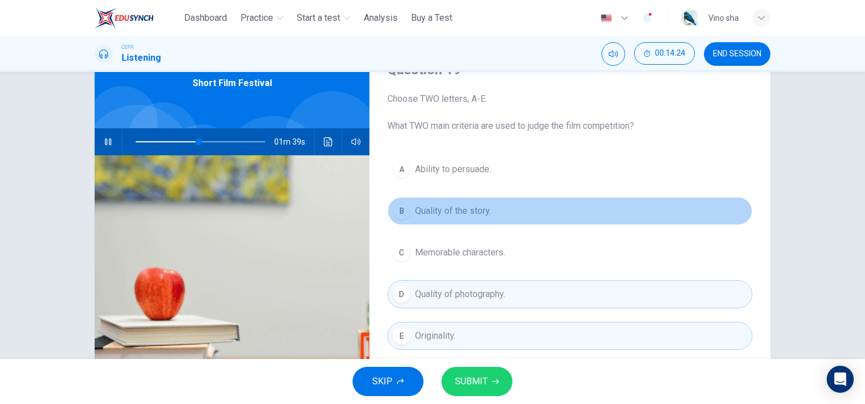
click at [471, 217] on button "B Quality of the story." at bounding box center [570, 211] width 365 height 28
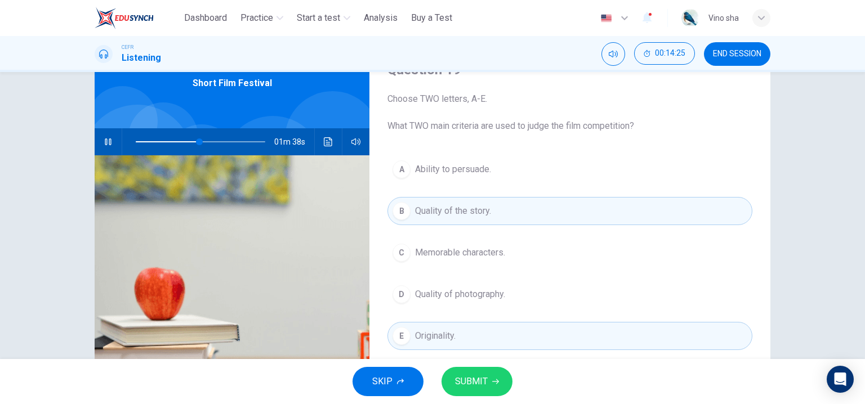
click at [473, 377] on span "SUBMIT" at bounding box center [471, 382] width 33 height 16
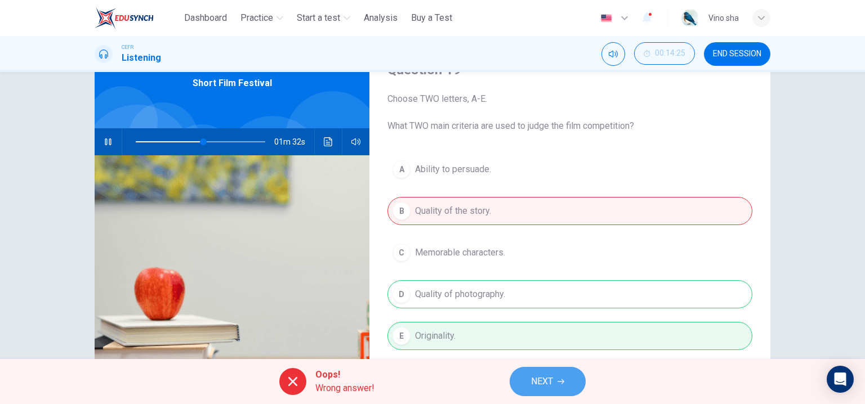
click at [543, 388] on span "NEXT" at bounding box center [542, 382] width 22 height 16
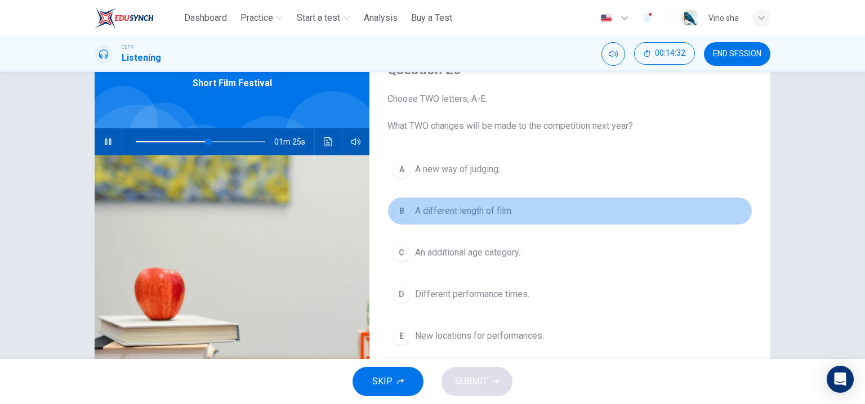
click at [489, 223] on button "B A different length of film." at bounding box center [570, 211] width 365 height 28
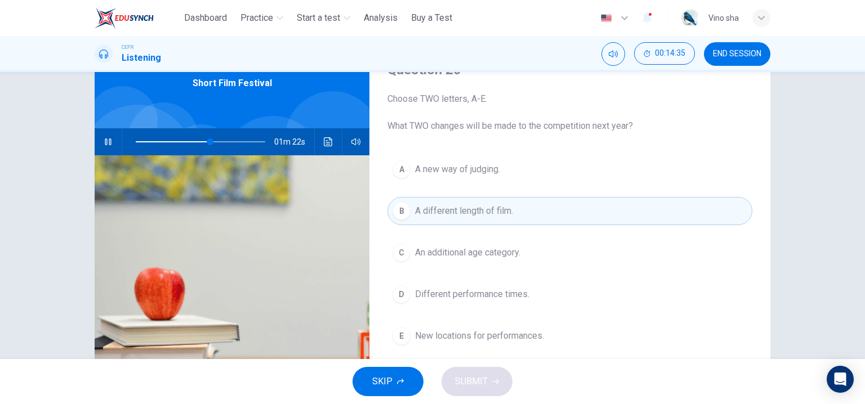
click at [495, 255] on span "An additional age category." at bounding box center [467, 253] width 105 height 14
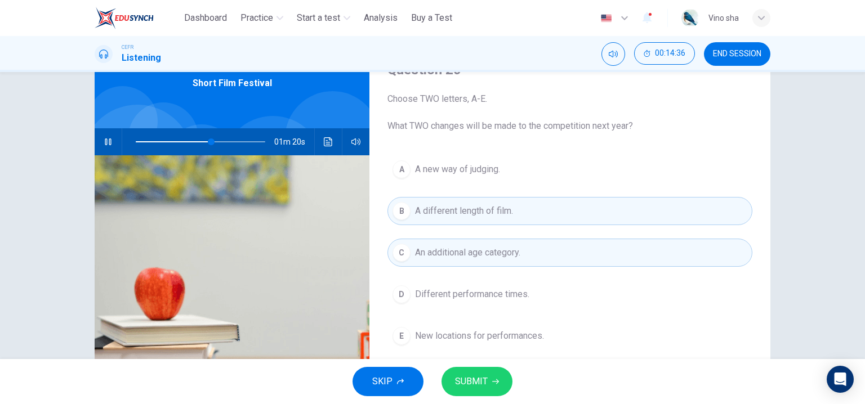
click at [490, 378] on button "SUBMIT" at bounding box center [477, 381] width 71 height 29
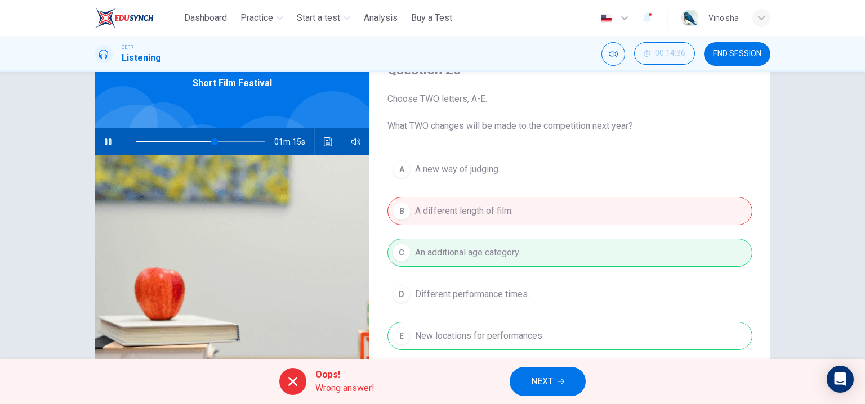
type input "**"
click at [542, 380] on span "NEXT" at bounding box center [542, 382] width 22 height 16
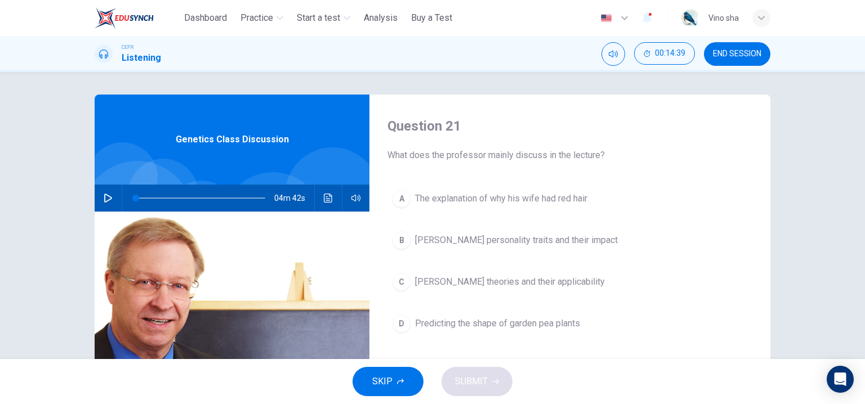
click at [106, 201] on icon "button" at bounding box center [108, 198] width 9 height 9
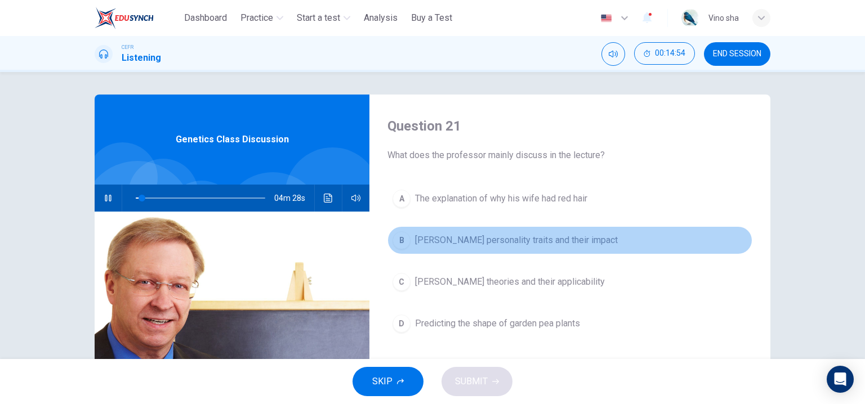
click at [492, 234] on span "Mendel's personality traits and their impact" at bounding box center [516, 241] width 203 height 14
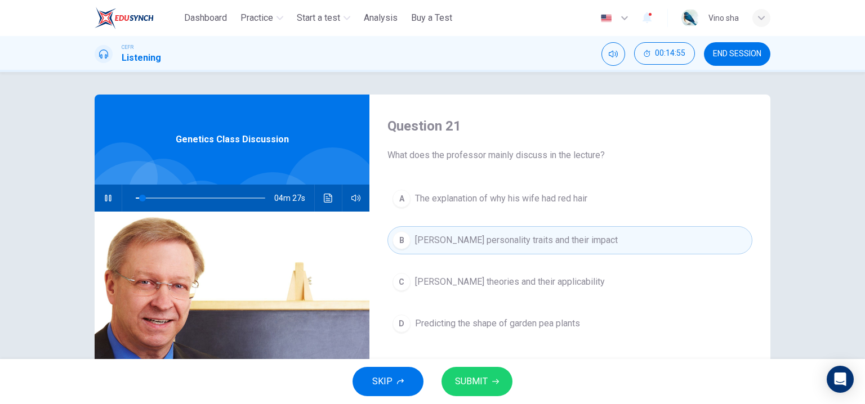
click at [493, 376] on button "SUBMIT" at bounding box center [477, 381] width 71 height 29
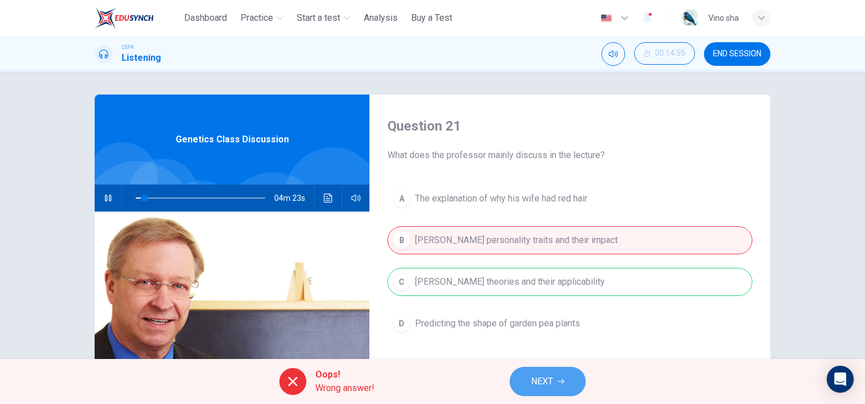
click at [556, 390] on button "NEXT" at bounding box center [548, 381] width 76 height 29
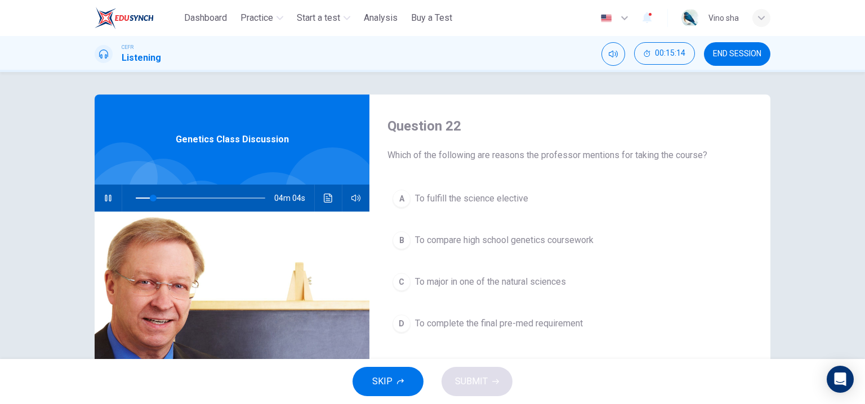
click at [494, 179] on div "Question 22 Which of the following are reasons the professor mentions for takin…" at bounding box center [569, 290] width 401 height 391
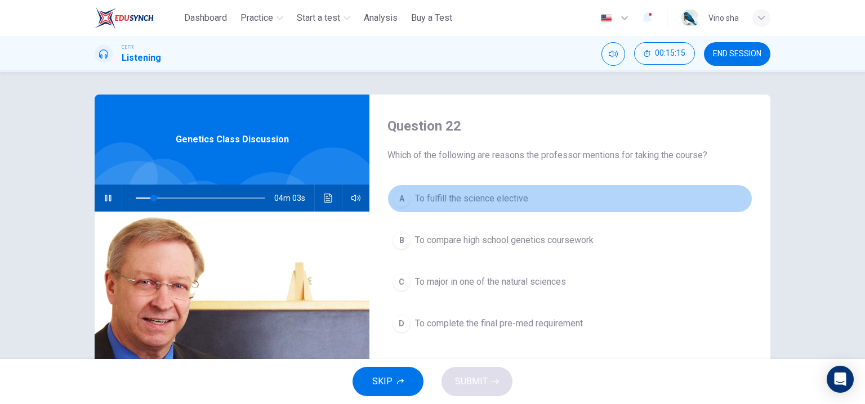
click at [493, 194] on span "To fulfill the science elective" at bounding box center [471, 199] width 113 height 14
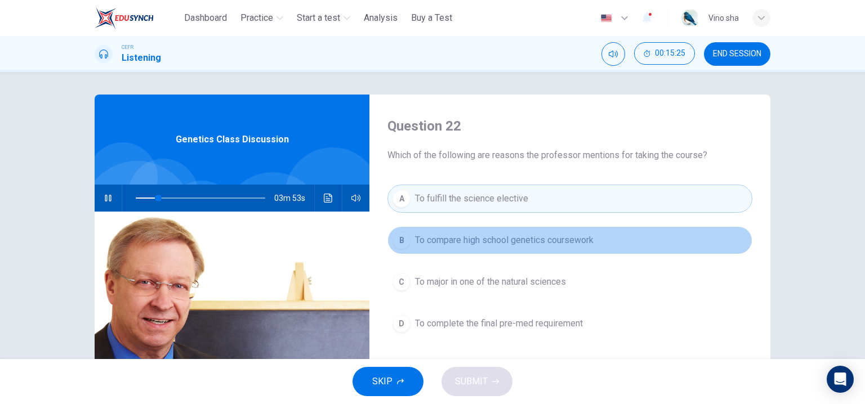
click at [502, 229] on button "B To compare high school genetics coursework" at bounding box center [570, 240] width 365 height 28
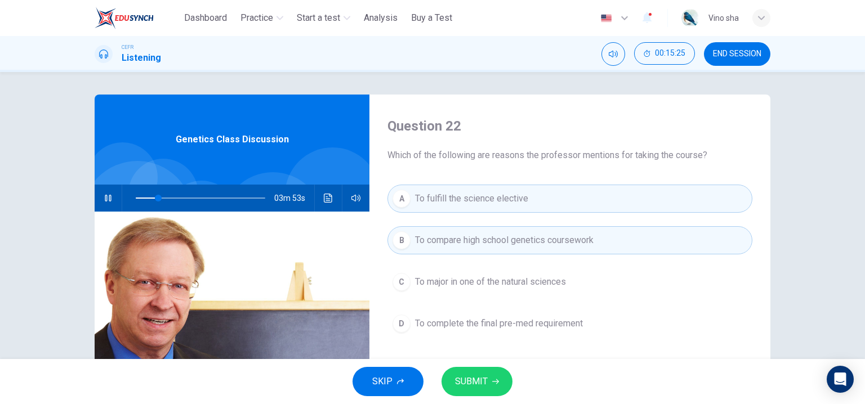
click at [513, 200] on span "To fulfill the science elective" at bounding box center [471, 199] width 113 height 14
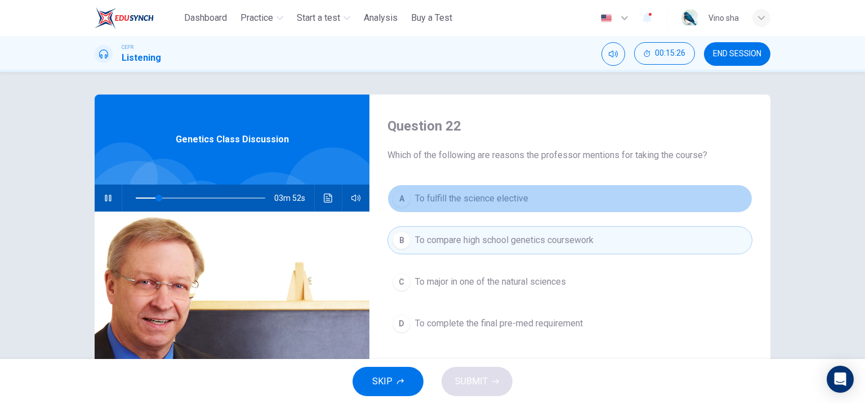
click at [513, 201] on span "To fulfill the science elective" at bounding box center [471, 199] width 113 height 14
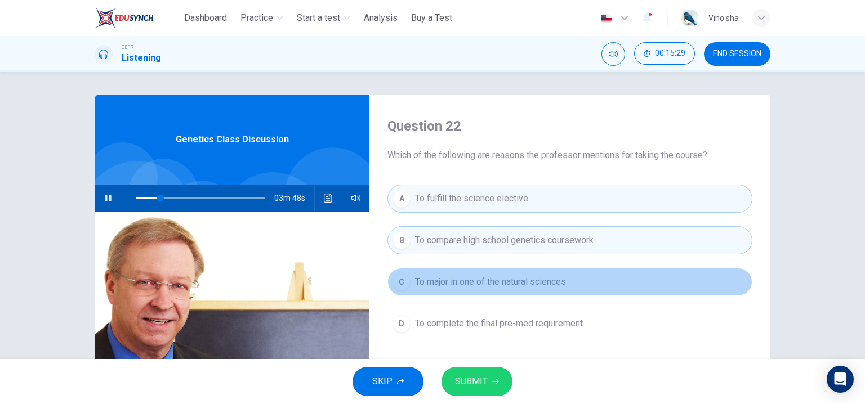
click at [523, 287] on span "To major in one of the natural sciences" at bounding box center [490, 282] width 151 height 14
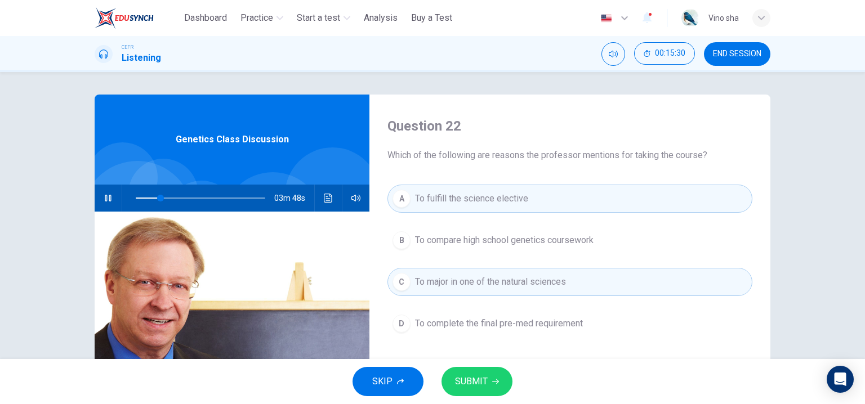
click at [491, 381] on button "SUBMIT" at bounding box center [477, 381] width 71 height 29
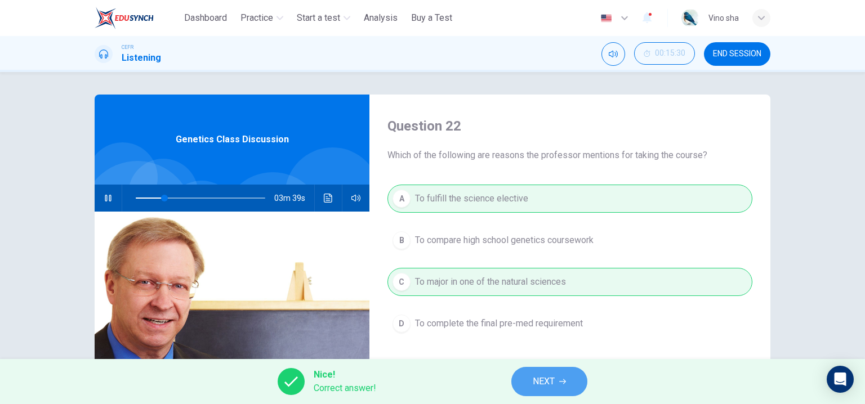
click at [541, 379] on span "NEXT" at bounding box center [544, 382] width 22 height 16
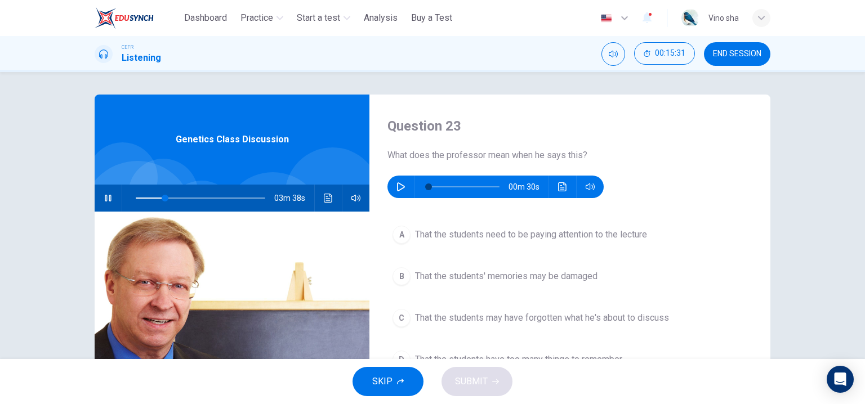
type input "**"
click at [397, 184] on icon "button" at bounding box center [401, 186] width 8 height 9
type input "*"
type input "**"
type input "*"
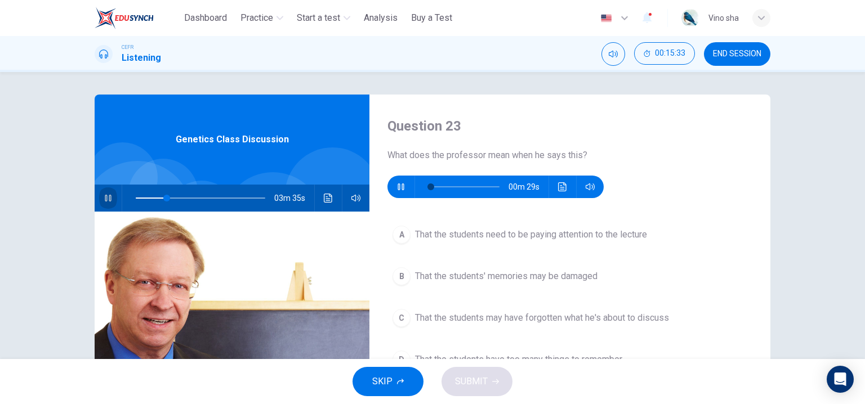
click at [105, 196] on icon "button" at bounding box center [108, 198] width 9 height 9
type input "**"
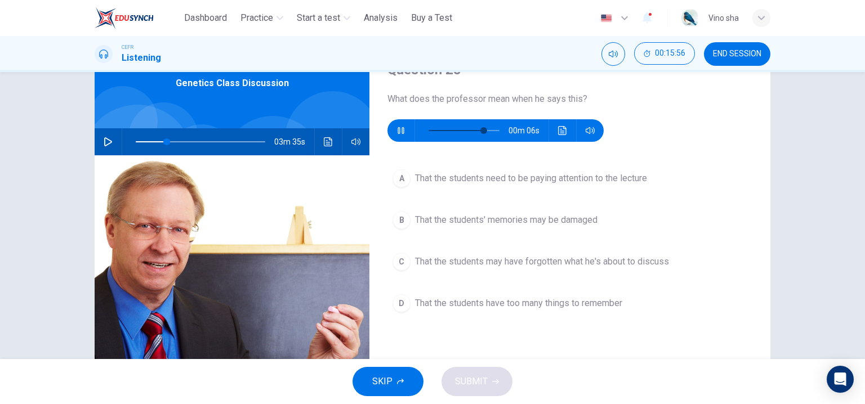
type input "**"
click at [544, 185] on button "A That the students need to be paying attention to the lecture" at bounding box center [570, 178] width 365 height 28
type input "**"
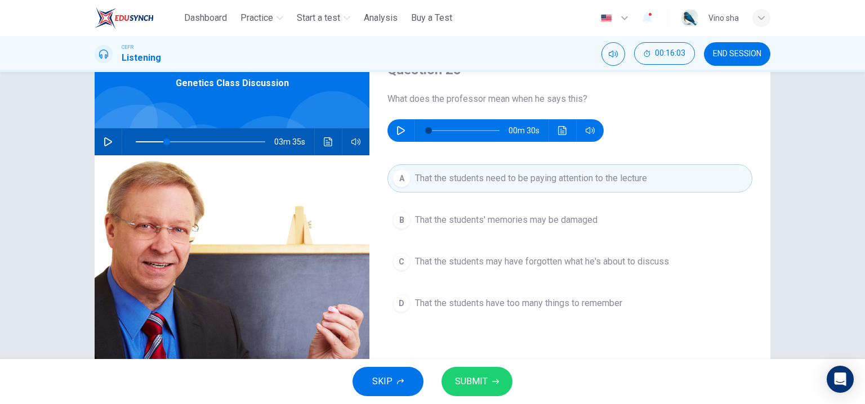
click at [392, 136] on button "button" at bounding box center [401, 130] width 18 height 23
type input "**"
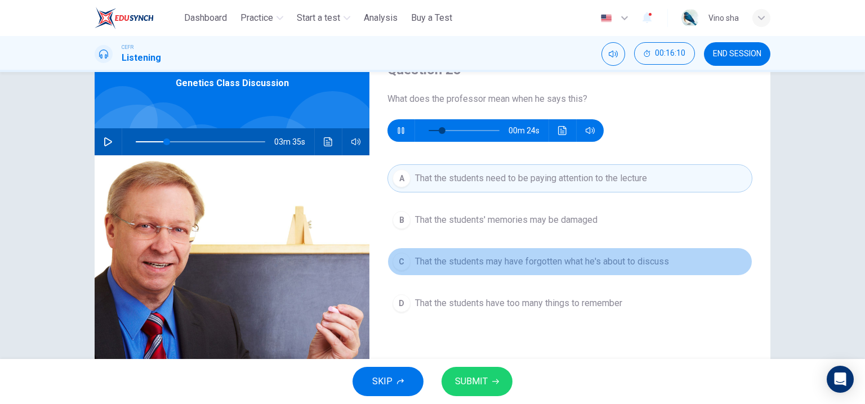
click at [471, 257] on span "That the students may have forgotten what he's about to discuss" at bounding box center [542, 262] width 254 height 14
type input "**"
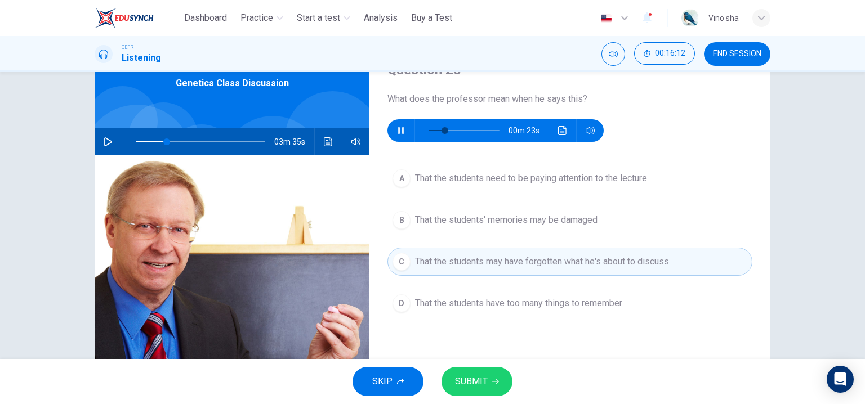
type input "**"
drag, startPoint x: 462, startPoint y: 381, endPoint x: 482, endPoint y: 364, distance: 25.6
click at [462, 381] on span "SUBMIT" at bounding box center [471, 382] width 33 height 16
type input "**"
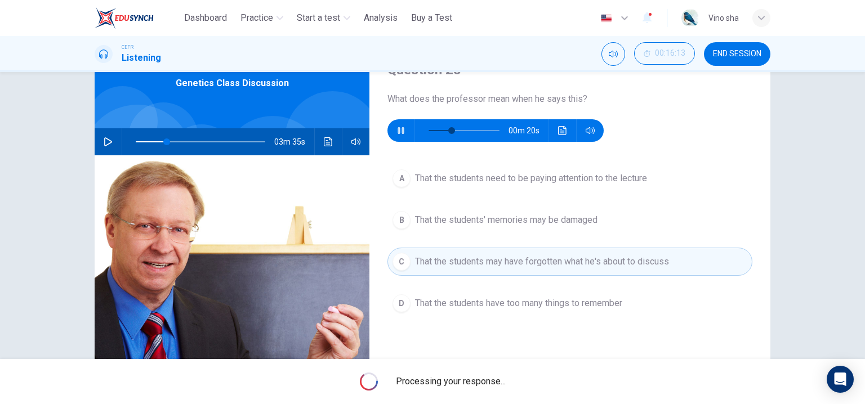
type input "**"
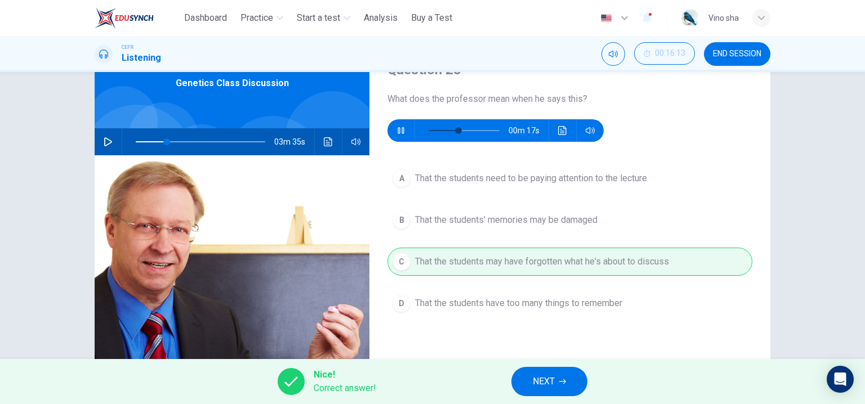
type input "**"
click at [545, 379] on span "NEXT" at bounding box center [544, 382] width 22 height 16
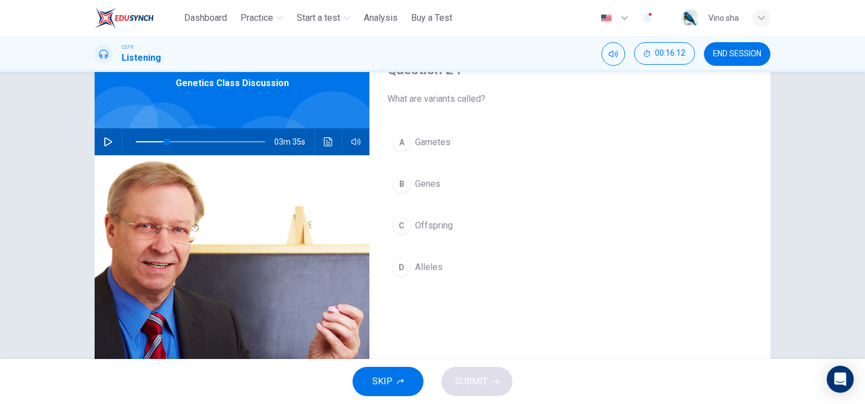
scroll to position [0, 0]
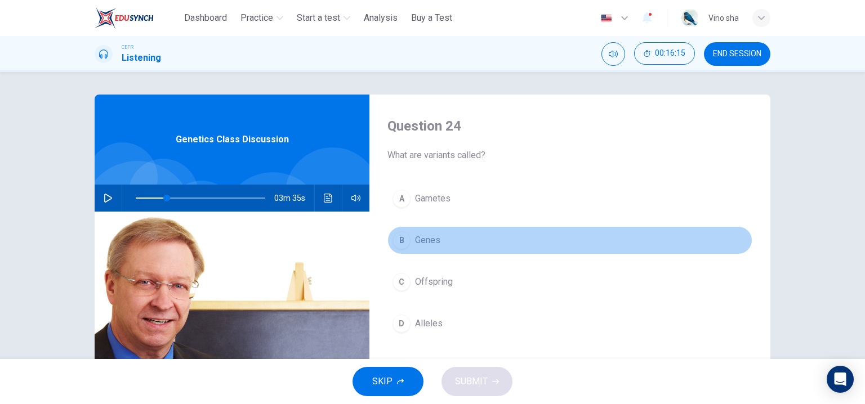
click at [416, 238] on span "Genes" at bounding box center [427, 241] width 25 height 14
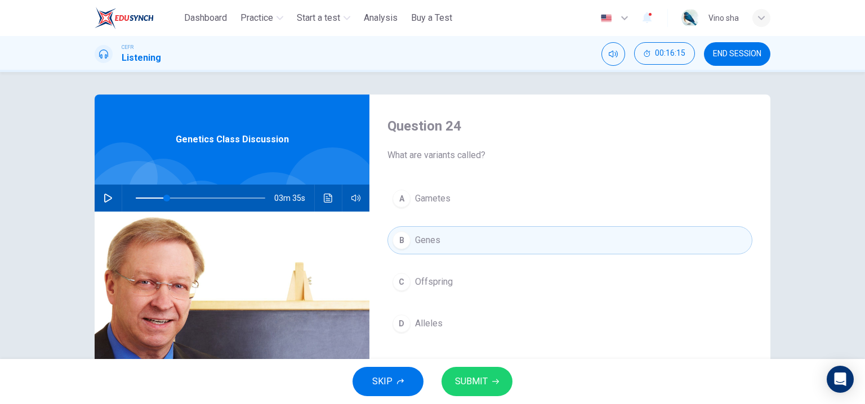
click at [474, 386] on span "SUBMIT" at bounding box center [471, 382] width 33 height 16
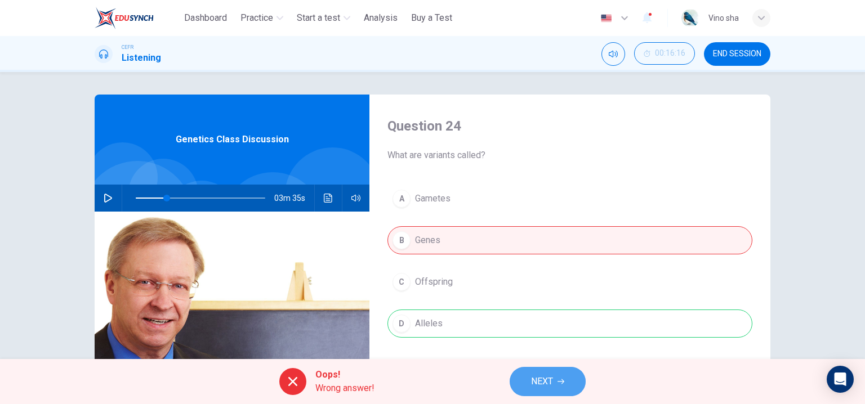
click at [542, 379] on span "NEXT" at bounding box center [542, 382] width 22 height 16
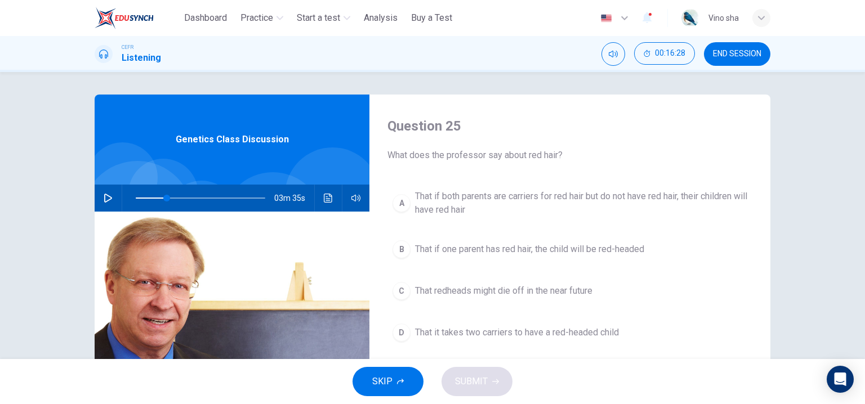
click at [533, 210] on span "That if both parents are carriers for red hair but do not have red hair, their …" at bounding box center [581, 203] width 332 height 27
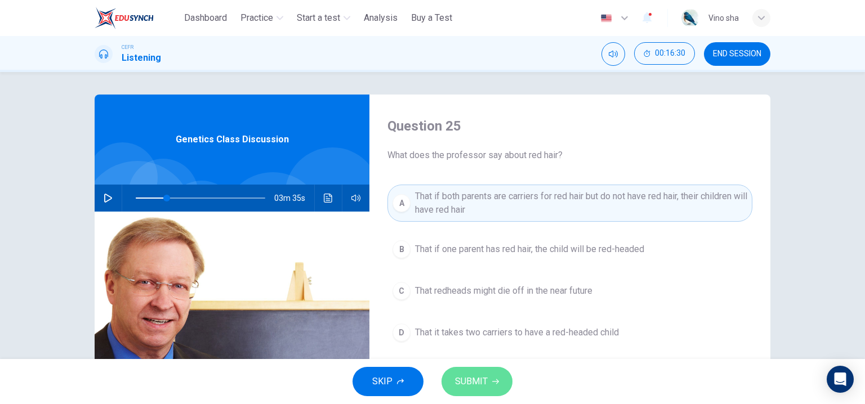
click at [470, 377] on span "SUBMIT" at bounding box center [471, 382] width 33 height 16
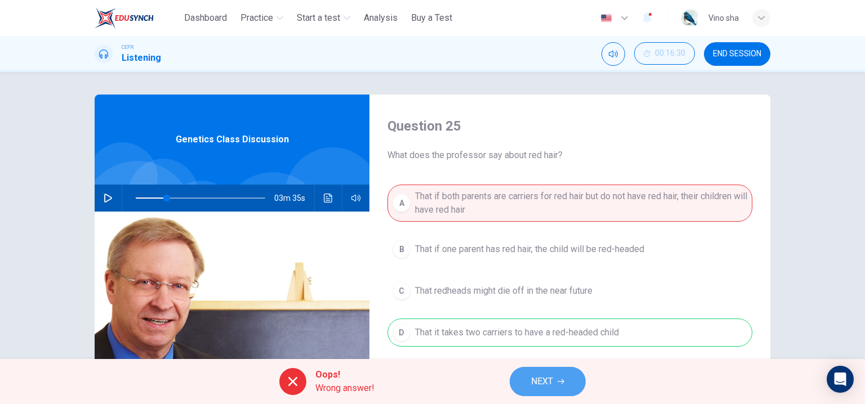
click at [541, 372] on button "NEXT" at bounding box center [548, 381] width 76 height 29
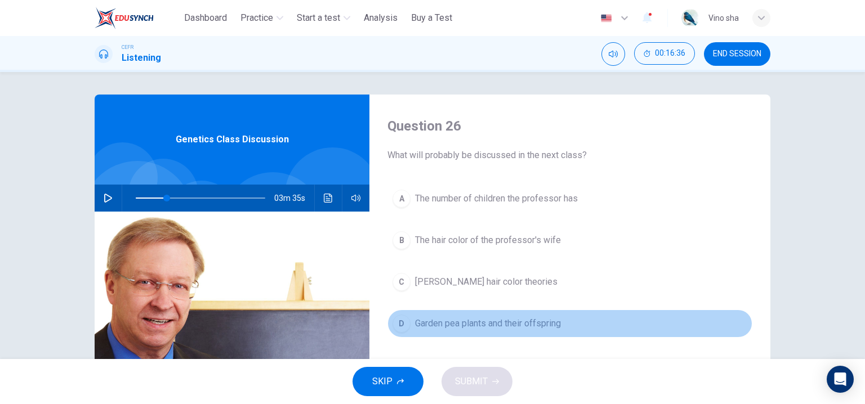
click at [535, 329] on button "D Garden pea plants and their offspring" at bounding box center [570, 324] width 365 height 28
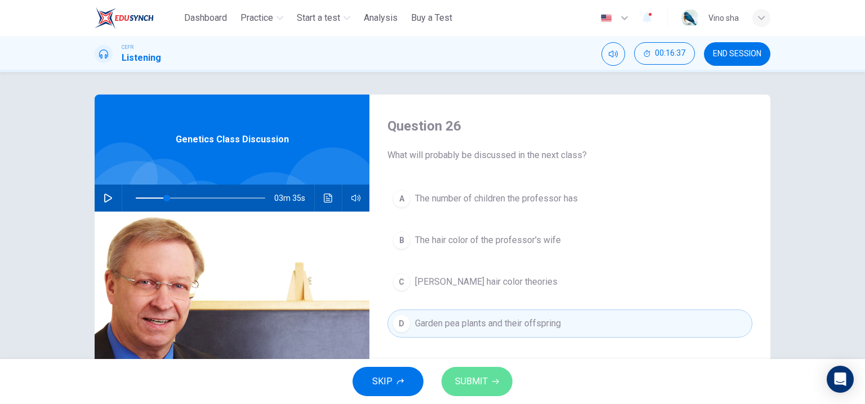
click at [482, 372] on button "SUBMIT" at bounding box center [477, 381] width 71 height 29
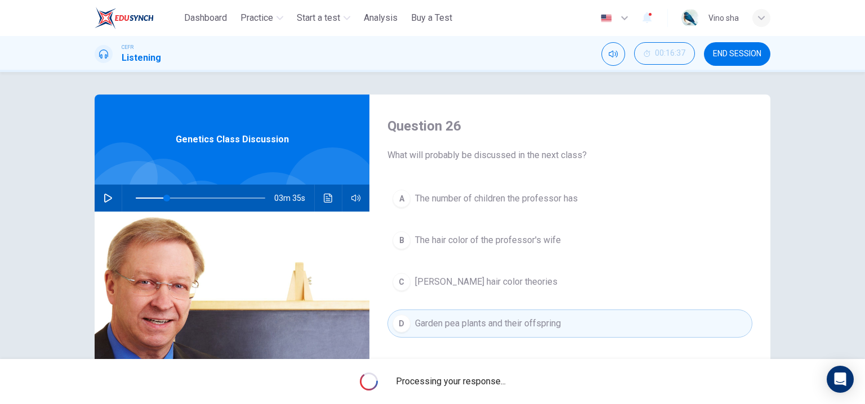
type input "**"
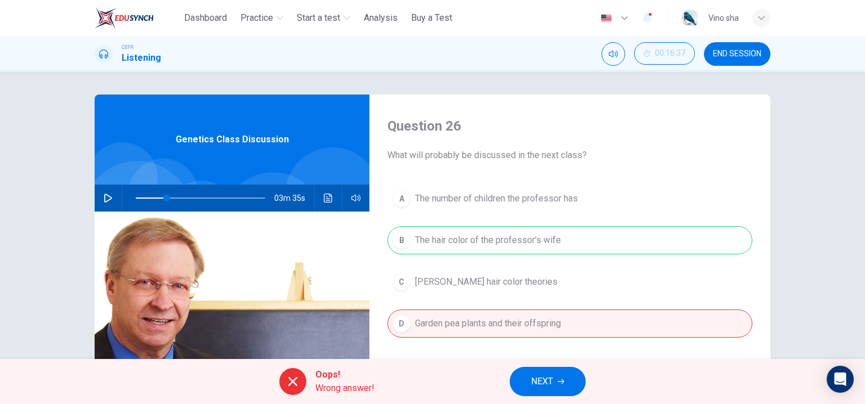
click at [551, 381] on span "NEXT" at bounding box center [542, 382] width 22 height 16
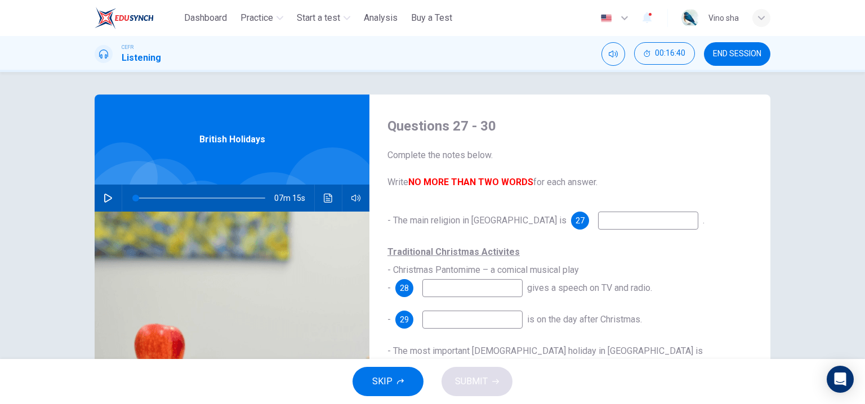
click at [509, 287] on input at bounding box center [472, 288] width 100 height 18
type input "*"
click at [598, 219] on input at bounding box center [648, 221] width 100 height 18
type input "*"
click at [717, 51] on span "END SESSION" at bounding box center [737, 54] width 48 height 9
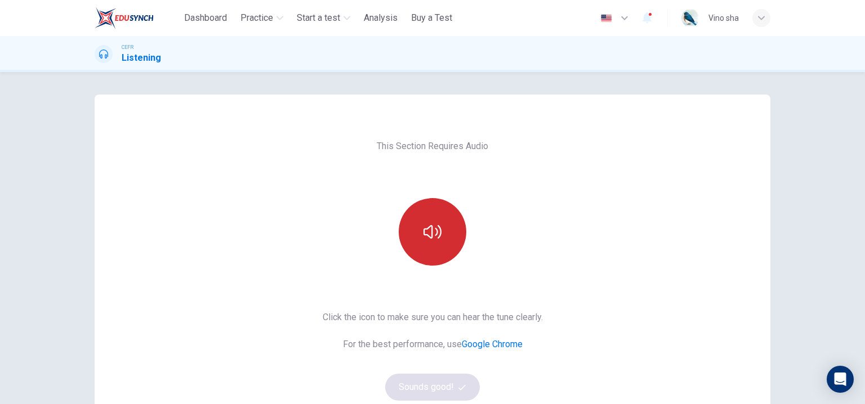
click at [444, 261] on button "button" at bounding box center [433, 232] width 68 height 68
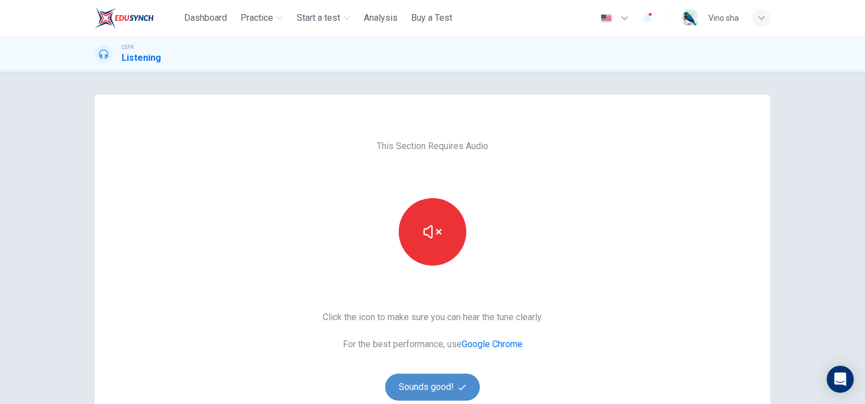
click at [432, 380] on button "Sounds good!" at bounding box center [432, 387] width 95 height 27
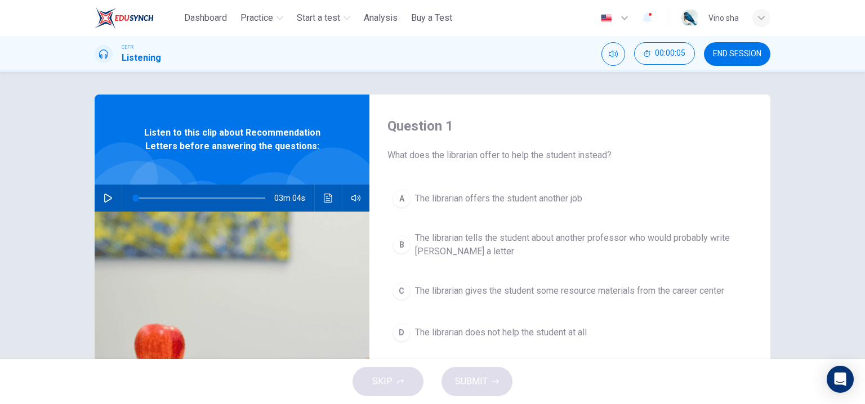
click at [116, 200] on div "03m 04s" at bounding box center [232, 198] width 275 height 27
click at [114, 200] on div "03m 04s" at bounding box center [232, 198] width 275 height 27
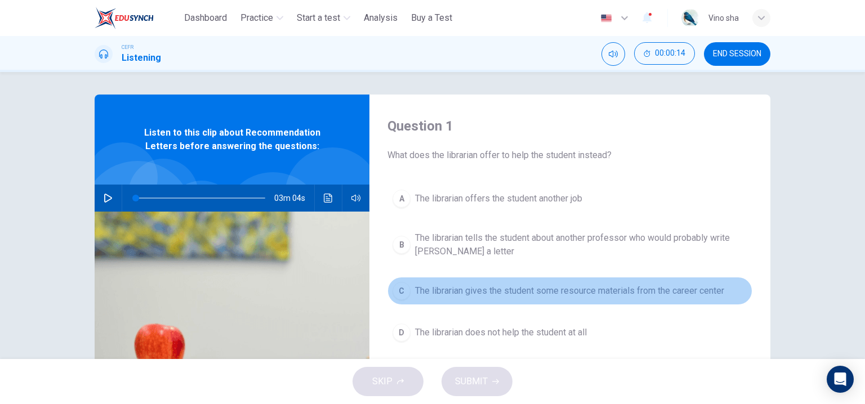
click at [532, 289] on span "The librarian gives the student some resource materials from the career center" at bounding box center [569, 291] width 309 height 14
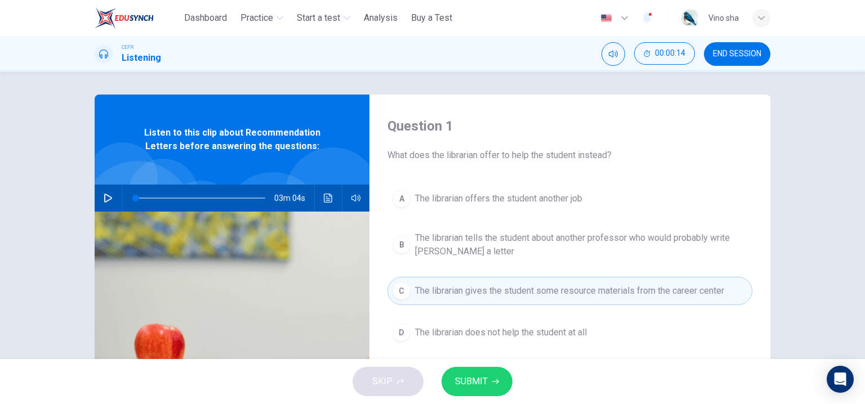
click at [484, 379] on span "SUBMIT" at bounding box center [471, 382] width 33 height 16
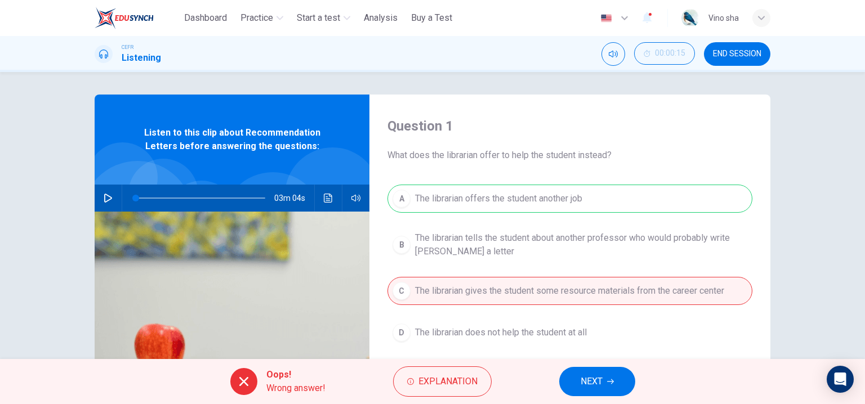
click at [586, 376] on span "NEXT" at bounding box center [592, 382] width 22 height 16
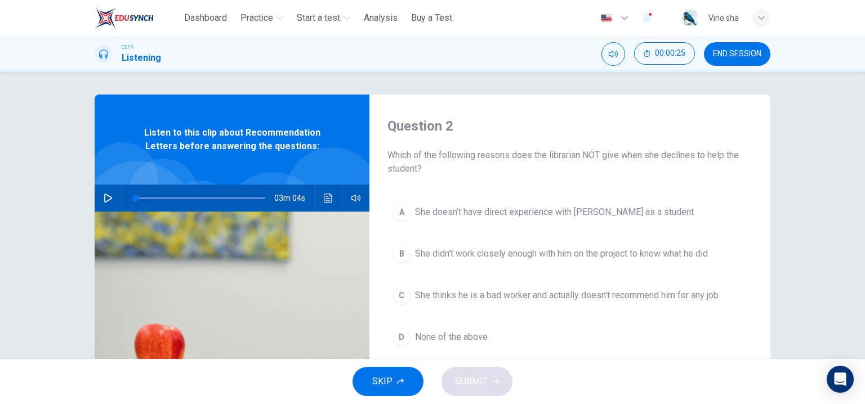
click at [479, 333] on span "None of the above" at bounding box center [451, 338] width 73 height 14
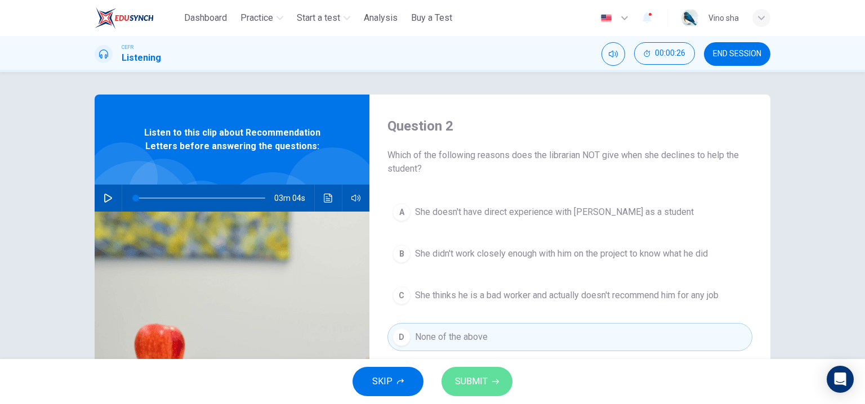
click at [473, 379] on span "SUBMIT" at bounding box center [471, 382] width 33 height 16
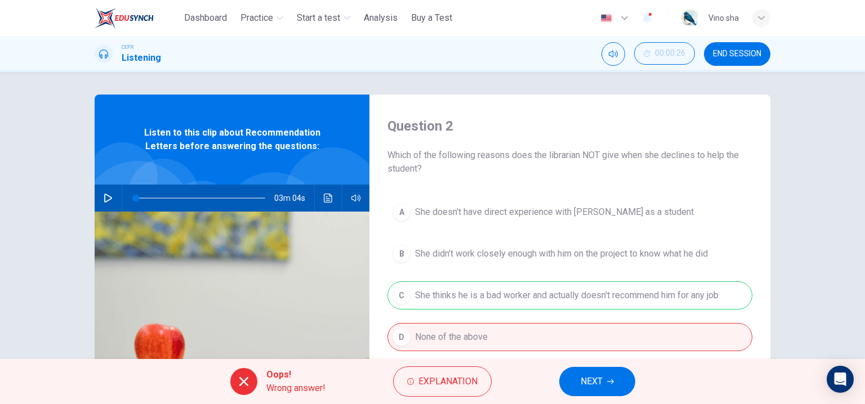
click at [589, 383] on span "NEXT" at bounding box center [592, 382] width 22 height 16
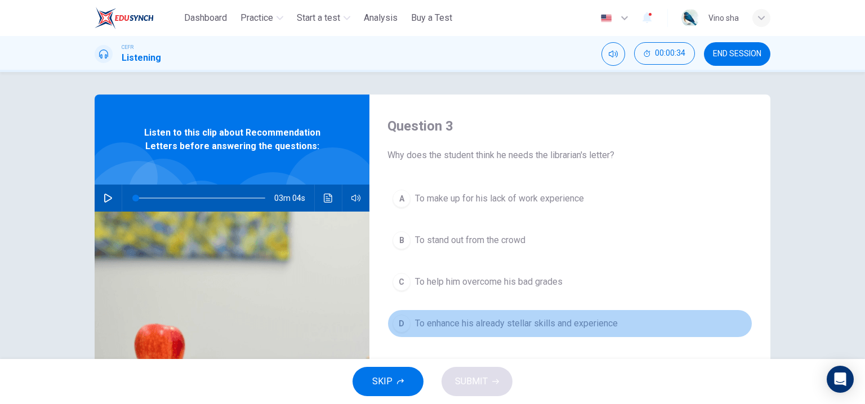
click at [546, 318] on span "To enhance his already stellar skills and experience" at bounding box center [516, 324] width 203 height 14
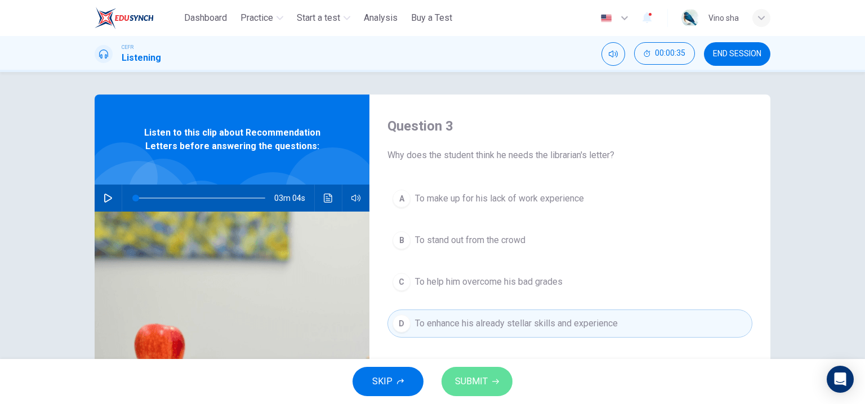
click at [482, 384] on span "SUBMIT" at bounding box center [471, 382] width 33 height 16
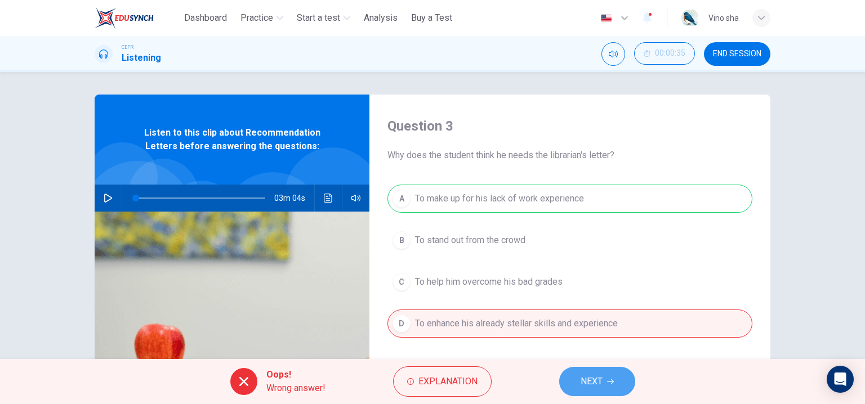
click at [599, 371] on button "NEXT" at bounding box center [597, 381] width 76 height 29
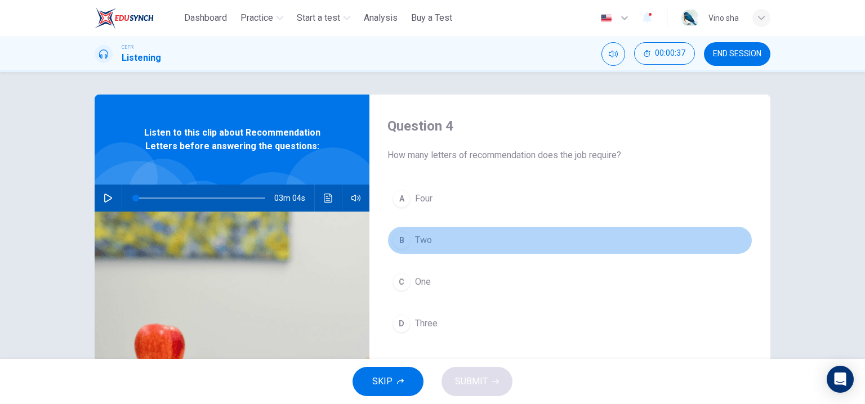
drag, startPoint x: 493, startPoint y: 244, endPoint x: 493, endPoint y: 271, distance: 27.6
click at [492, 245] on button "B Two" at bounding box center [570, 240] width 365 height 28
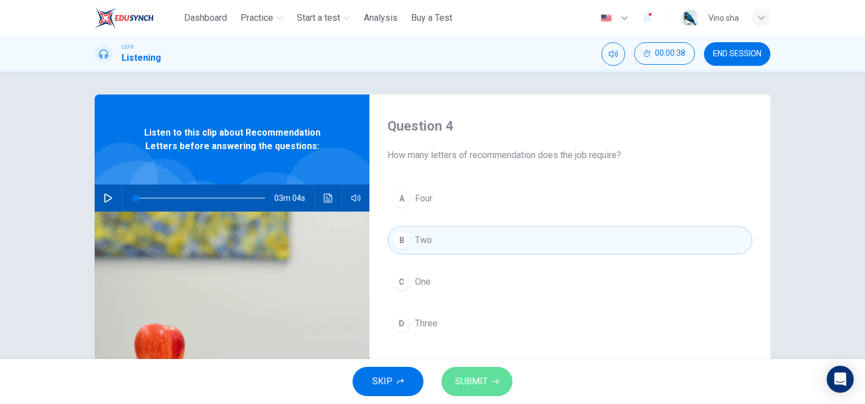
click at [483, 387] on span "SUBMIT" at bounding box center [471, 382] width 33 height 16
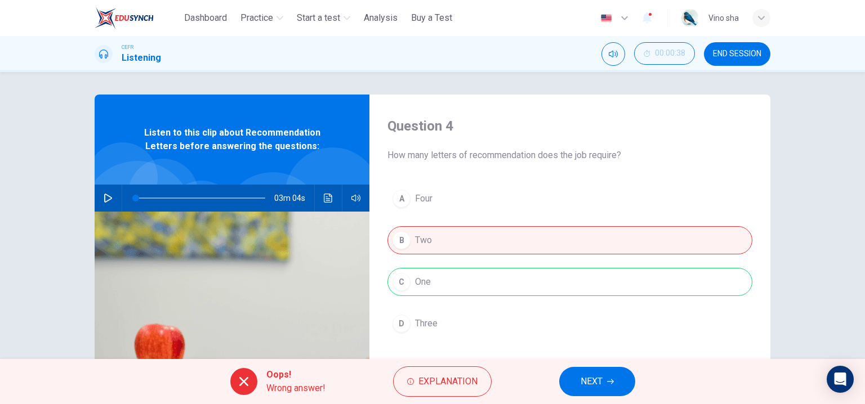
click at [591, 375] on span "NEXT" at bounding box center [592, 382] width 22 height 16
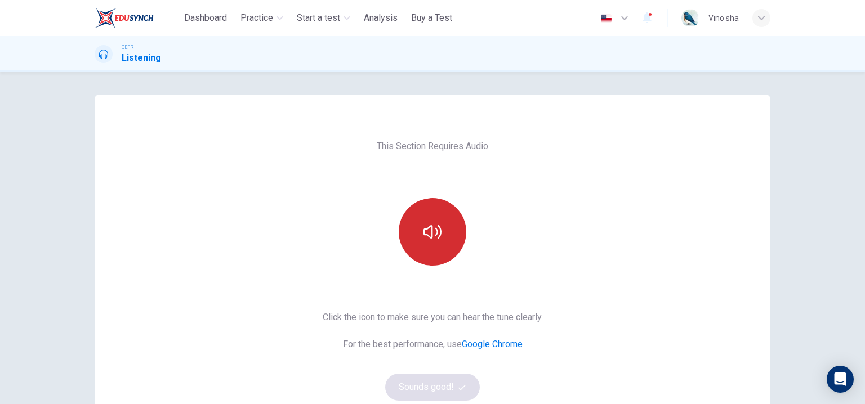
click at [444, 249] on button "button" at bounding box center [433, 232] width 68 height 68
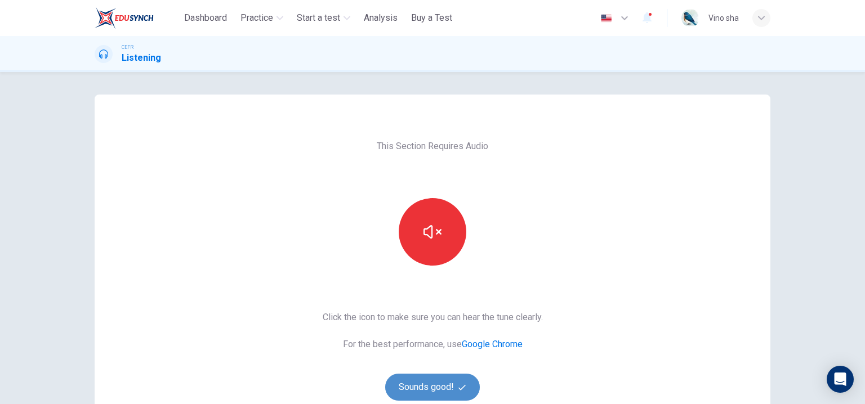
click at [429, 389] on button "Sounds good!" at bounding box center [432, 387] width 95 height 27
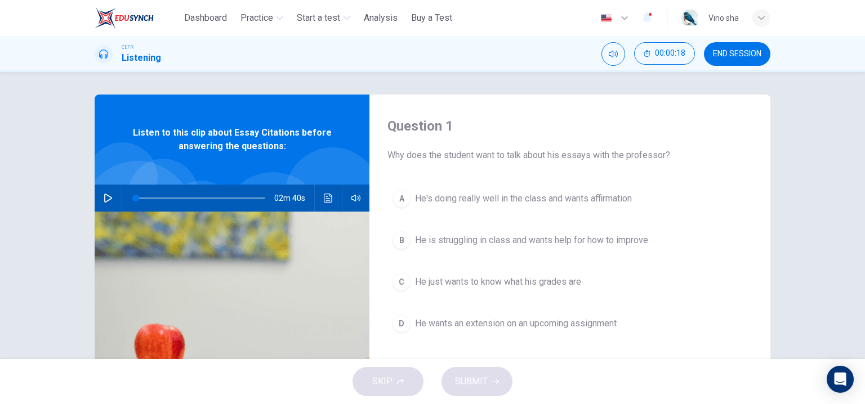
click at [106, 203] on button "button" at bounding box center [108, 198] width 18 height 27
click at [325, 197] on icon "Click to see the audio transcription" at bounding box center [328, 198] width 9 height 9
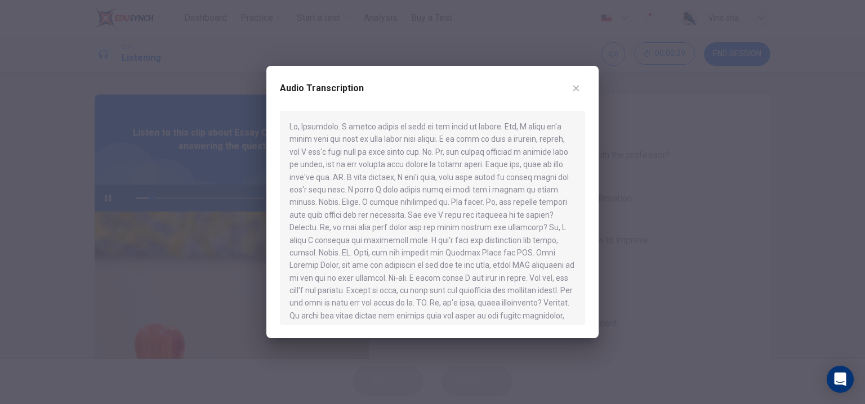
click at [585, 86] on div "Audio Transcription" at bounding box center [432, 202] width 332 height 273
drag, startPoint x: 578, startPoint y: 82, endPoint x: 579, endPoint y: 99, distance: 17.5
click at [577, 82] on button "button" at bounding box center [576, 88] width 18 height 18
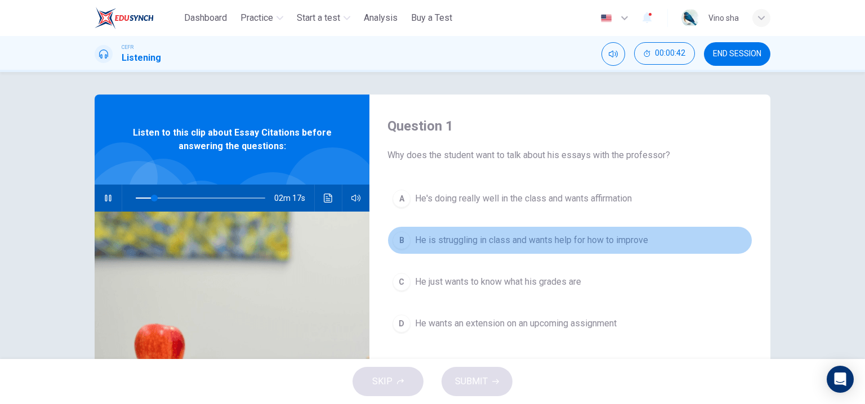
click at [517, 243] on span "He is struggling in class and wants help for how to improve" at bounding box center [531, 241] width 233 height 14
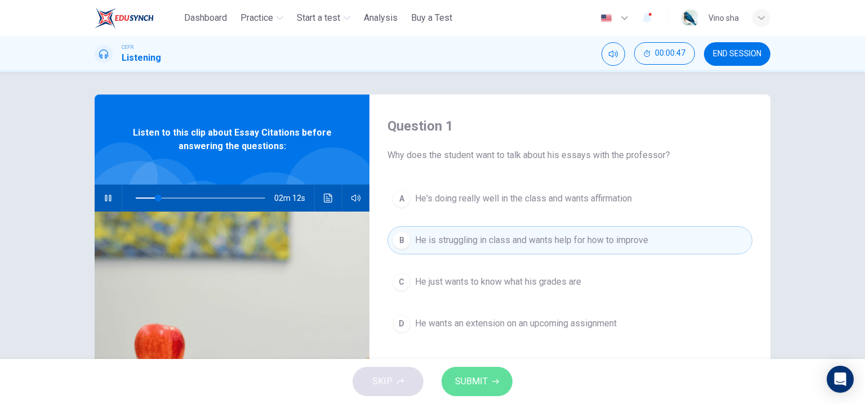
click at [481, 380] on span "SUBMIT" at bounding box center [471, 382] width 33 height 16
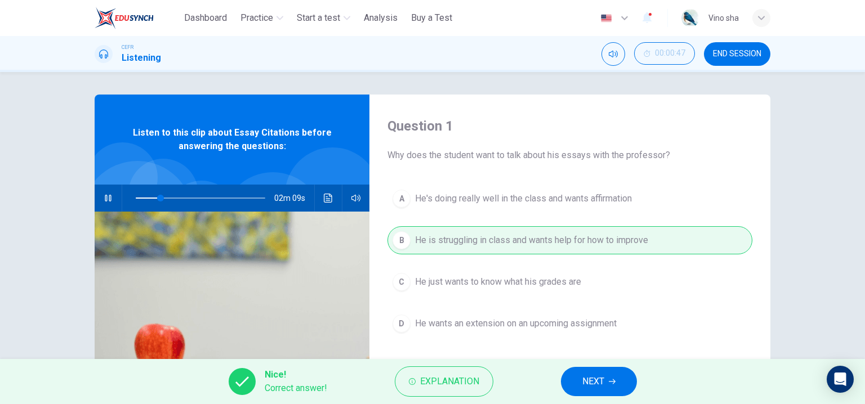
click at [584, 377] on span "NEXT" at bounding box center [593, 382] width 22 height 16
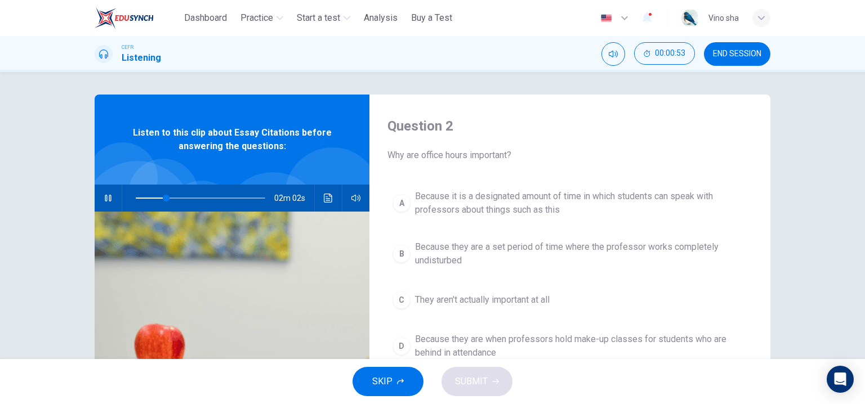
click at [113, 199] on button "button" at bounding box center [108, 198] width 18 height 27
click at [326, 202] on icon "Click to see the audio transcription" at bounding box center [328, 198] width 8 height 9
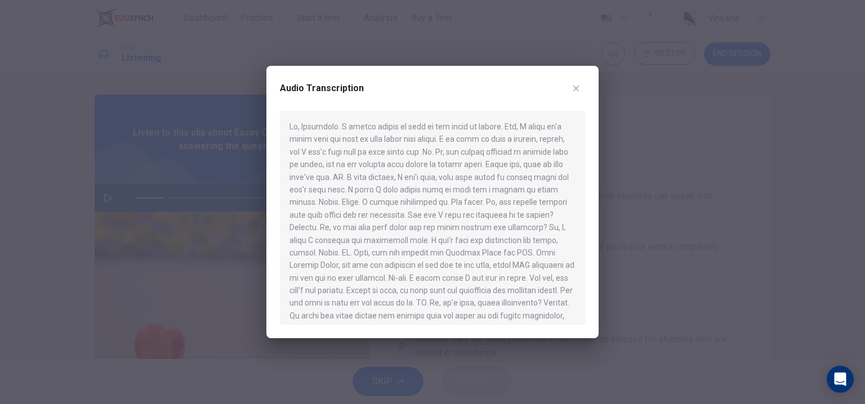
click at [582, 84] on button "button" at bounding box center [576, 88] width 18 height 18
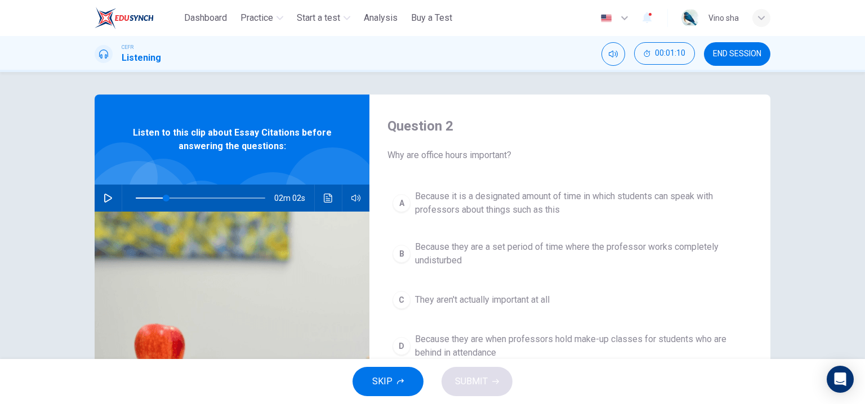
click at [536, 216] on span "Because it is a designated amount of time in which students can speak with prof…" at bounding box center [581, 203] width 332 height 27
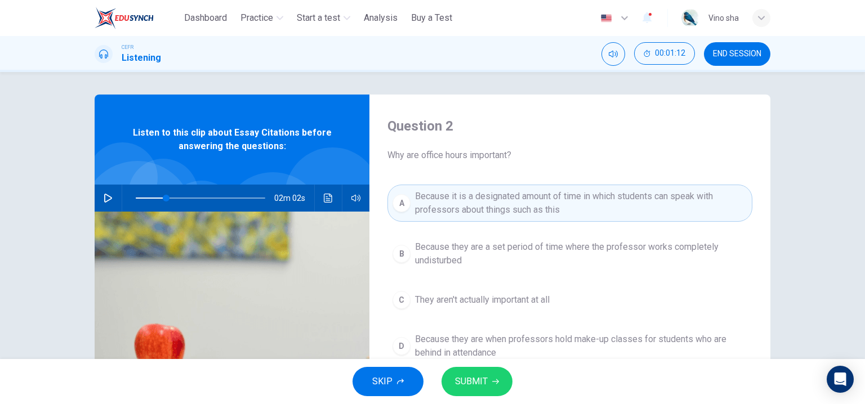
click at [466, 384] on span "SUBMIT" at bounding box center [471, 382] width 33 height 16
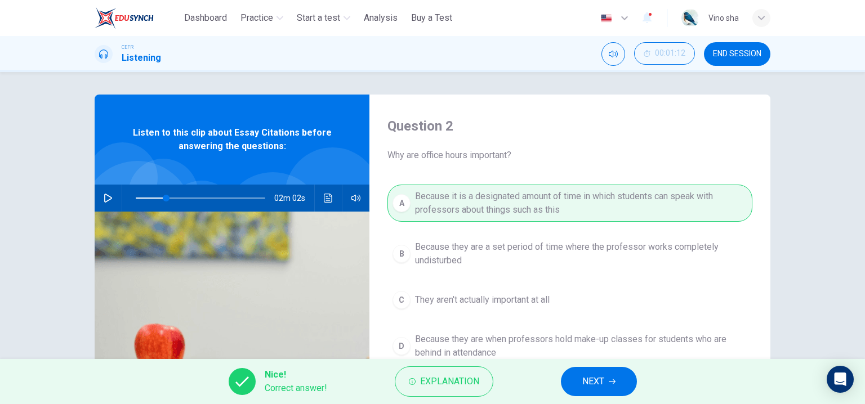
click at [597, 375] on span "NEXT" at bounding box center [593, 382] width 22 height 16
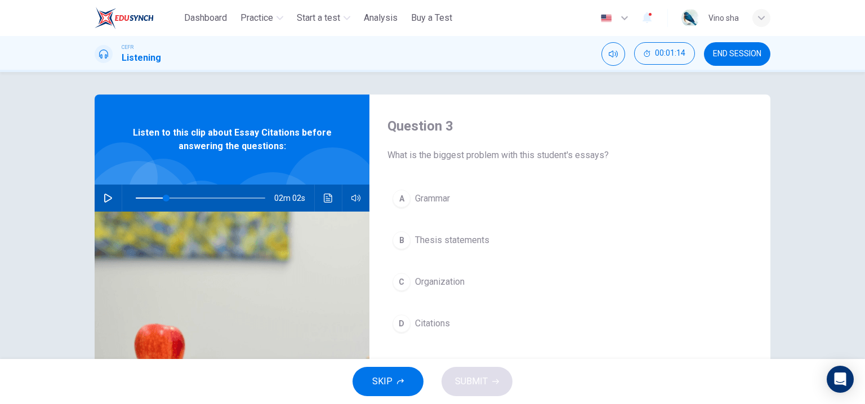
click at [446, 318] on span "Citations" at bounding box center [432, 324] width 35 height 14
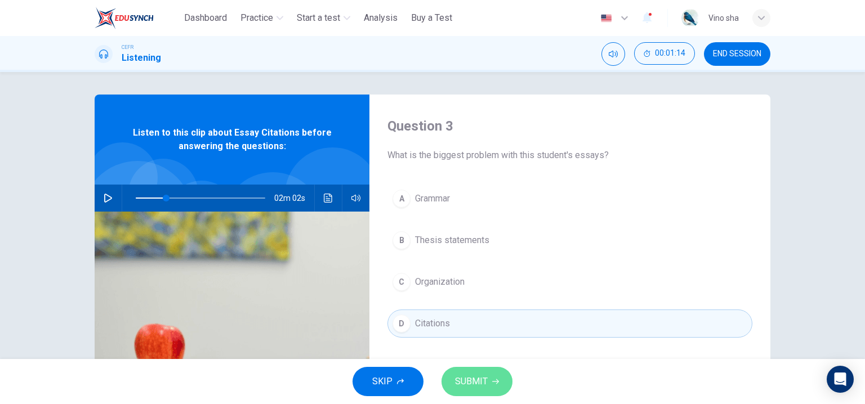
click at [475, 385] on span "SUBMIT" at bounding box center [471, 382] width 33 height 16
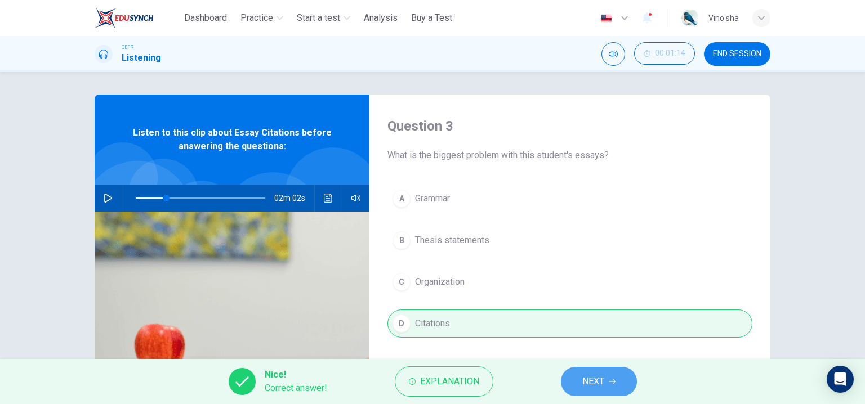
click at [595, 379] on span "NEXT" at bounding box center [593, 382] width 22 height 16
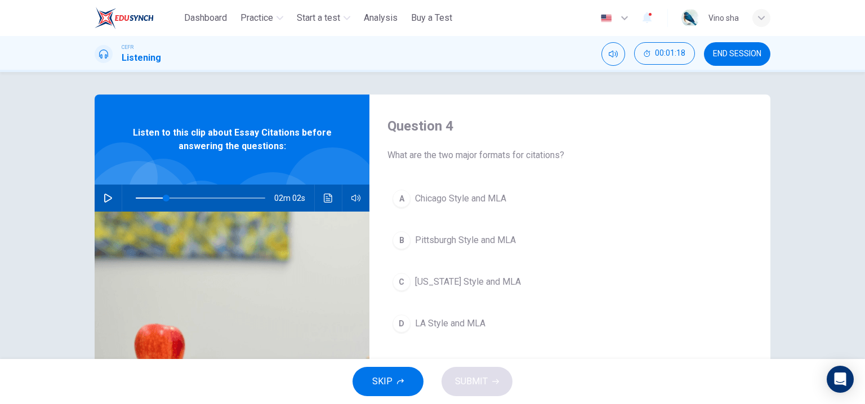
click at [356, 199] on icon "button" at bounding box center [355, 198] width 9 height 9
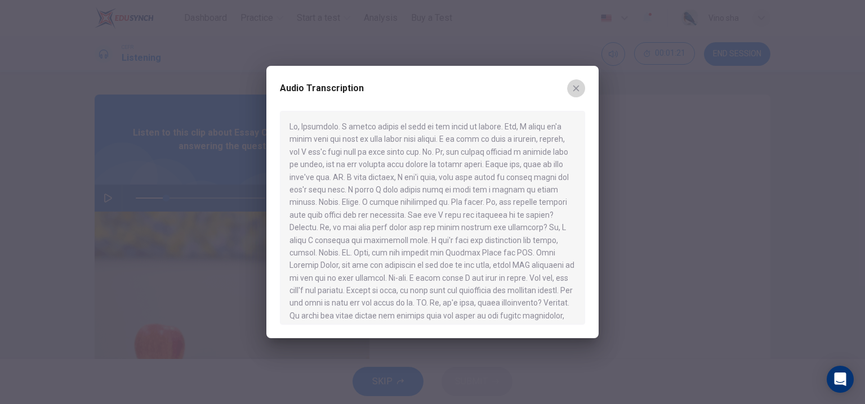
click at [578, 85] on icon "button" at bounding box center [576, 88] width 9 height 9
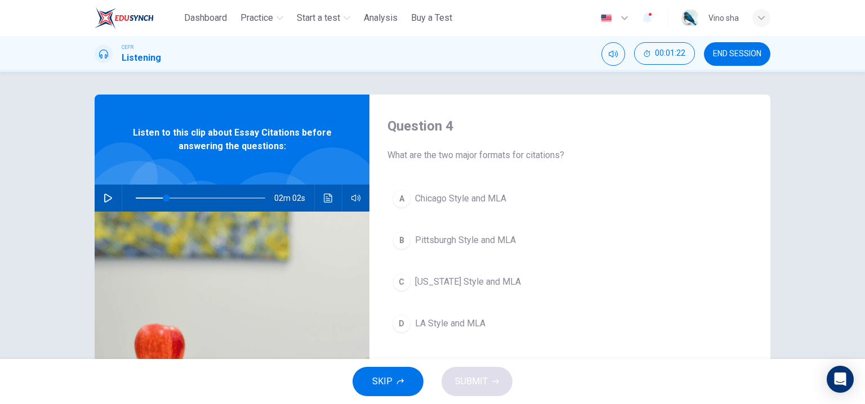
click at [455, 195] on span "Chicago Style and MLA" at bounding box center [460, 199] width 91 height 14
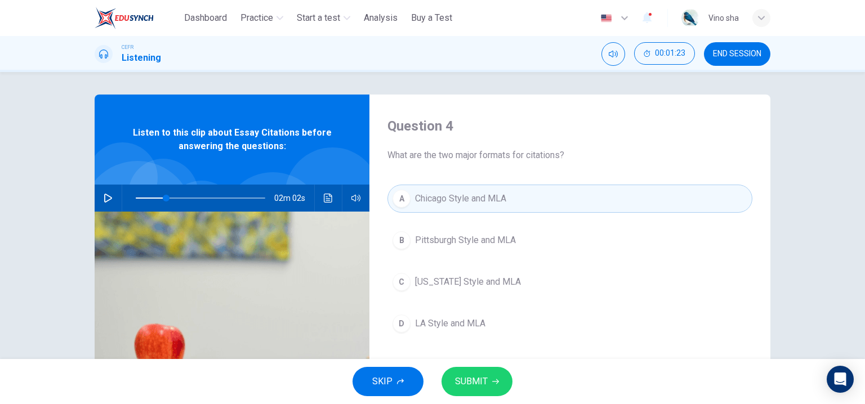
click at [492, 382] on icon "button" at bounding box center [495, 382] width 7 height 7
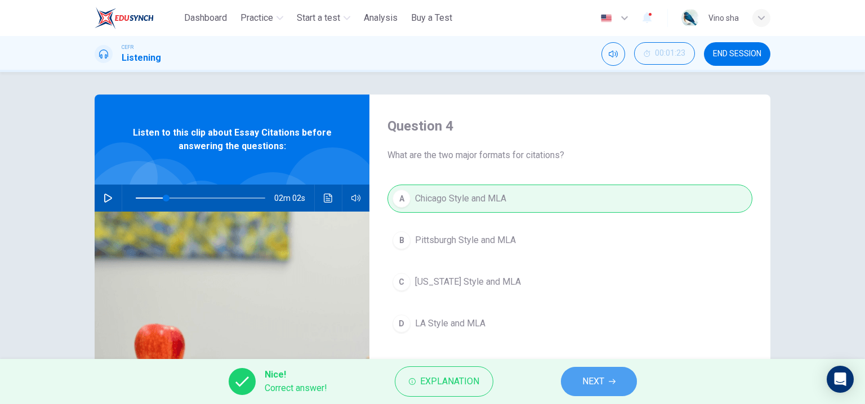
click at [589, 386] on span "NEXT" at bounding box center [593, 382] width 22 height 16
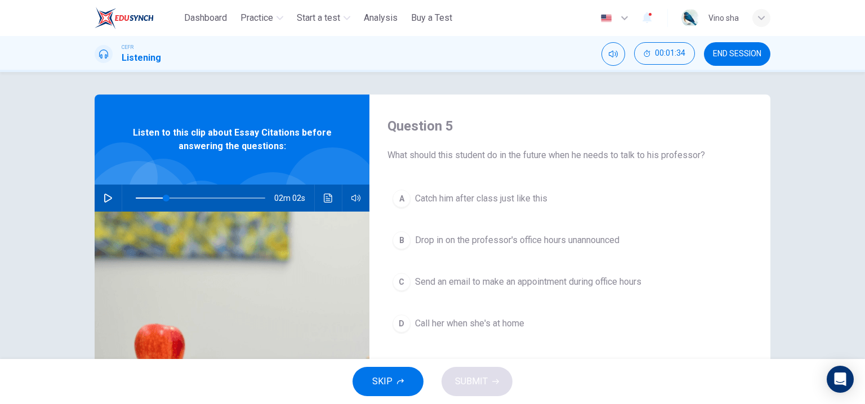
click at [565, 291] on button "C Send an email to make an appointment during office hours" at bounding box center [570, 282] width 365 height 28
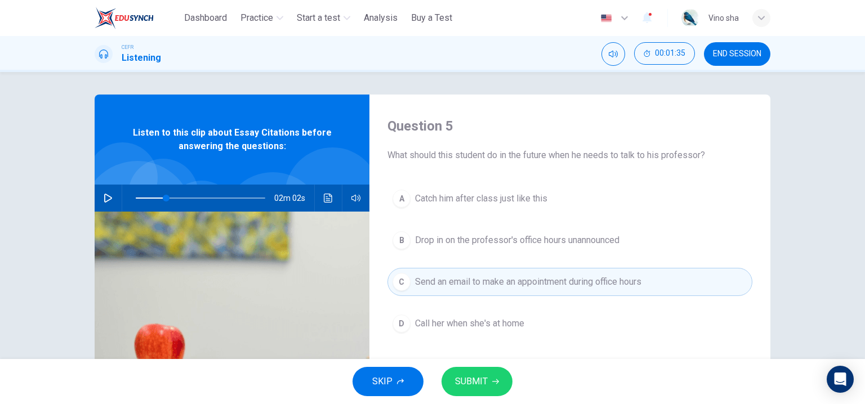
drag, startPoint x: 478, startPoint y: 376, endPoint x: 481, endPoint y: 369, distance: 7.6
click at [478, 376] on span "SUBMIT" at bounding box center [471, 382] width 33 height 16
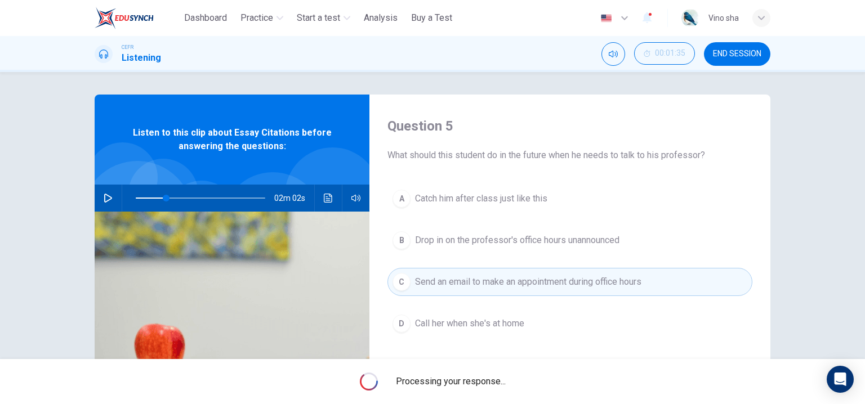
type input "**"
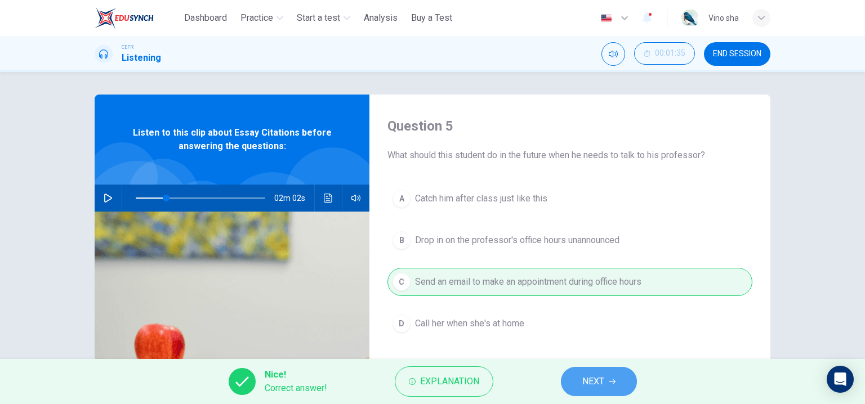
click at [595, 388] on span "NEXT" at bounding box center [593, 382] width 22 height 16
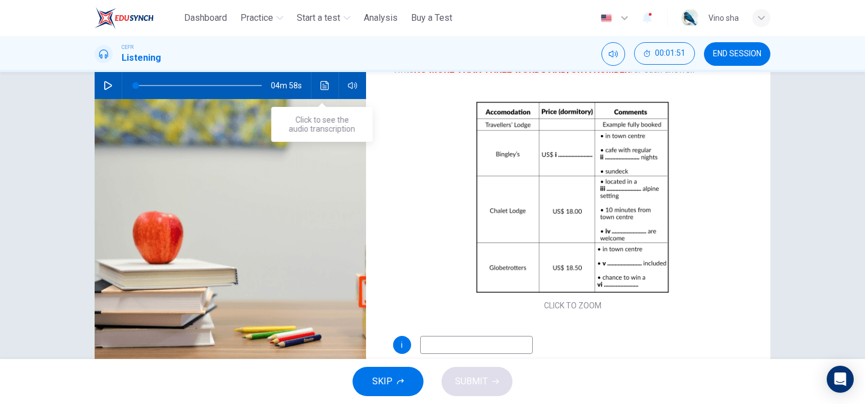
click at [324, 83] on icon "Click to see the audio transcription" at bounding box center [324, 85] width 8 height 9
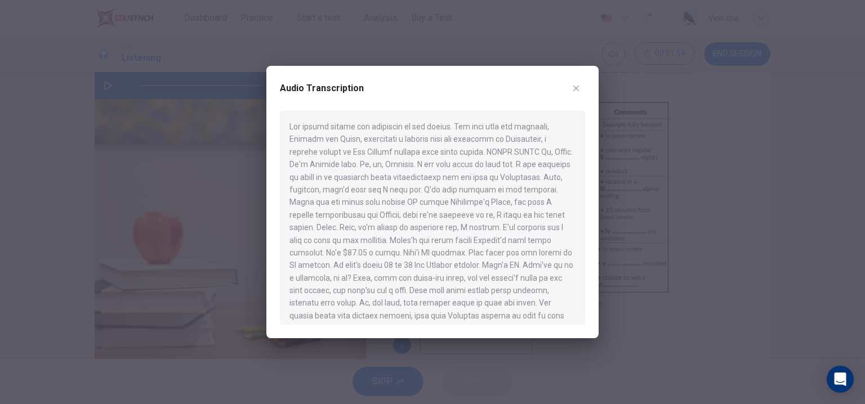
click at [573, 83] on button "button" at bounding box center [576, 88] width 18 height 18
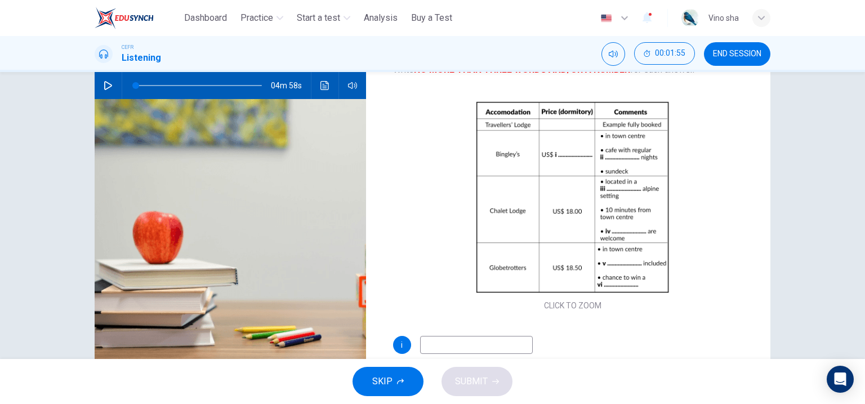
click at [404, 380] on button "SKIP" at bounding box center [388, 381] width 71 height 29
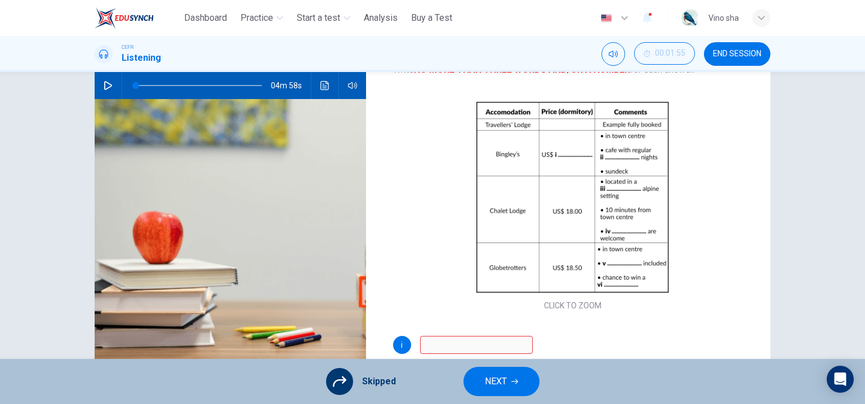
click at [498, 380] on span "NEXT" at bounding box center [496, 382] width 22 height 16
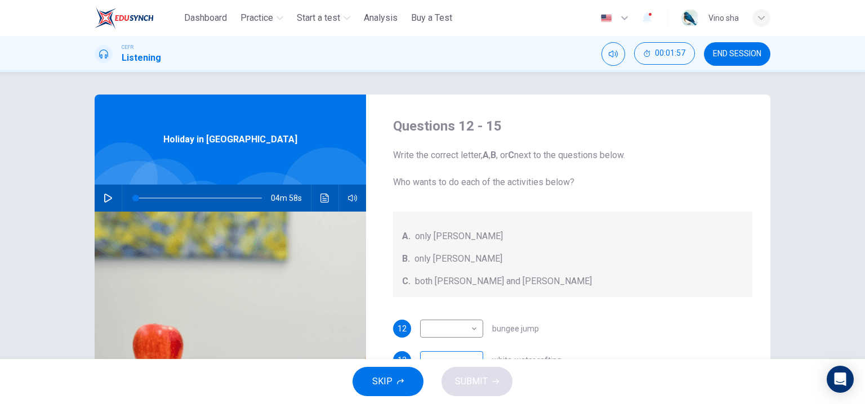
scroll to position [56, 0]
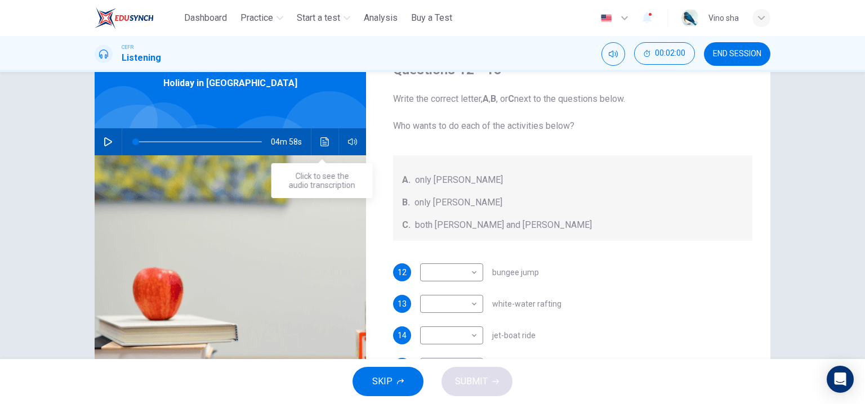
click at [326, 141] on icon "Click to see the audio transcription" at bounding box center [324, 141] width 9 height 9
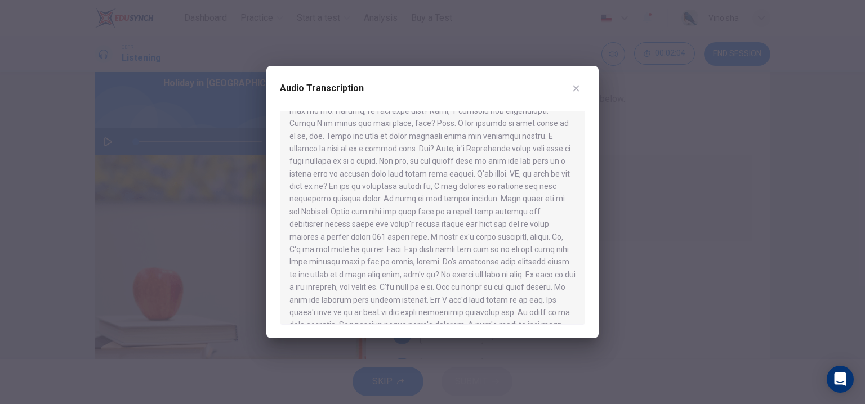
scroll to position [451, 0]
click at [582, 90] on button "button" at bounding box center [576, 88] width 18 height 18
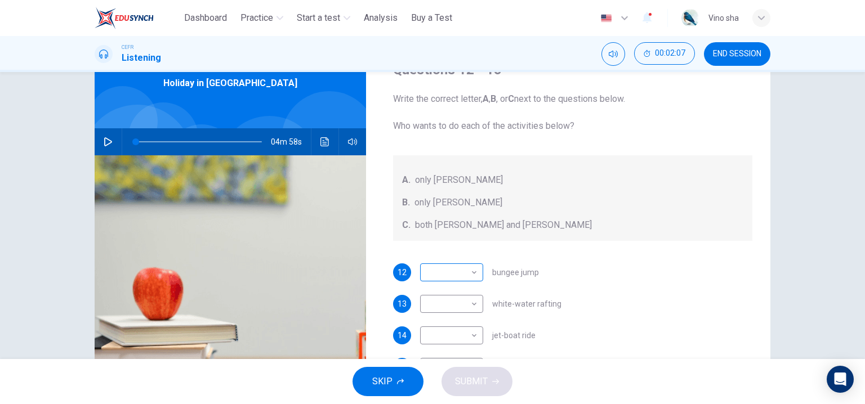
click at [446, 272] on body "This site uses cookies, as explained in our Privacy Policy . If you agree to th…" at bounding box center [432, 202] width 865 height 404
click at [447, 270] on div at bounding box center [432, 202] width 865 height 404
click at [320, 140] on icon "Click to see the audio transcription" at bounding box center [324, 141] width 8 height 9
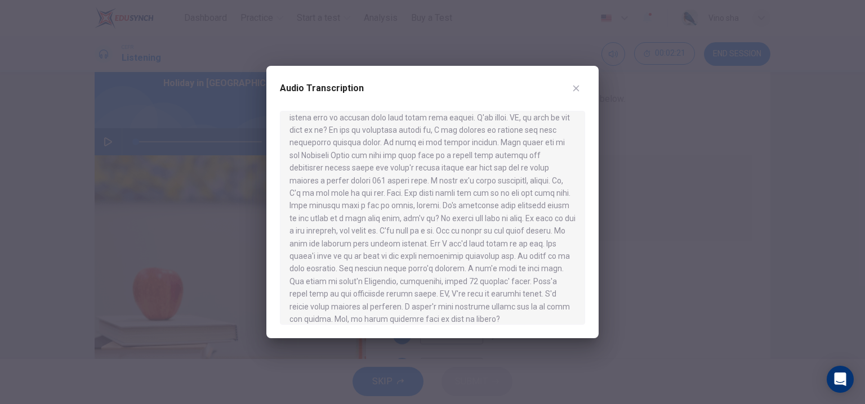
scroll to position [461, 0]
click at [584, 86] on button "button" at bounding box center [576, 88] width 18 height 18
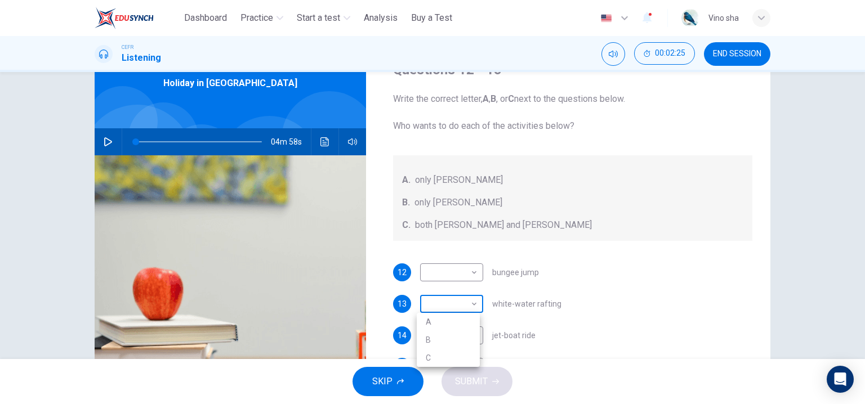
click at [458, 298] on body "This site uses cookies, as explained in our Privacy Policy . If you agree to th…" at bounding box center [432, 202] width 865 height 404
click at [449, 327] on li "A" at bounding box center [448, 322] width 63 height 18
type input "*"
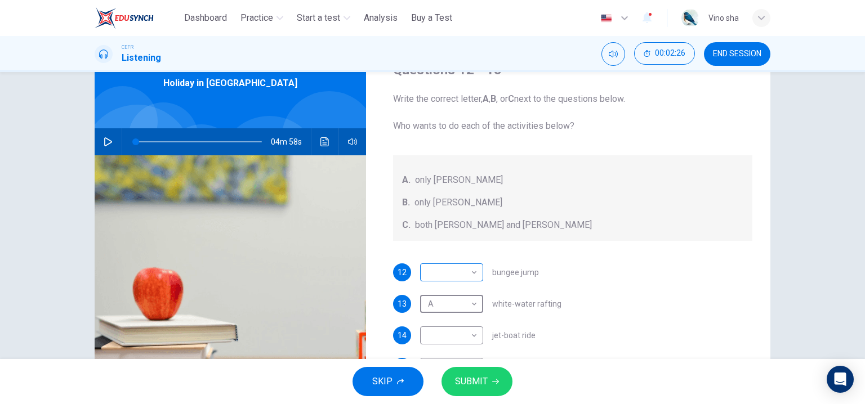
click at [448, 274] on body "This site uses cookies, as explained in our Privacy Policy . If you agree to th…" at bounding box center [432, 202] width 865 height 404
click at [442, 323] on li "C" at bounding box center [448, 327] width 63 height 18
type input "*"
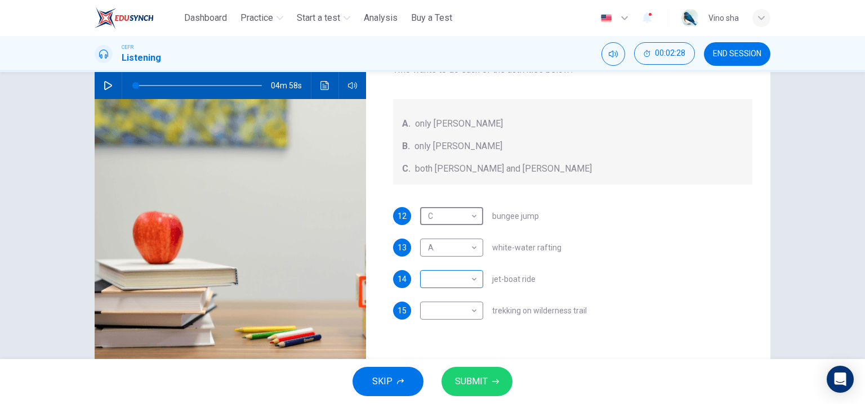
click at [449, 278] on body "This site uses cookies, as explained in our Privacy Policy . If you agree to th…" at bounding box center [432, 202] width 865 height 404
click at [439, 319] on li "B" at bounding box center [448, 315] width 63 height 18
type input "*"
click at [448, 315] on body "This site uses cookies, as explained in our Privacy Policy . If you agree to th…" at bounding box center [432, 202] width 865 height 404
click at [430, 362] on li "C" at bounding box center [448, 365] width 63 height 18
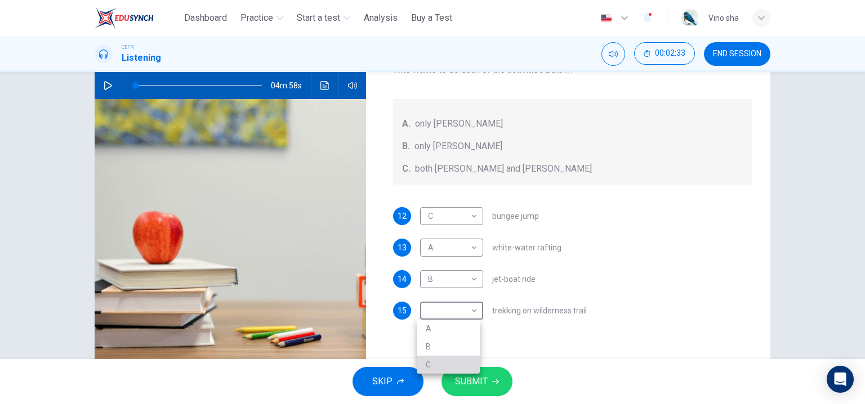
type input "*"
click at [463, 375] on span "SUBMIT" at bounding box center [471, 382] width 33 height 16
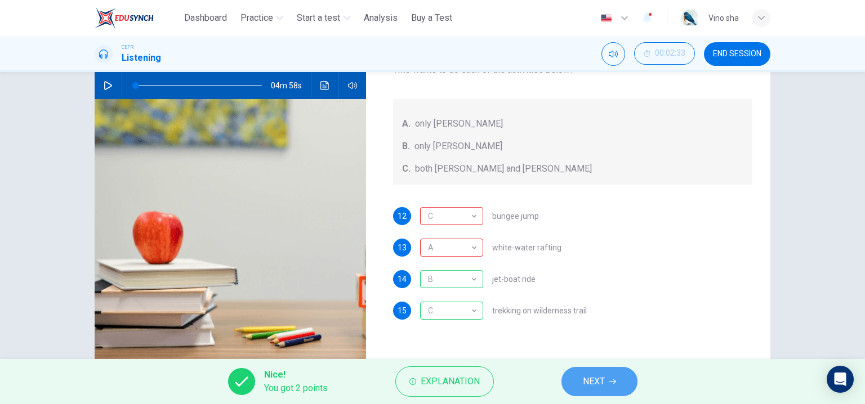
click at [595, 372] on button "NEXT" at bounding box center [600, 381] width 76 height 29
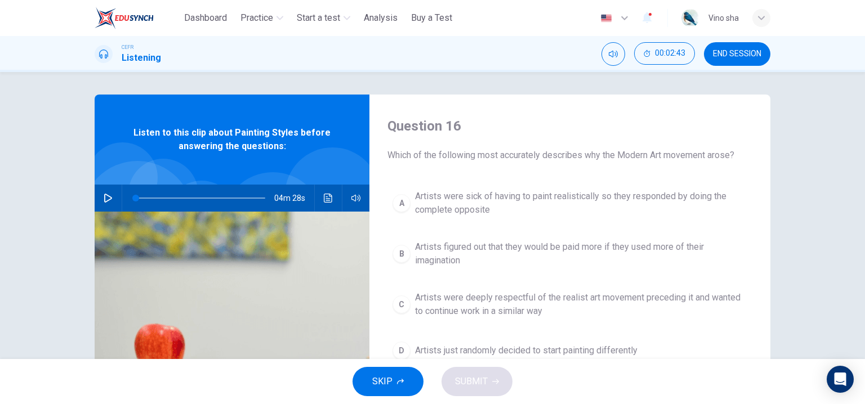
scroll to position [56, 0]
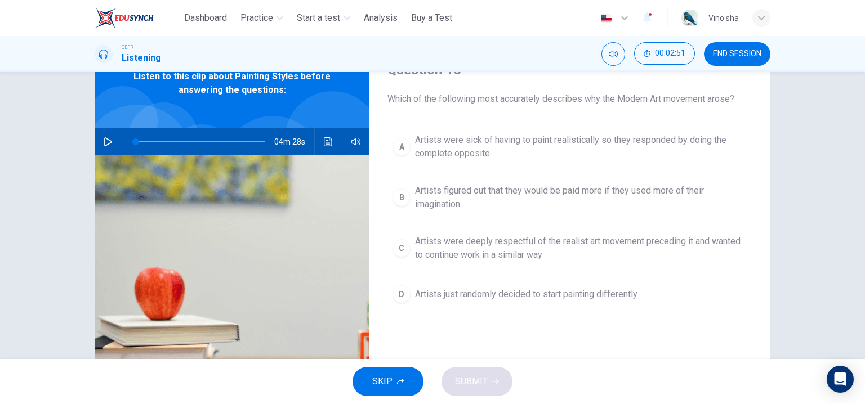
click at [496, 190] on span "Artists figured out that they would be paid more if they used more of their ima…" at bounding box center [581, 197] width 332 height 27
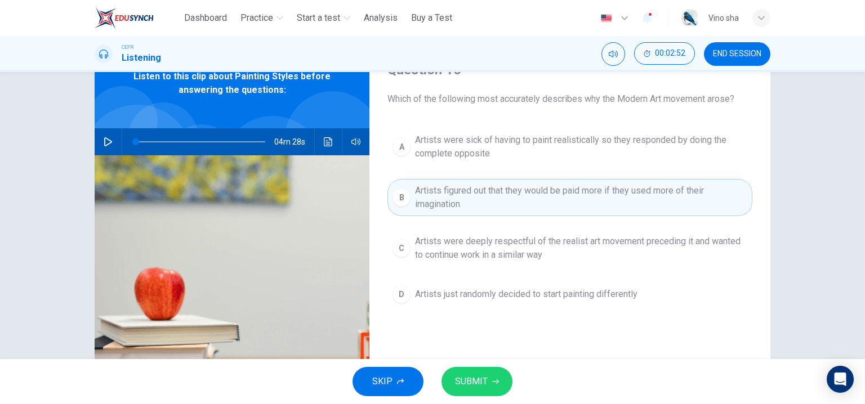
drag, startPoint x: 479, startPoint y: 375, endPoint x: 488, endPoint y: 346, distance: 30.1
click at [480, 375] on span "SUBMIT" at bounding box center [471, 382] width 33 height 16
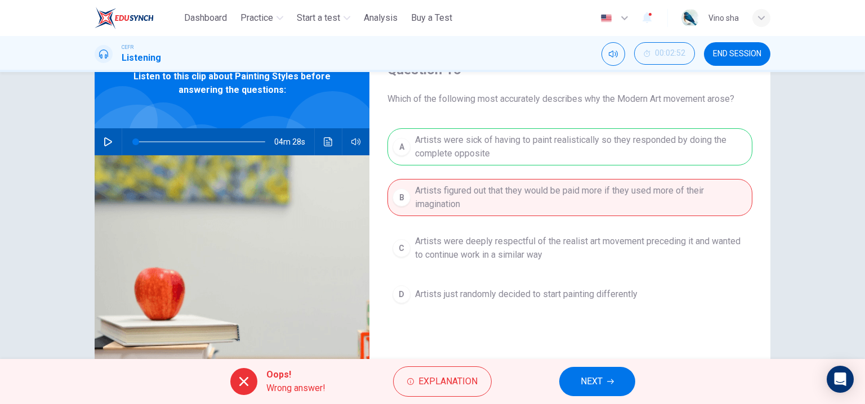
click at [577, 372] on button "NEXT" at bounding box center [597, 381] width 76 height 29
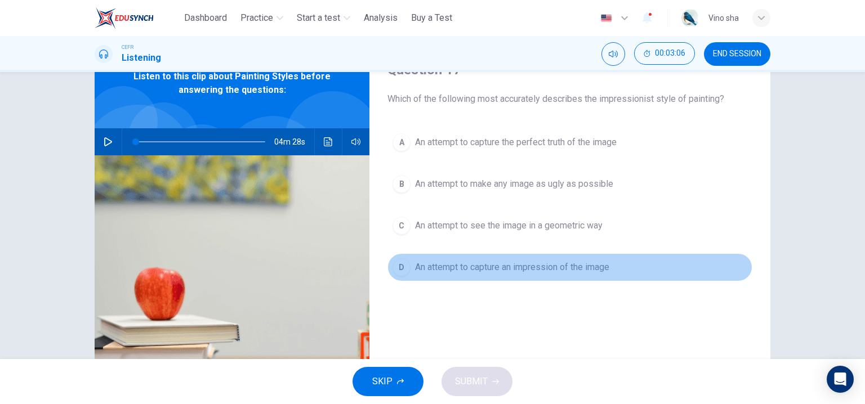
click at [539, 273] on span "An attempt to capture an impression of the image" at bounding box center [512, 268] width 194 height 14
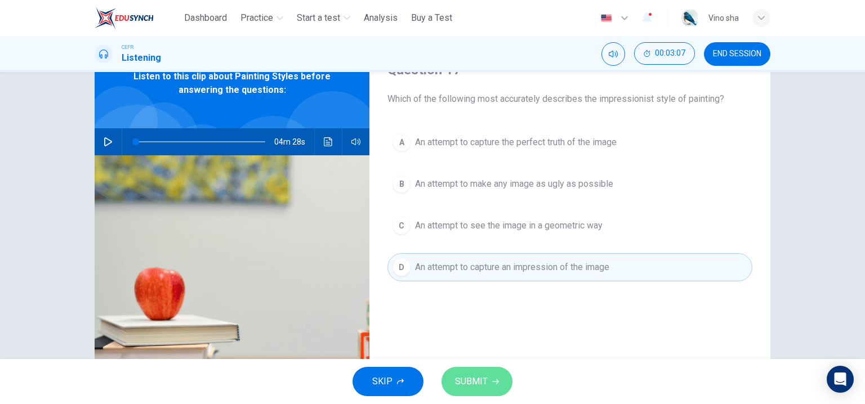
click at [473, 372] on button "SUBMIT" at bounding box center [477, 381] width 71 height 29
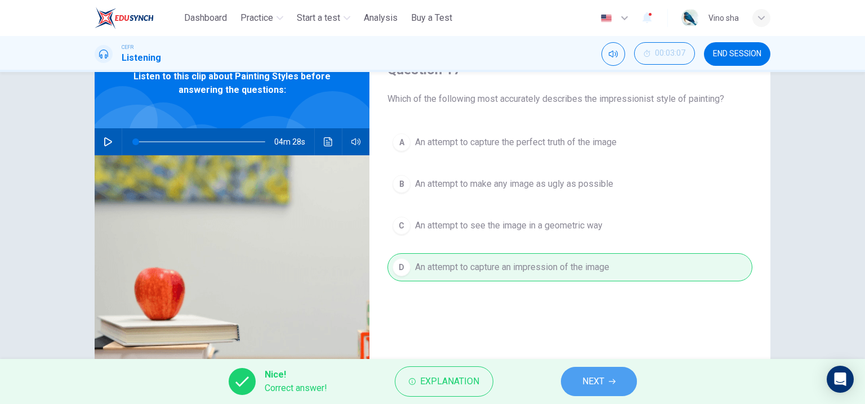
click at [607, 376] on button "NEXT" at bounding box center [599, 381] width 76 height 29
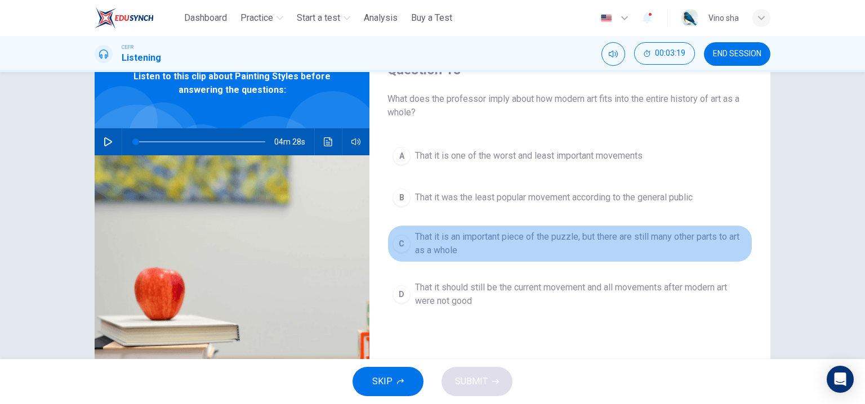
click at [586, 251] on span "That it is an important piece of the puzzle, but there are still many other par…" at bounding box center [581, 243] width 332 height 27
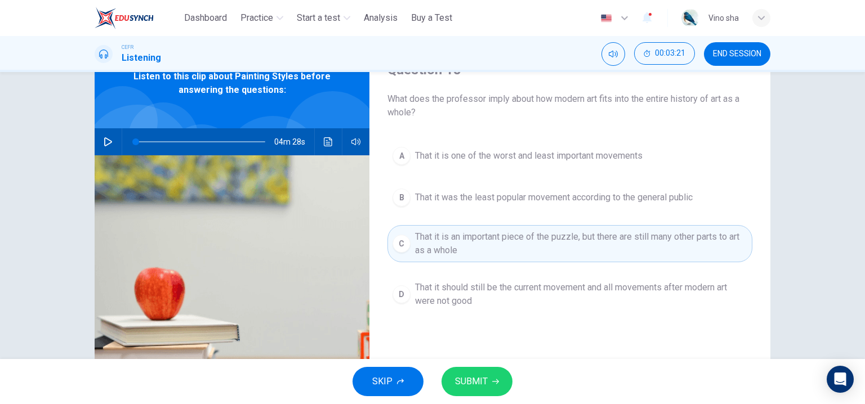
click at [500, 379] on button "SUBMIT" at bounding box center [477, 381] width 71 height 29
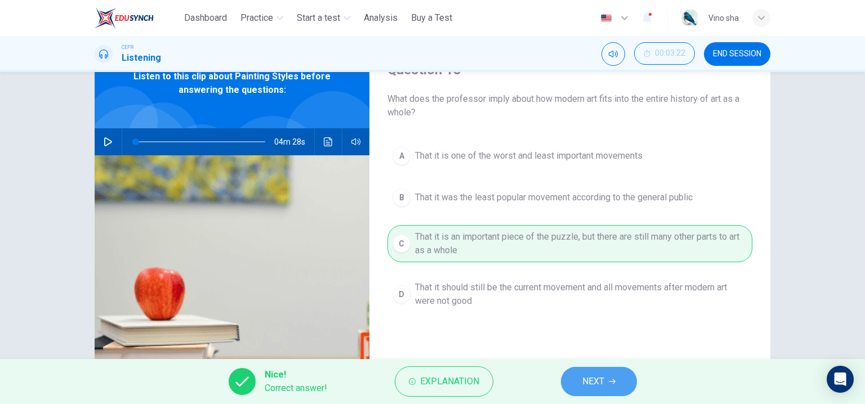
click at [600, 379] on span "NEXT" at bounding box center [593, 382] width 22 height 16
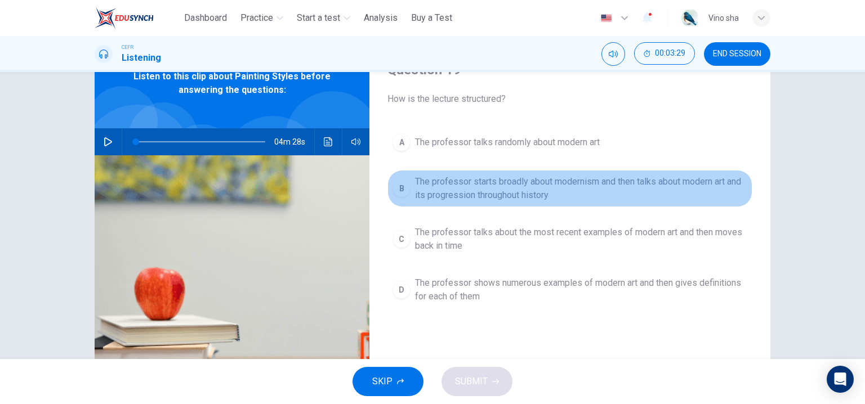
click at [547, 205] on button "B The professor starts broadly about modernism and then talks about modern art …" at bounding box center [570, 188] width 365 height 37
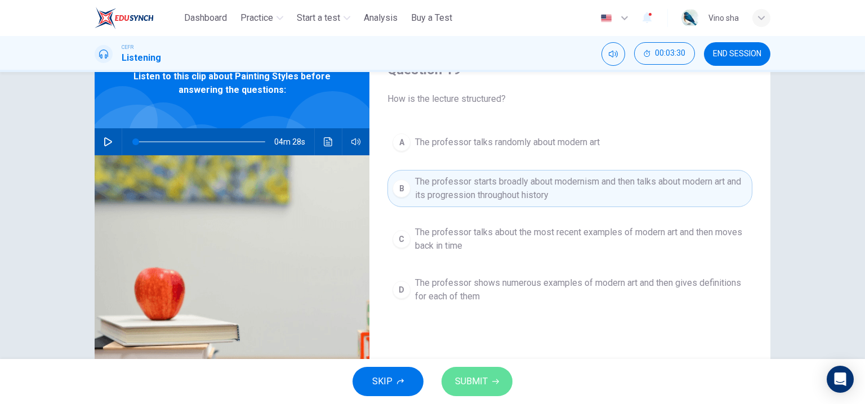
click at [480, 390] on button "SUBMIT" at bounding box center [477, 381] width 71 height 29
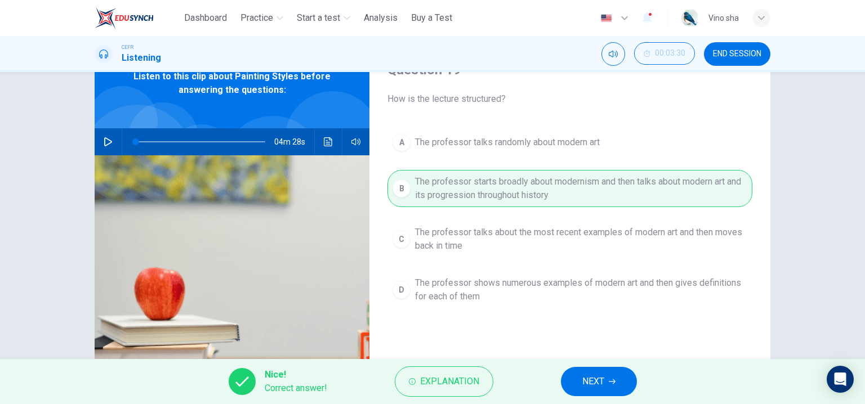
click at [604, 379] on span "NEXT" at bounding box center [593, 382] width 22 height 16
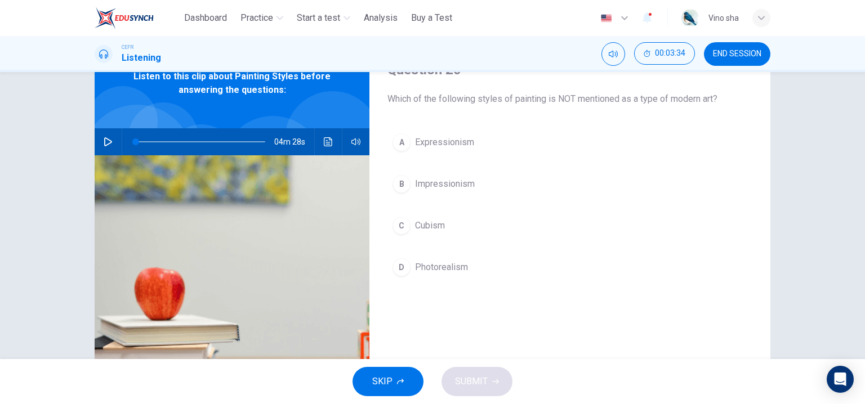
click at [324, 145] on icon "Click to see the audio transcription" at bounding box center [328, 141] width 8 height 9
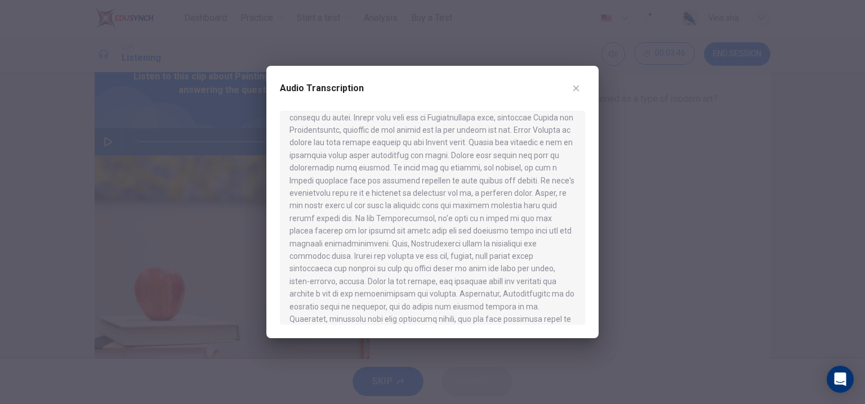
scroll to position [486, 0]
click at [576, 89] on icon "button" at bounding box center [576, 88] width 9 height 9
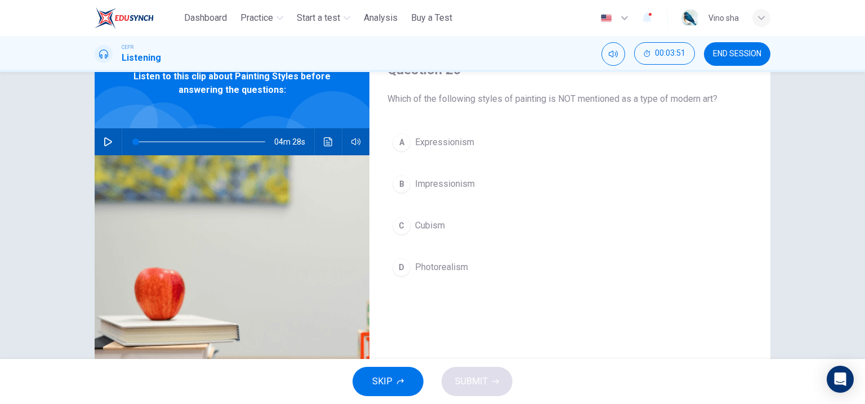
drag, startPoint x: 439, startPoint y: 265, endPoint x: 442, endPoint y: 284, distance: 19.8
click at [440, 266] on span "Photorealism" at bounding box center [441, 268] width 53 height 14
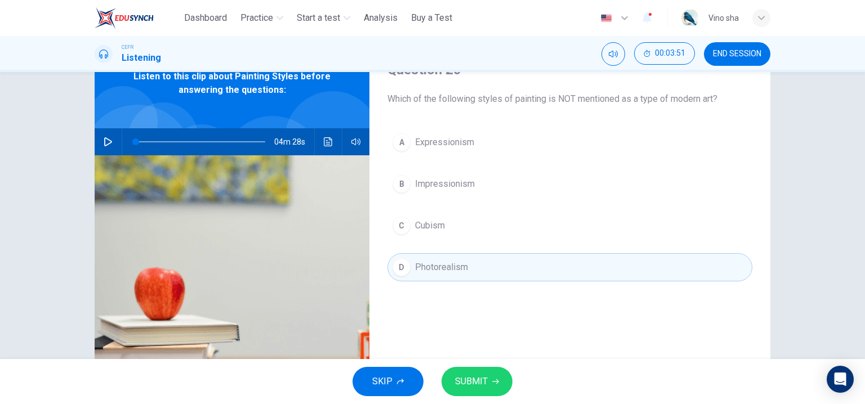
click at [486, 381] on span "SUBMIT" at bounding box center [471, 382] width 33 height 16
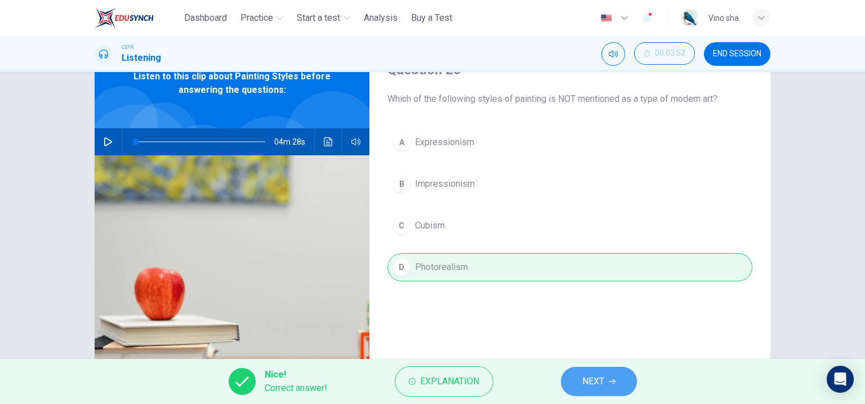
click at [629, 379] on button "NEXT" at bounding box center [599, 381] width 76 height 29
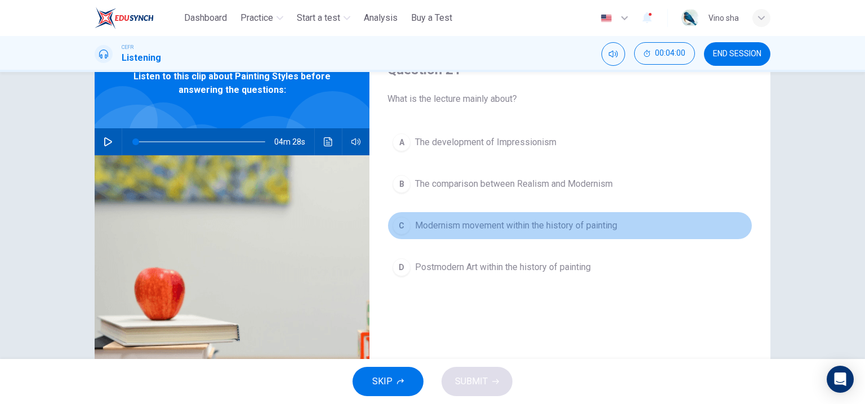
click at [565, 226] on span "Modernism movement within the history of painting" at bounding box center [516, 226] width 202 height 14
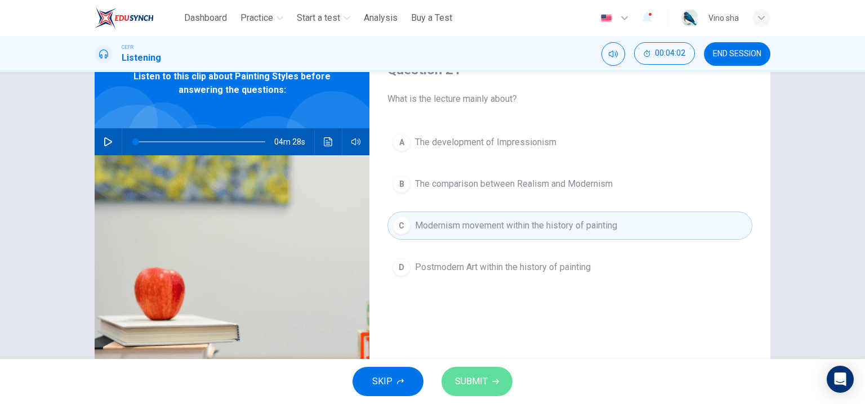
click at [485, 384] on span "SUBMIT" at bounding box center [471, 382] width 33 height 16
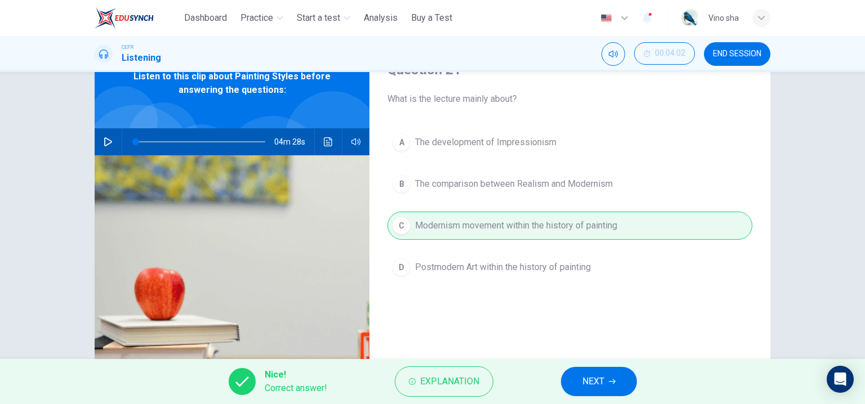
click at [594, 377] on span "NEXT" at bounding box center [593, 382] width 22 height 16
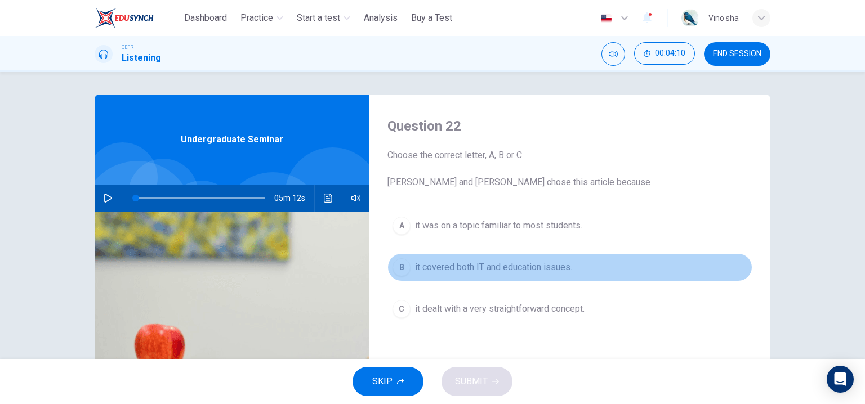
click at [529, 266] on span "it covered both IT and education issues." at bounding box center [493, 268] width 157 height 14
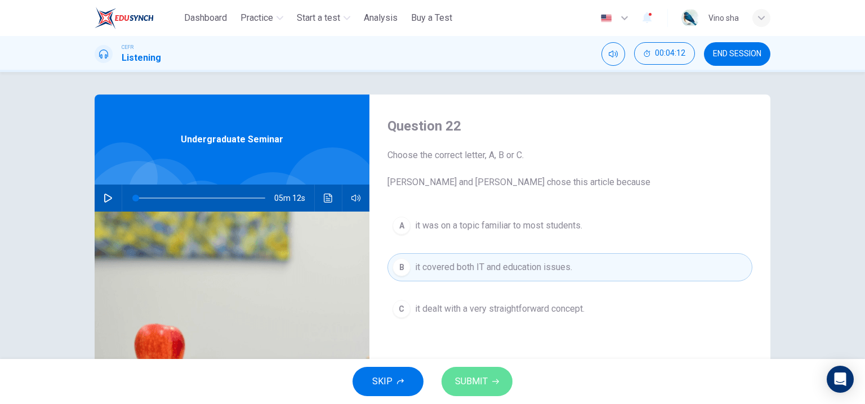
click at [480, 379] on span "SUBMIT" at bounding box center [471, 382] width 33 height 16
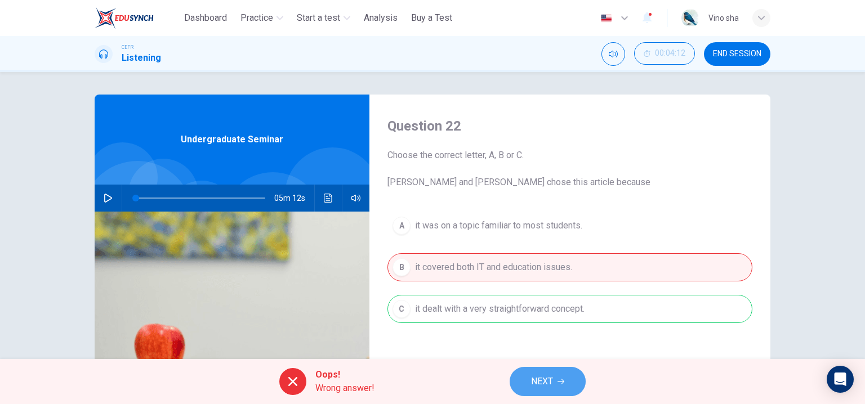
click at [544, 376] on span "NEXT" at bounding box center [542, 382] width 22 height 16
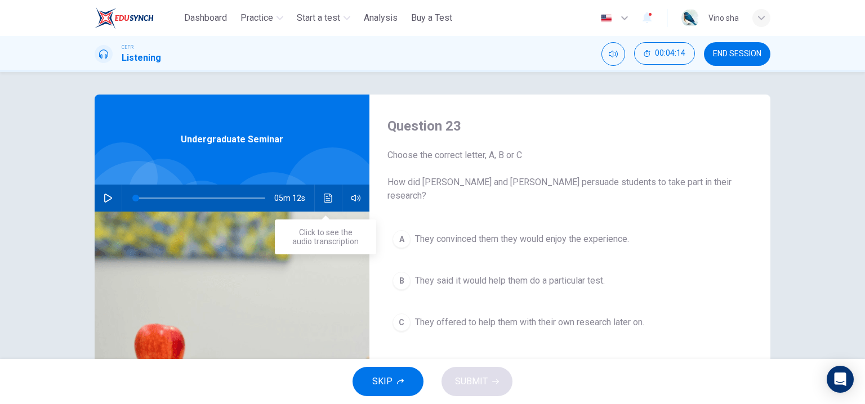
click at [319, 196] on button "Click to see the audio transcription" at bounding box center [328, 198] width 18 height 27
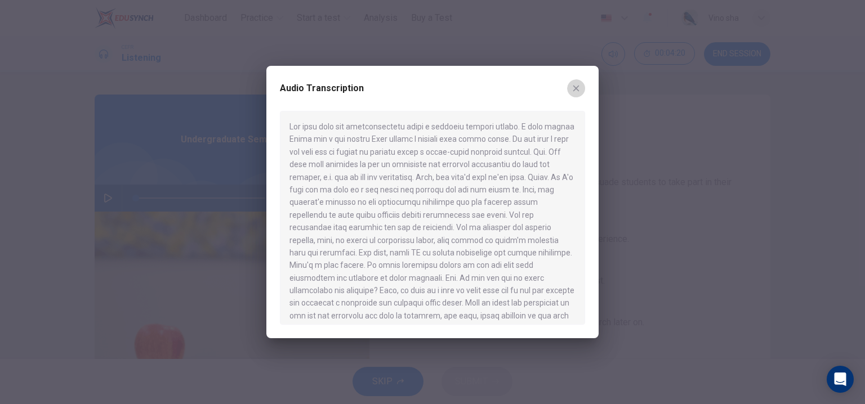
click at [574, 91] on icon "button" at bounding box center [576, 88] width 9 height 9
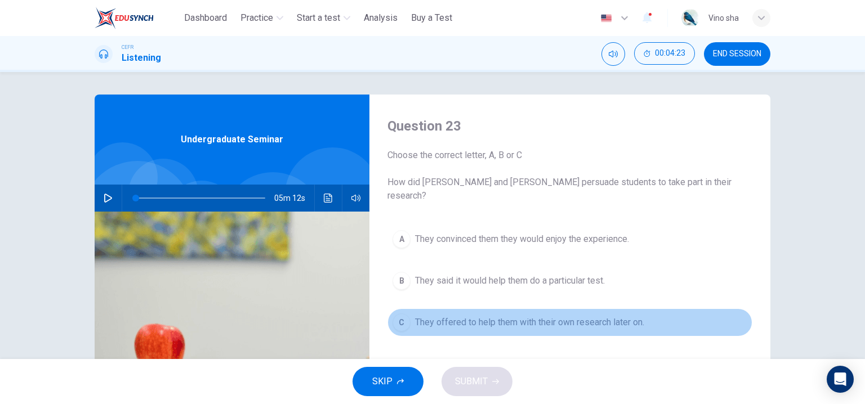
click at [489, 316] on span "They offered to help them with their own research later on." at bounding box center [529, 323] width 229 height 14
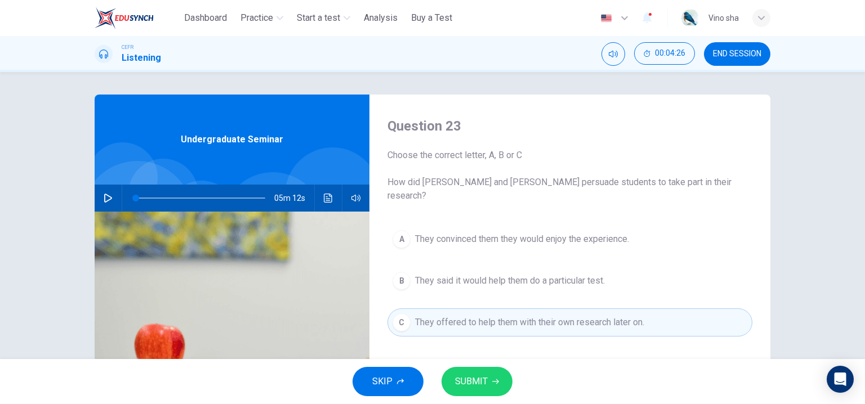
click at [335, 196] on div "05m 12s" at bounding box center [232, 198] width 275 height 27
click at [333, 198] on button "Click to see the audio transcription" at bounding box center [328, 198] width 18 height 27
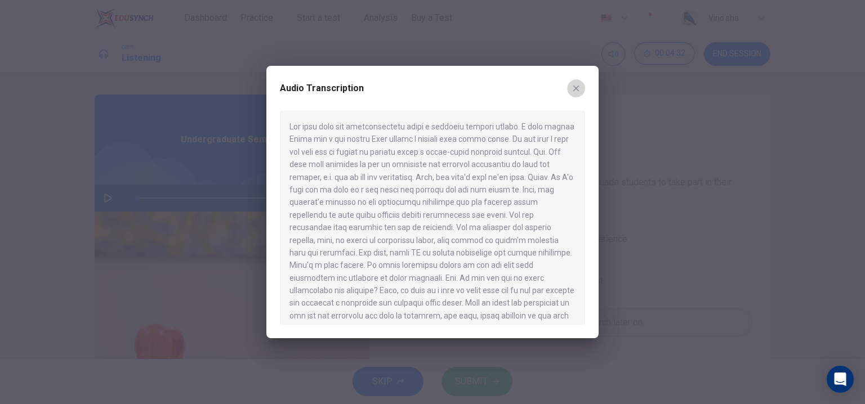
click at [577, 89] on icon "button" at bounding box center [576, 89] width 6 height 6
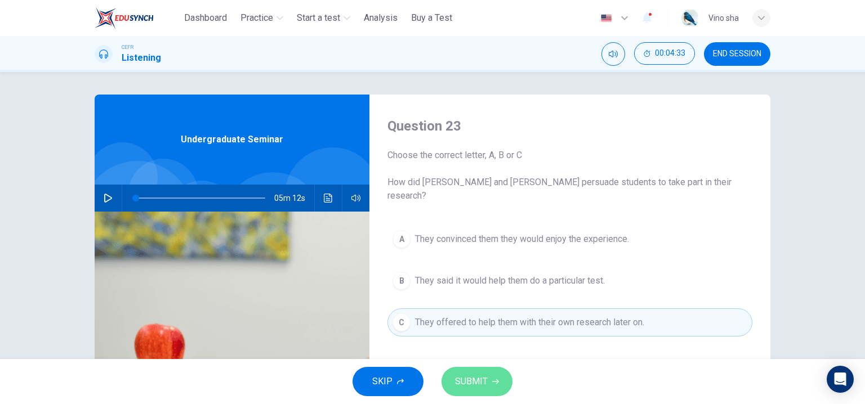
click at [480, 381] on span "SUBMIT" at bounding box center [471, 382] width 33 height 16
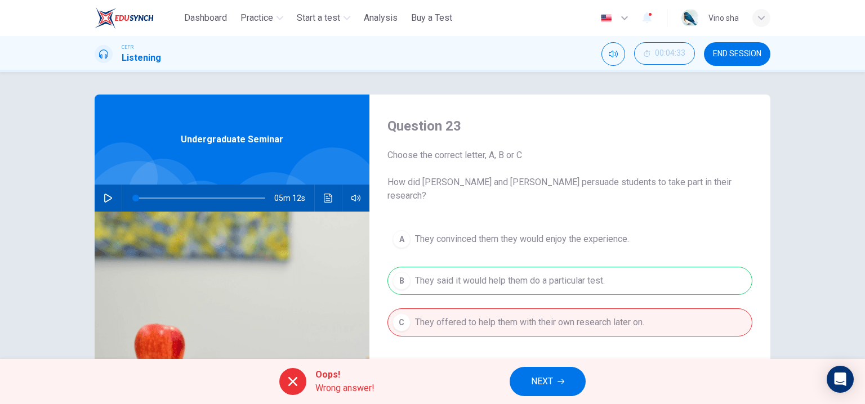
click at [544, 390] on button "NEXT" at bounding box center [548, 381] width 76 height 29
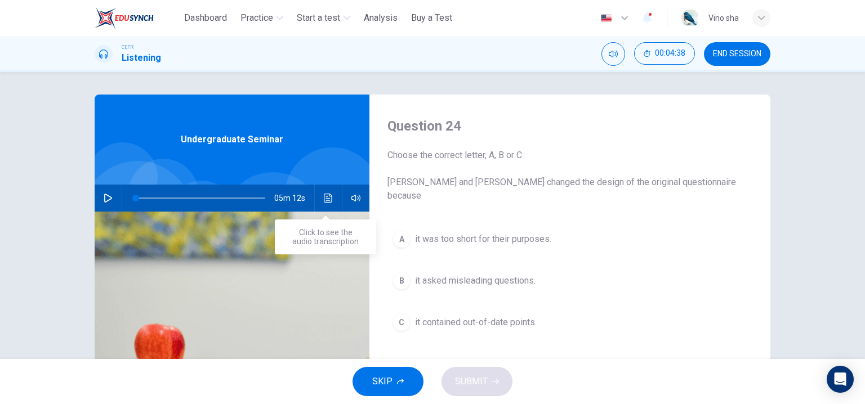
click at [323, 192] on button "Click to see the audio transcription" at bounding box center [328, 198] width 18 height 27
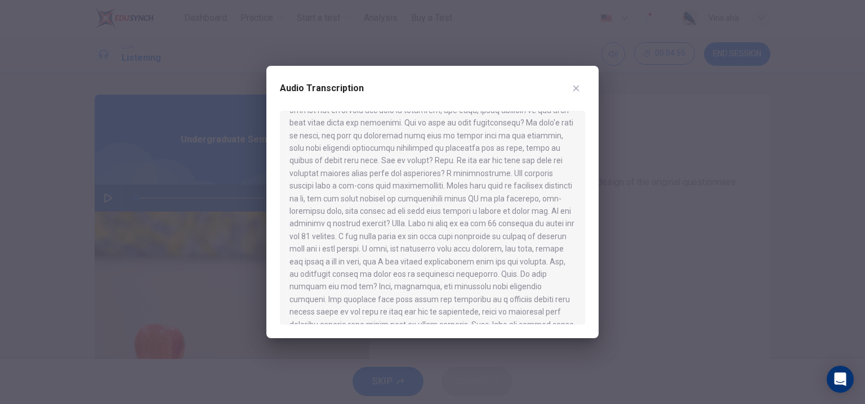
scroll to position [211, 0]
click at [582, 93] on button "button" at bounding box center [576, 88] width 18 height 18
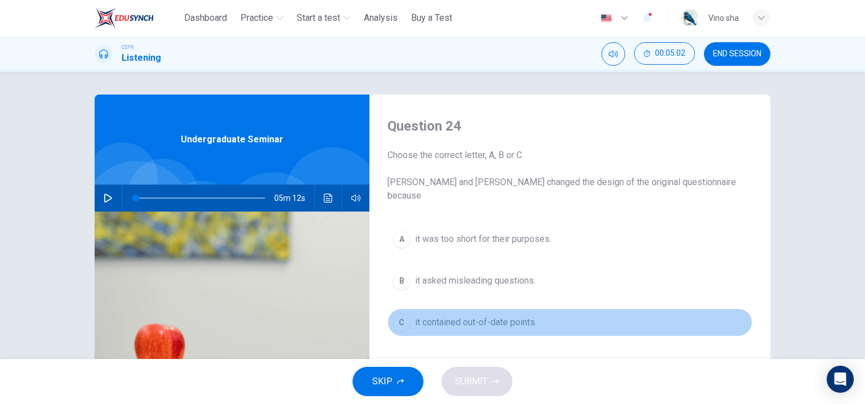
click at [502, 316] on span "it contained out-of-date points." at bounding box center [476, 323] width 122 height 14
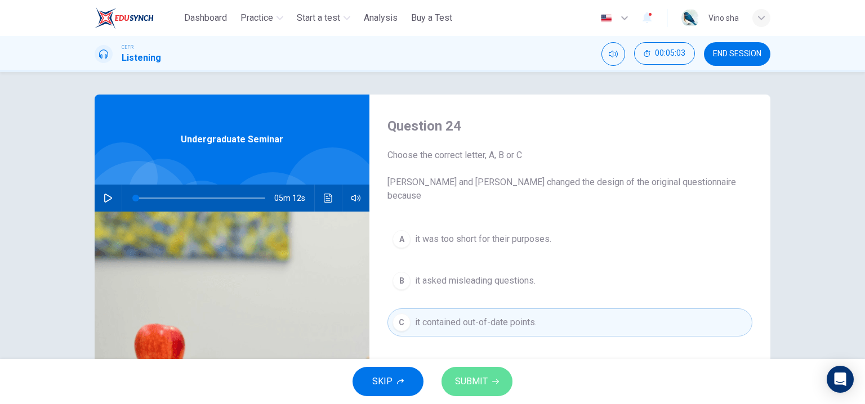
click at [484, 386] on span "SUBMIT" at bounding box center [471, 382] width 33 height 16
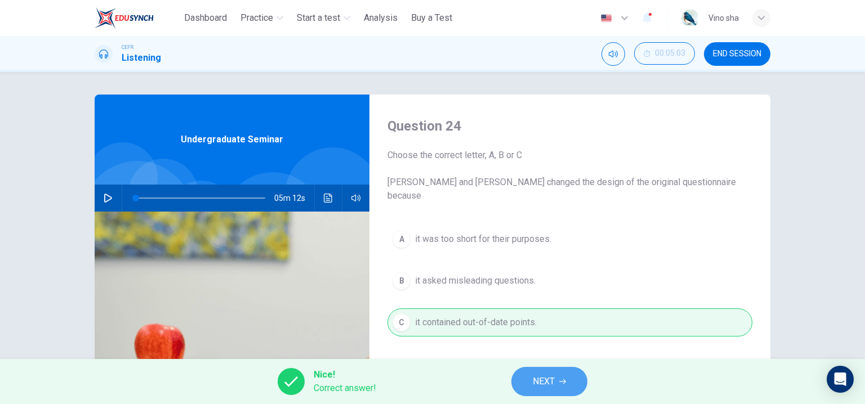
click at [536, 377] on span "NEXT" at bounding box center [544, 382] width 22 height 16
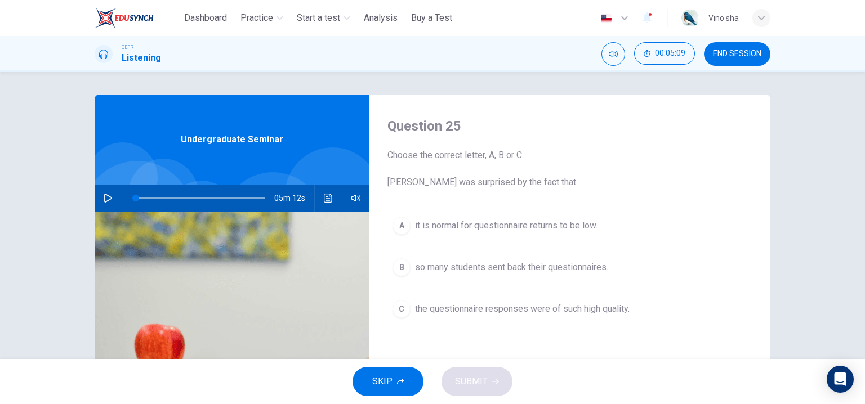
click at [529, 318] on button "C the questionnaire responses were of such high quality." at bounding box center [570, 309] width 365 height 28
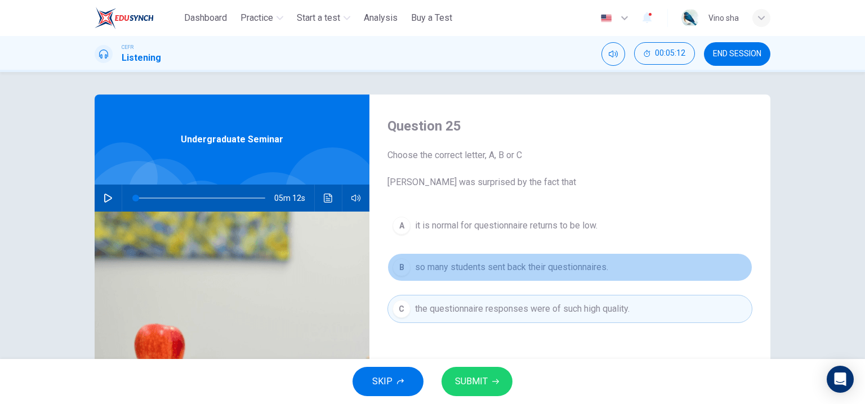
click at [493, 268] on span "so many students sent back their questionnaires." at bounding box center [511, 268] width 193 height 14
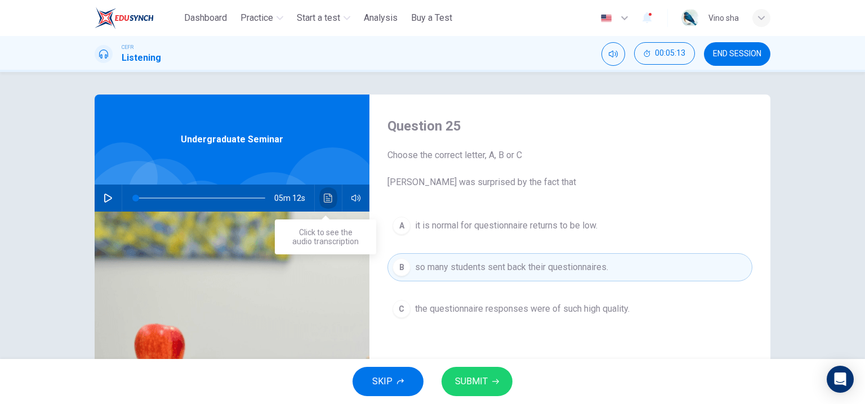
click at [333, 199] on button "Click to see the audio transcription" at bounding box center [328, 198] width 18 height 27
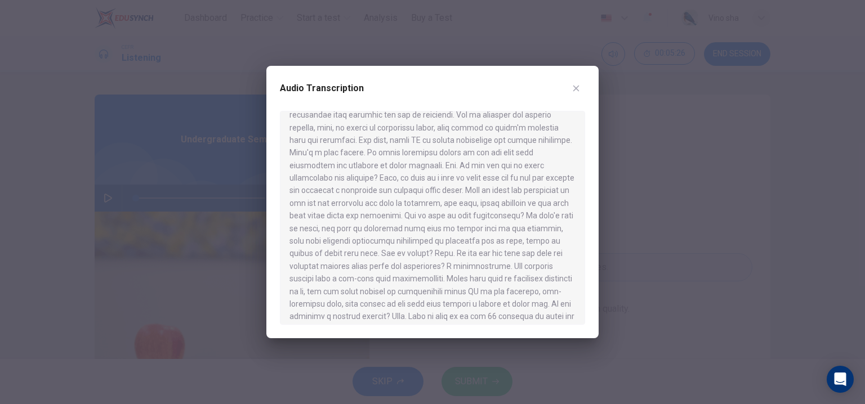
scroll to position [299, 0]
click at [646, 291] on div at bounding box center [432, 202] width 865 height 404
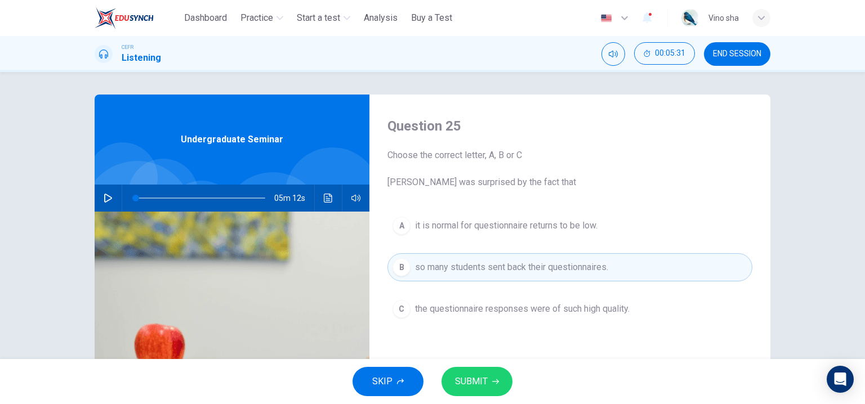
click at [497, 390] on button "SUBMIT" at bounding box center [477, 381] width 71 height 29
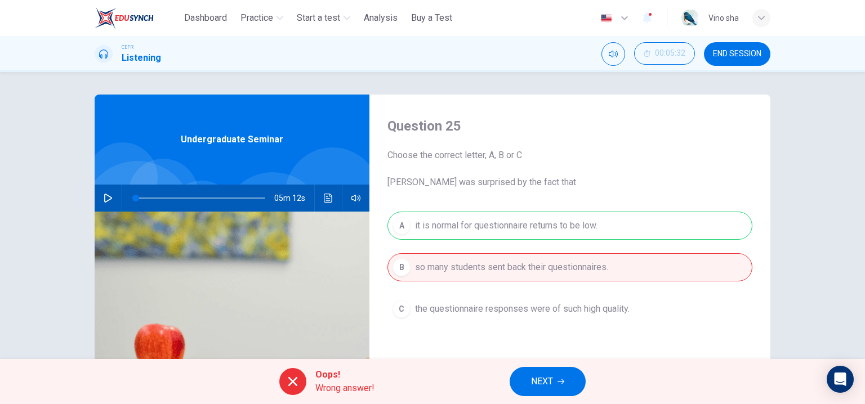
click at [554, 384] on button "NEXT" at bounding box center [548, 381] width 76 height 29
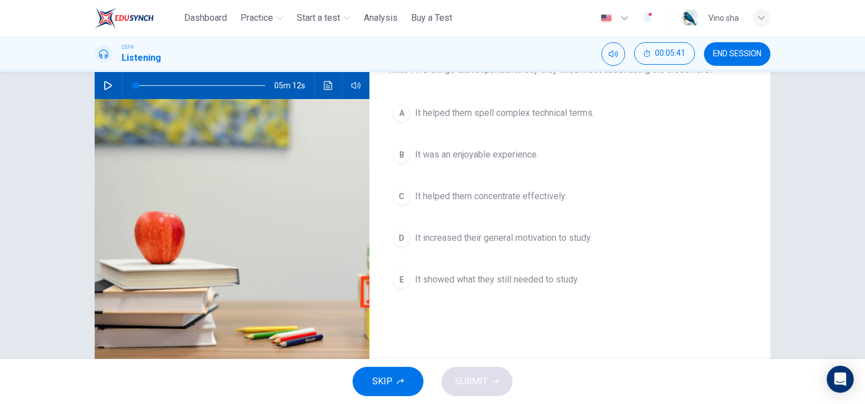
scroll to position [56, 0]
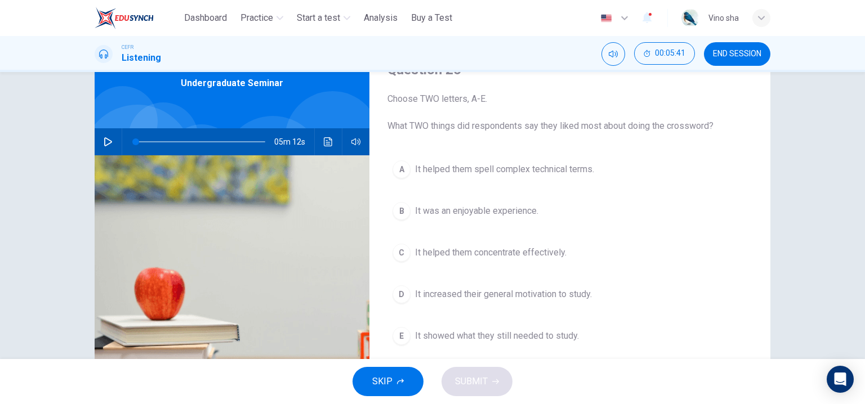
click at [529, 215] on span "It was an enjoyable experience." at bounding box center [476, 211] width 123 height 14
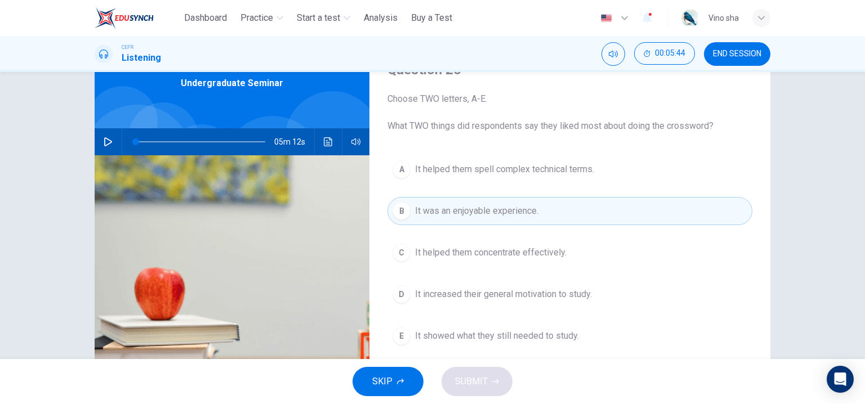
click at [526, 297] on span "It increased their general motivation to study." at bounding box center [503, 295] width 177 height 14
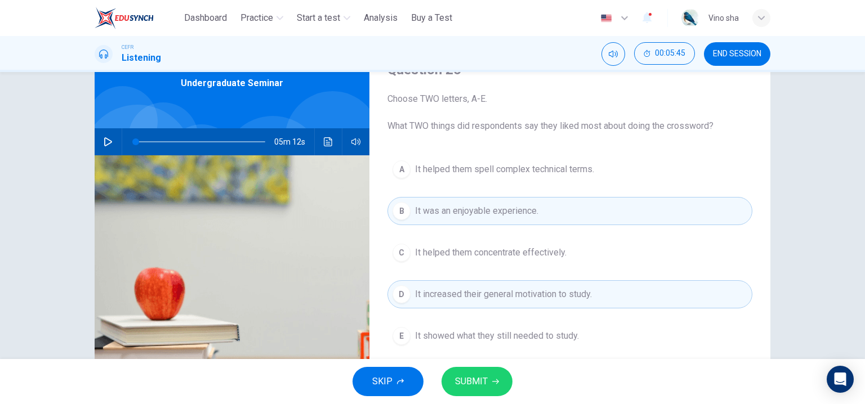
click at [491, 381] on button "SUBMIT" at bounding box center [477, 381] width 71 height 29
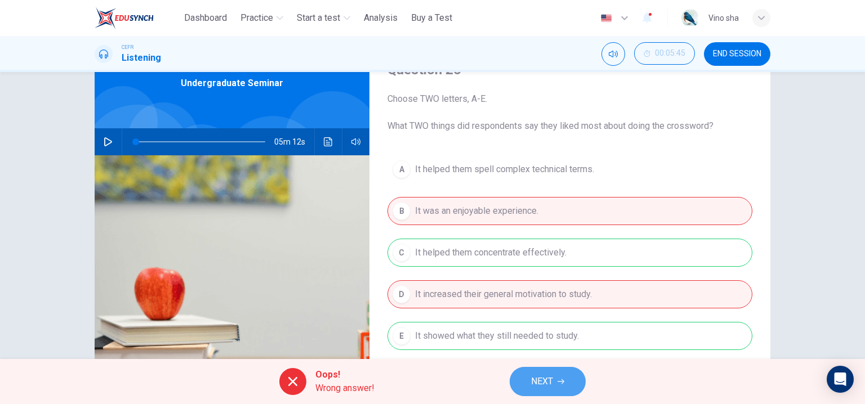
click at [536, 377] on span "NEXT" at bounding box center [542, 382] width 22 height 16
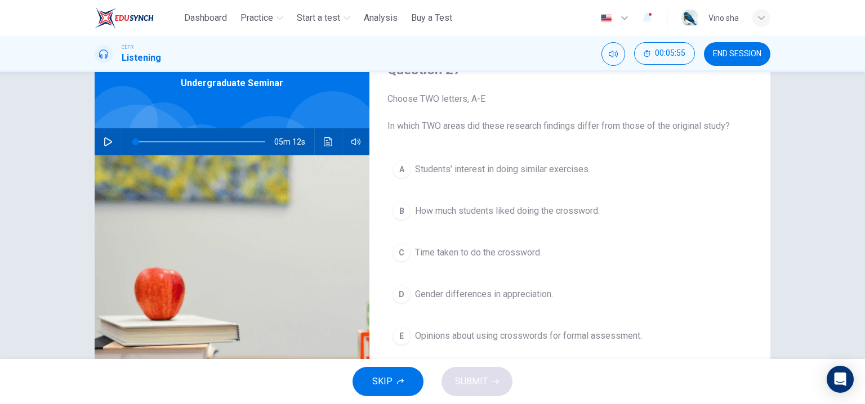
click at [498, 327] on button "E Opinions about using crosswords for formal assessment." at bounding box center [570, 336] width 365 height 28
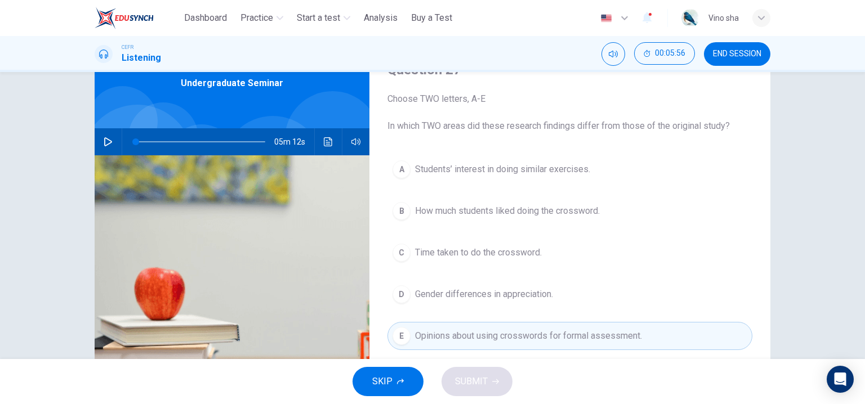
scroll to position [113, 0]
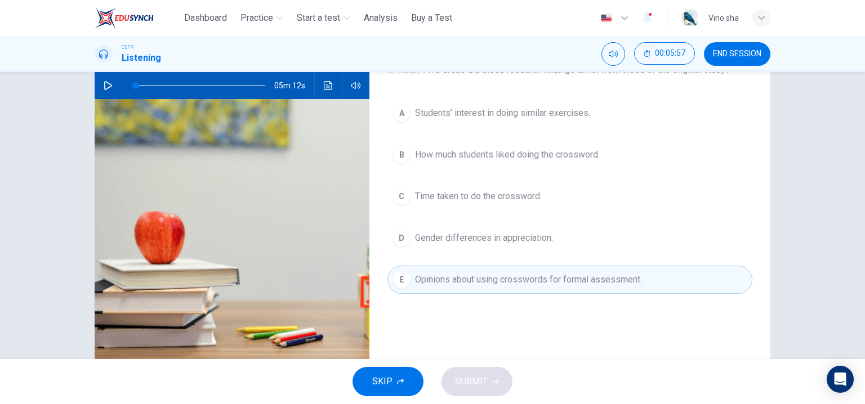
click at [527, 162] on button "B How much students liked doing the crossword." at bounding box center [570, 155] width 365 height 28
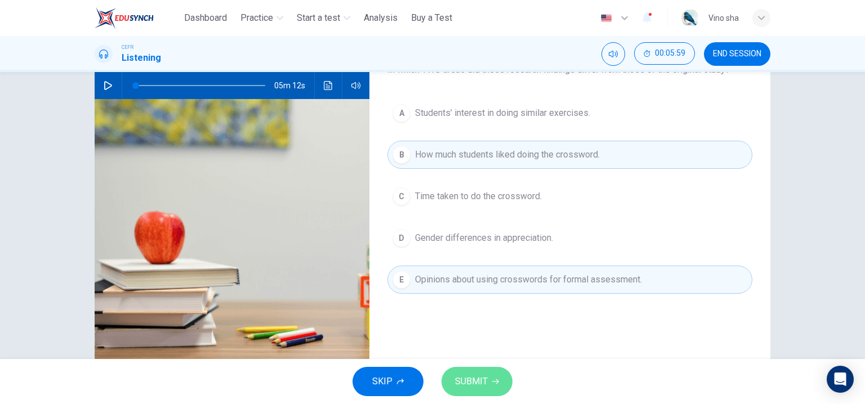
click at [496, 371] on button "SUBMIT" at bounding box center [477, 381] width 71 height 29
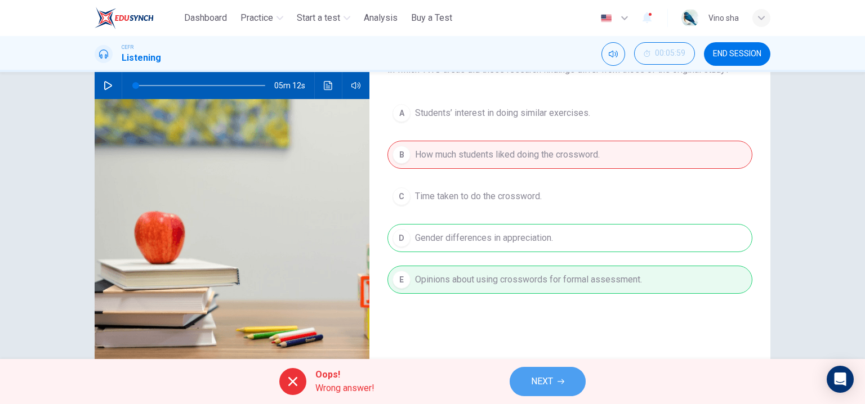
click at [534, 394] on button "NEXT" at bounding box center [548, 381] width 76 height 29
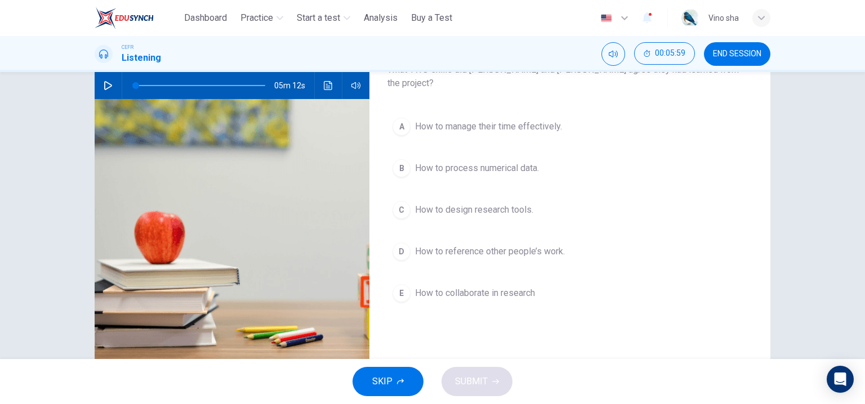
scroll to position [56, 0]
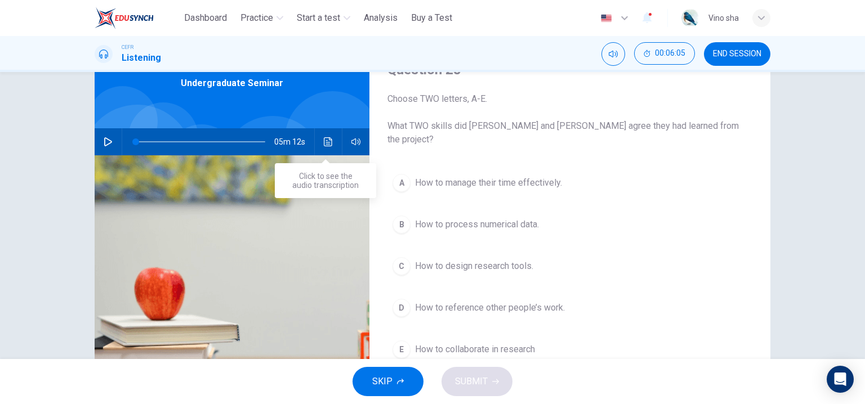
click at [327, 141] on icon "Click to see the audio transcription" at bounding box center [328, 141] width 9 height 9
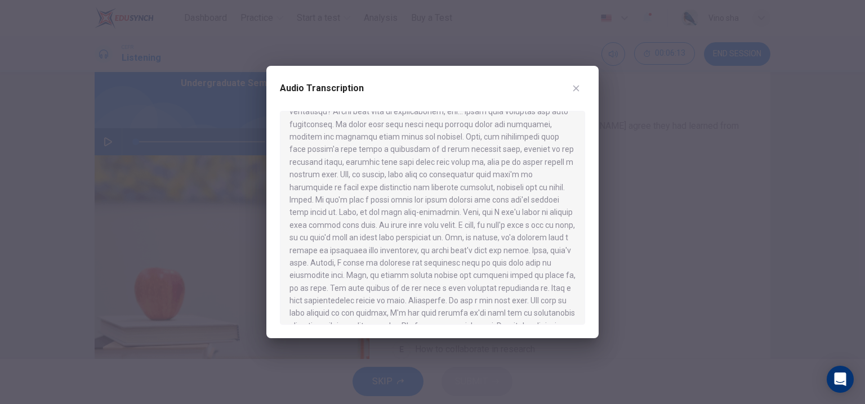
scroll to position [562, 0]
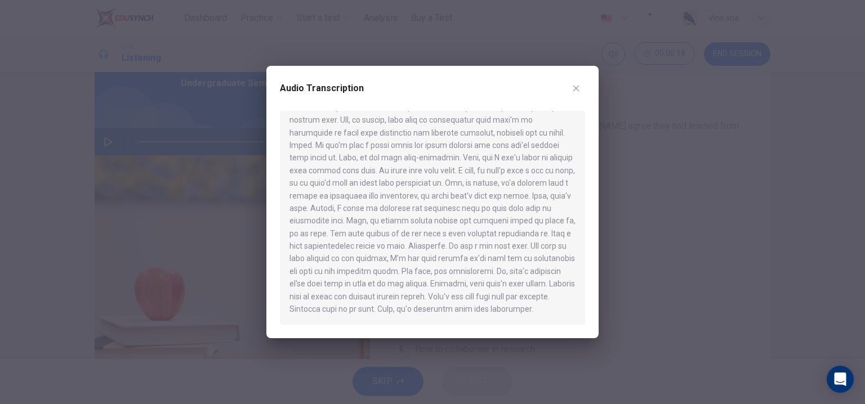
click at [611, 233] on div at bounding box center [432, 202] width 865 height 404
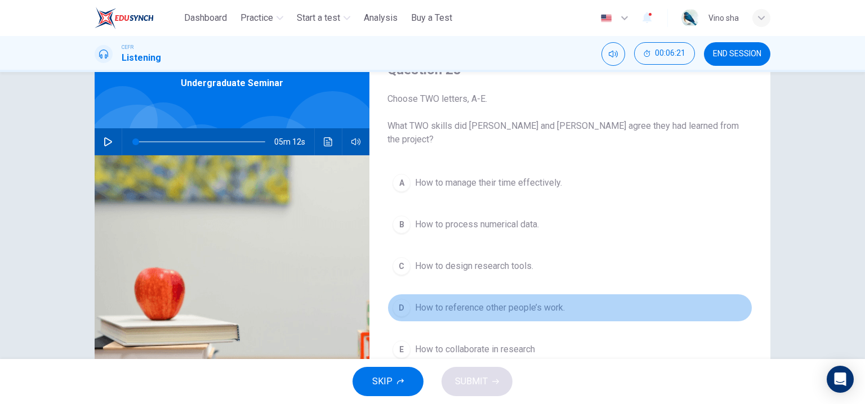
click at [493, 301] on button "D How to reference other people’s work." at bounding box center [570, 308] width 365 height 28
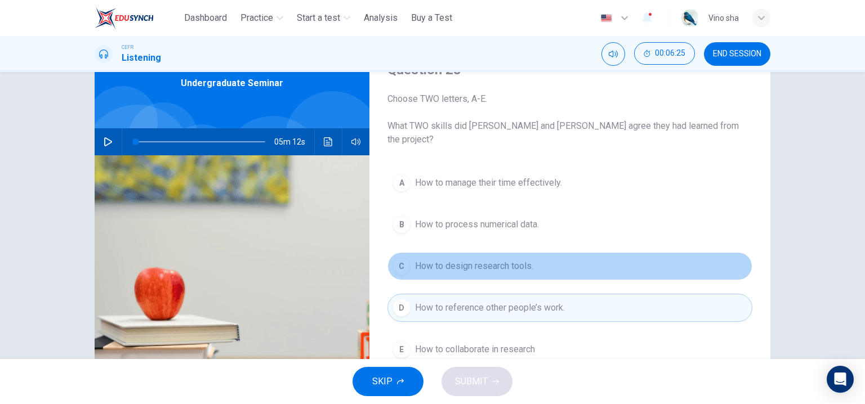
click at [524, 252] on button "C How to design research tools." at bounding box center [570, 266] width 365 height 28
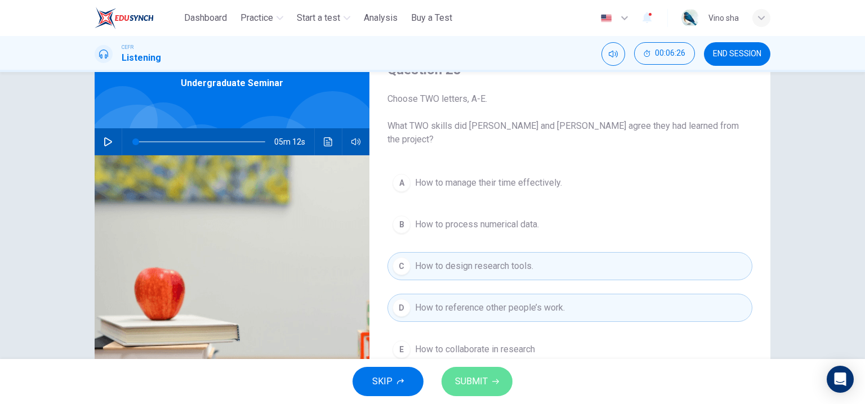
click at [487, 381] on button "SUBMIT" at bounding box center [477, 381] width 71 height 29
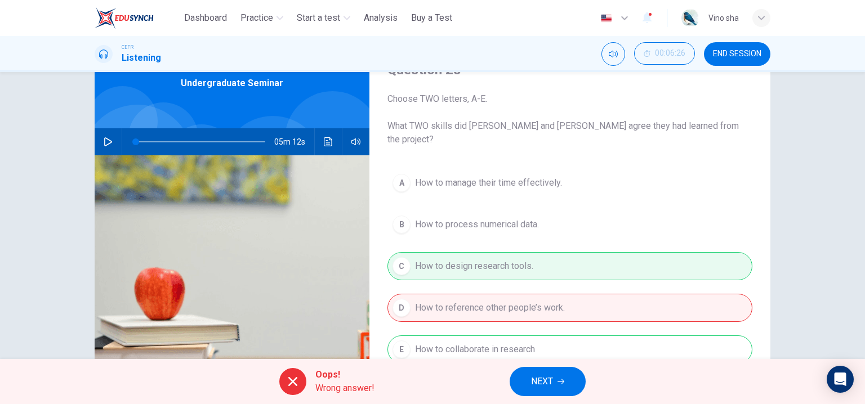
click at [534, 379] on span "NEXT" at bounding box center [542, 382] width 22 height 16
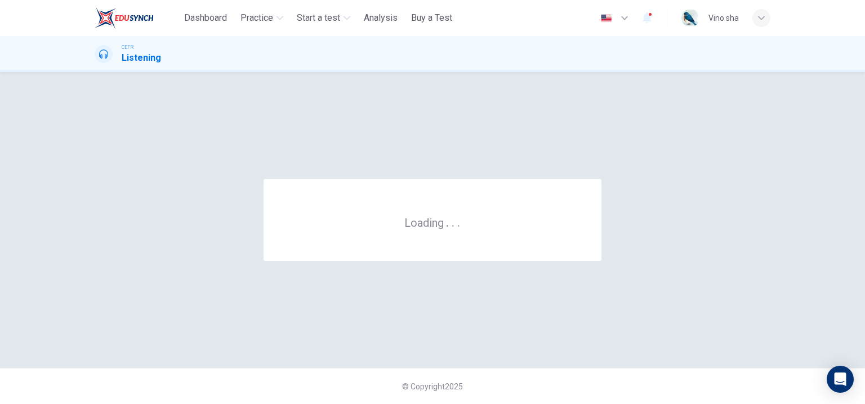
scroll to position [0, 0]
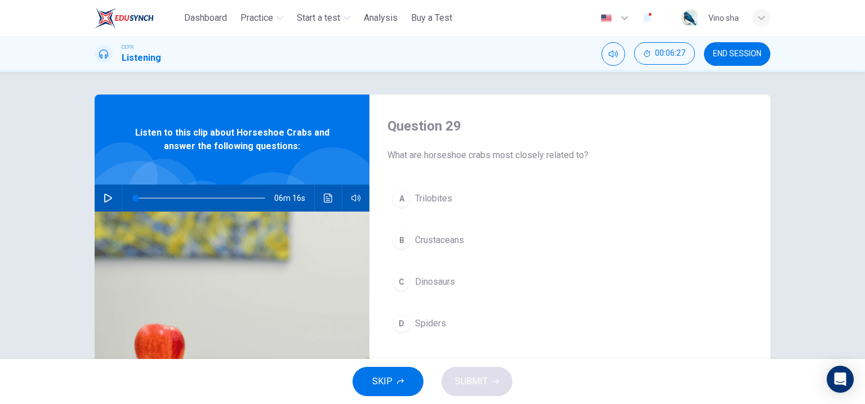
click at [449, 208] on button "A Trilobites" at bounding box center [570, 199] width 365 height 28
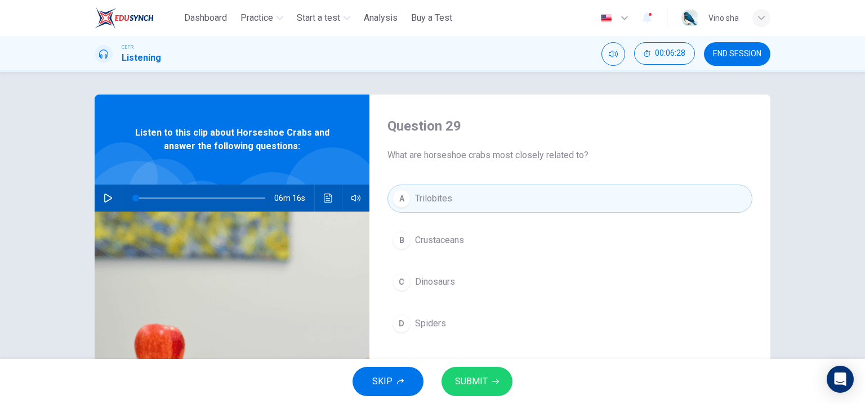
click at [474, 386] on span "SUBMIT" at bounding box center [471, 382] width 33 height 16
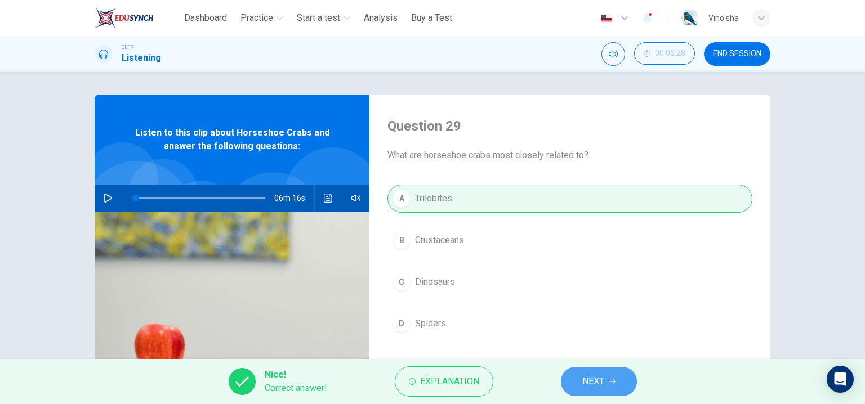
click at [580, 372] on button "NEXT" at bounding box center [599, 381] width 76 height 29
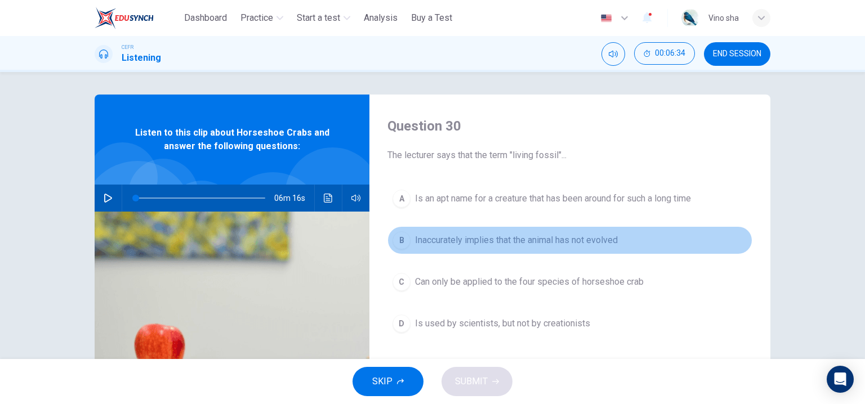
click at [522, 239] on span "Inaccurately implies that the animal has not evolved" at bounding box center [516, 241] width 203 height 14
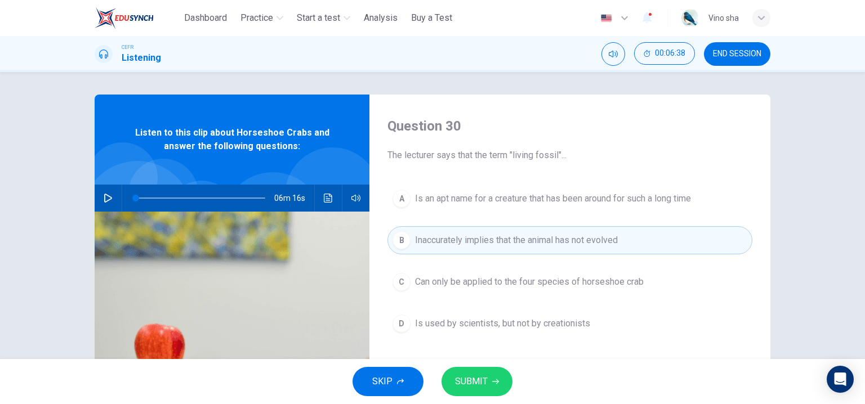
click at [493, 375] on button "SUBMIT" at bounding box center [477, 381] width 71 height 29
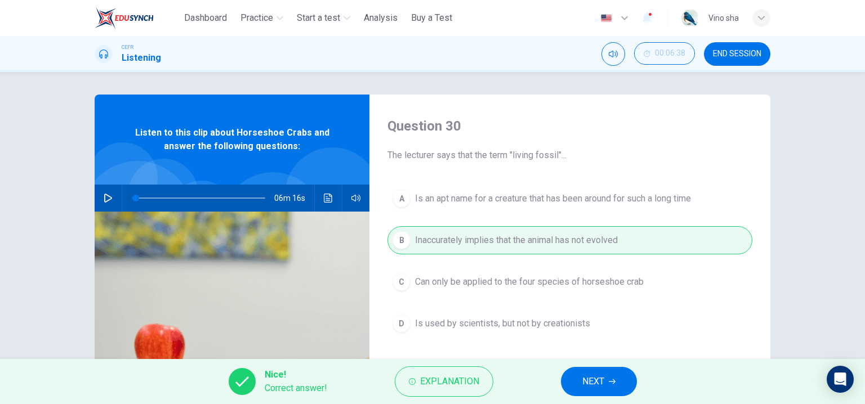
click at [579, 385] on button "NEXT" at bounding box center [599, 381] width 76 height 29
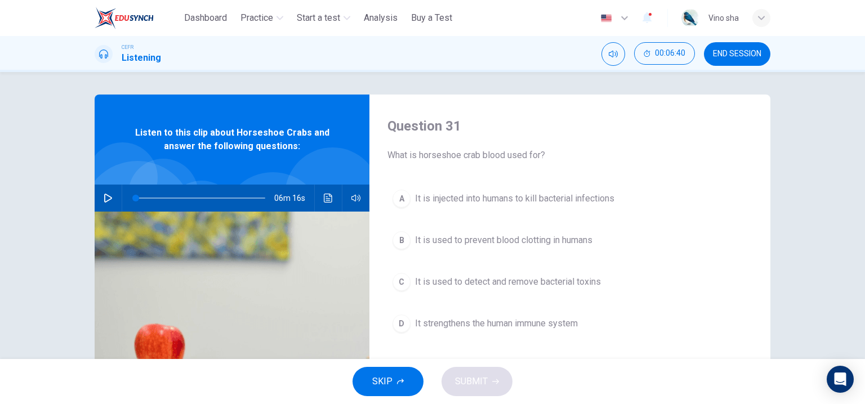
click at [577, 278] on span "It is used to detect and remove bacterial toxins" at bounding box center [508, 282] width 186 height 14
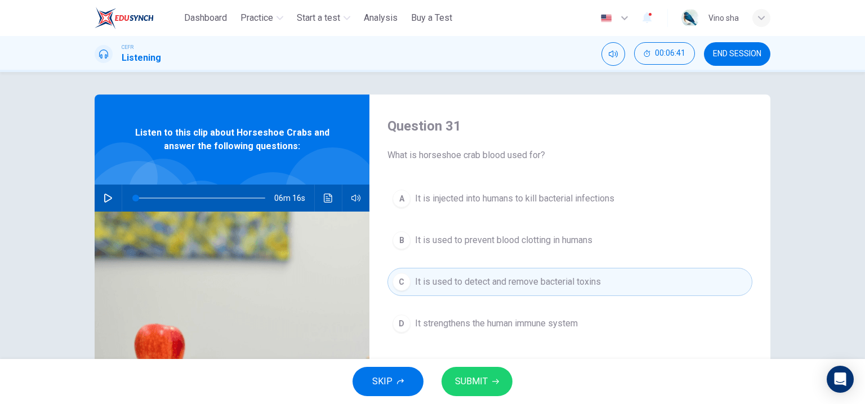
click at [487, 379] on span "SUBMIT" at bounding box center [471, 382] width 33 height 16
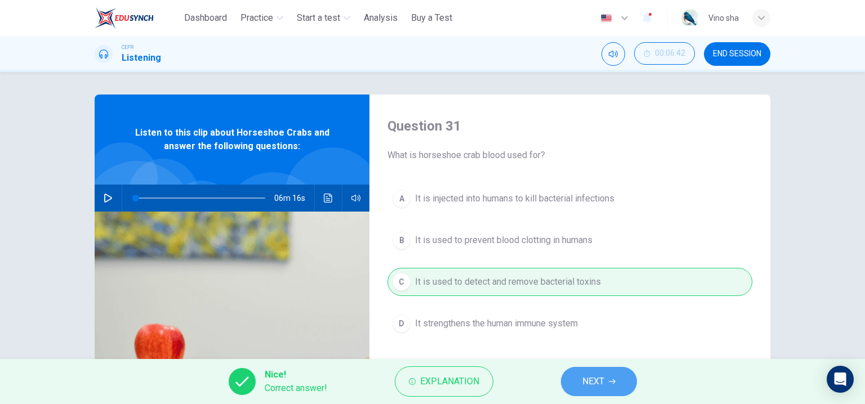
click at [589, 375] on span "NEXT" at bounding box center [593, 382] width 22 height 16
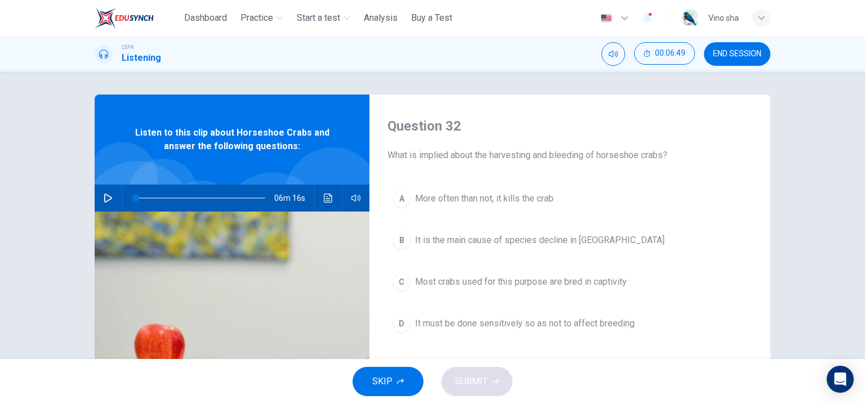
click at [558, 284] on span "Most crabs used for this purpose are bred in captivity" at bounding box center [521, 282] width 212 height 14
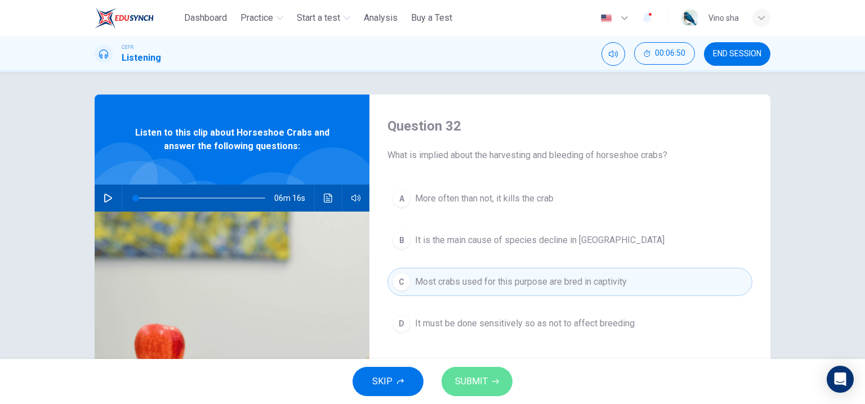
click at [488, 377] on button "SUBMIT" at bounding box center [477, 381] width 71 height 29
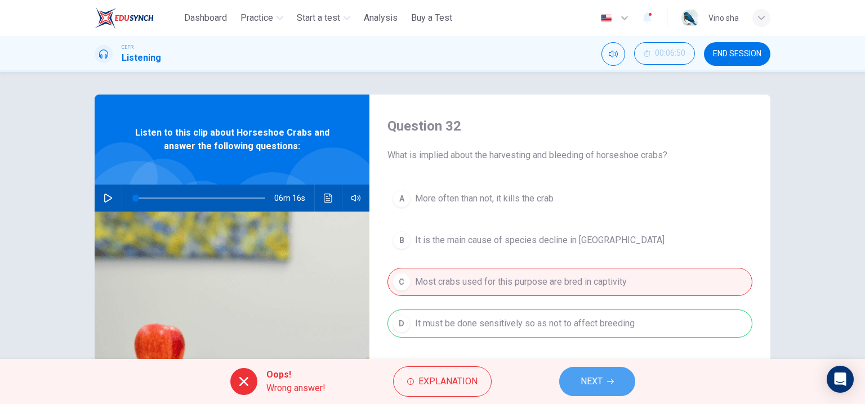
click at [593, 383] on span "NEXT" at bounding box center [592, 382] width 22 height 16
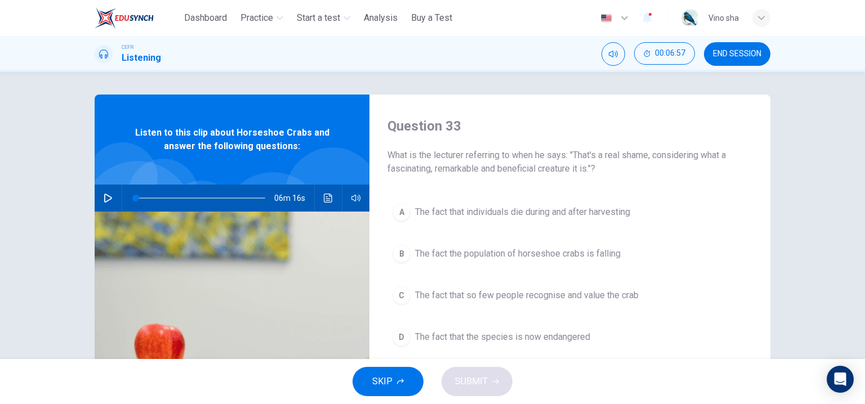
click at [600, 271] on div "A The fact that individuals die during and after harvesting B The fact the popu…" at bounding box center [570, 286] width 365 height 176
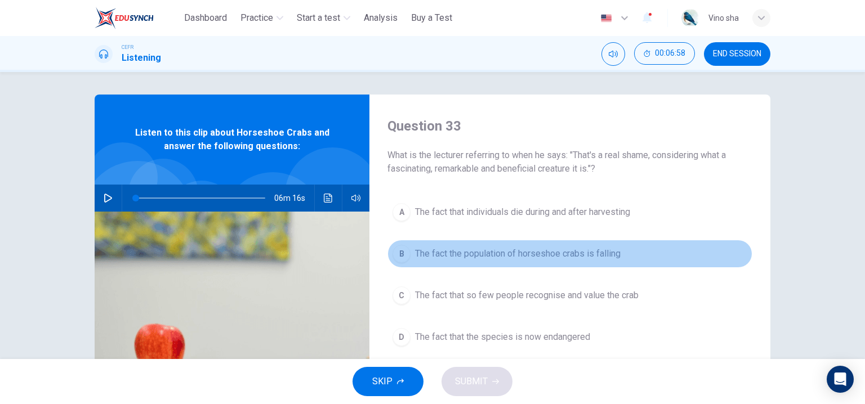
click at [609, 253] on span "The fact the population of horseshoe crabs is falling" at bounding box center [518, 254] width 206 height 14
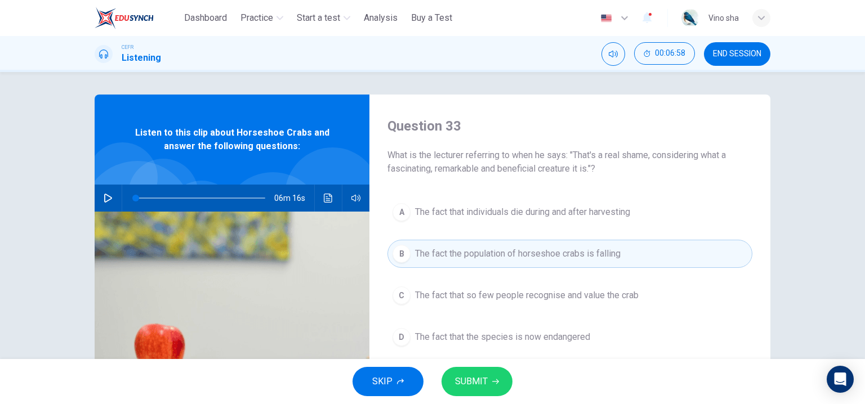
click at [497, 379] on icon "button" at bounding box center [495, 382] width 7 height 7
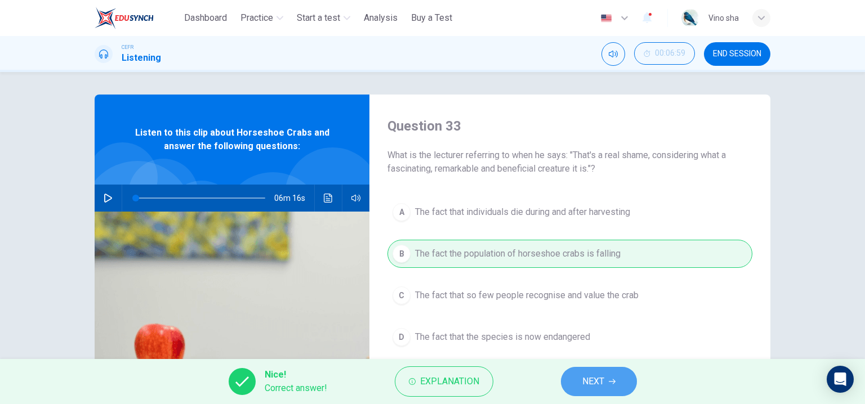
click at [609, 388] on button "NEXT" at bounding box center [599, 381] width 76 height 29
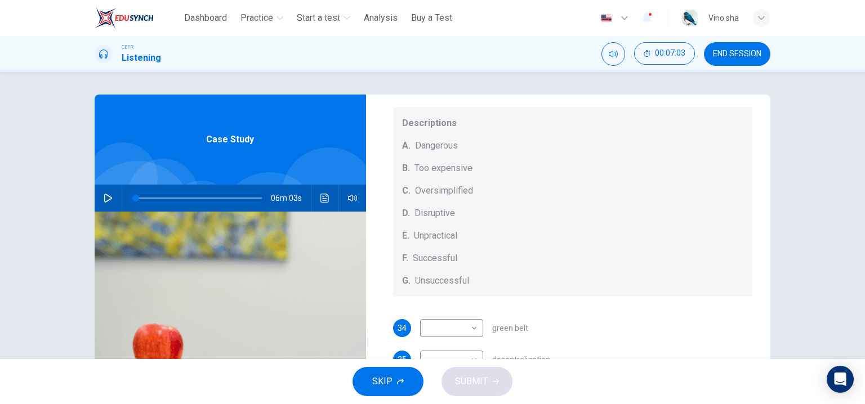
scroll to position [56, 0]
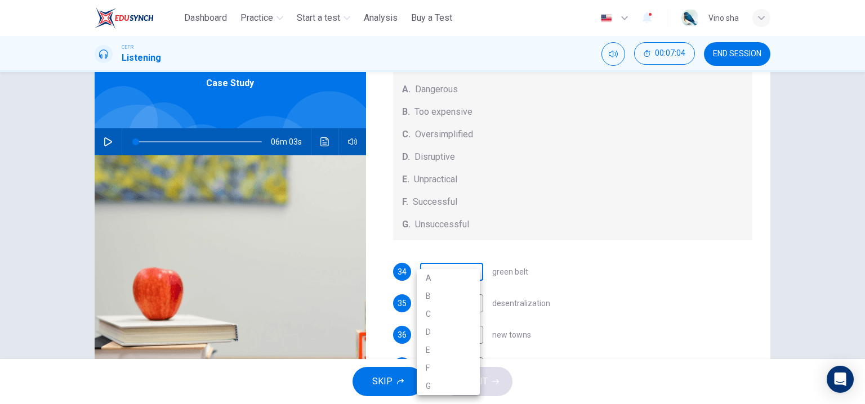
click at [475, 271] on body "This site uses cookies, as explained in our Privacy Policy . If you agree to th…" at bounding box center [432, 202] width 865 height 404
click at [469, 311] on li "C" at bounding box center [448, 314] width 63 height 18
type input "*"
click at [467, 317] on body "This site uses cookies, as explained in our Privacy Policy . If you agree to th…" at bounding box center [432, 202] width 865 height 404
click at [390, 377] on div at bounding box center [432, 202] width 865 height 404
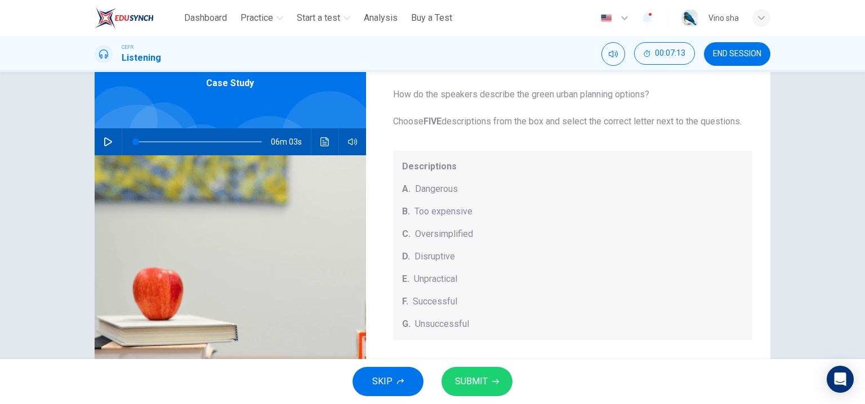
scroll to position [0, 0]
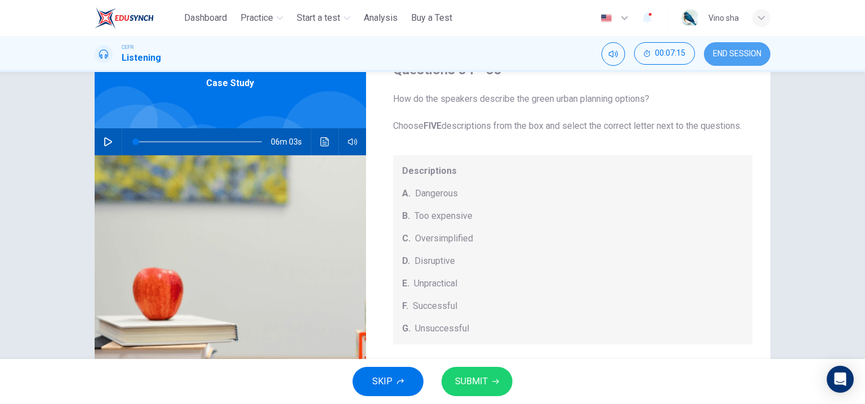
click at [741, 55] on span "END SESSION" at bounding box center [737, 54] width 48 height 9
